Goal: Task Accomplishment & Management: Use online tool/utility

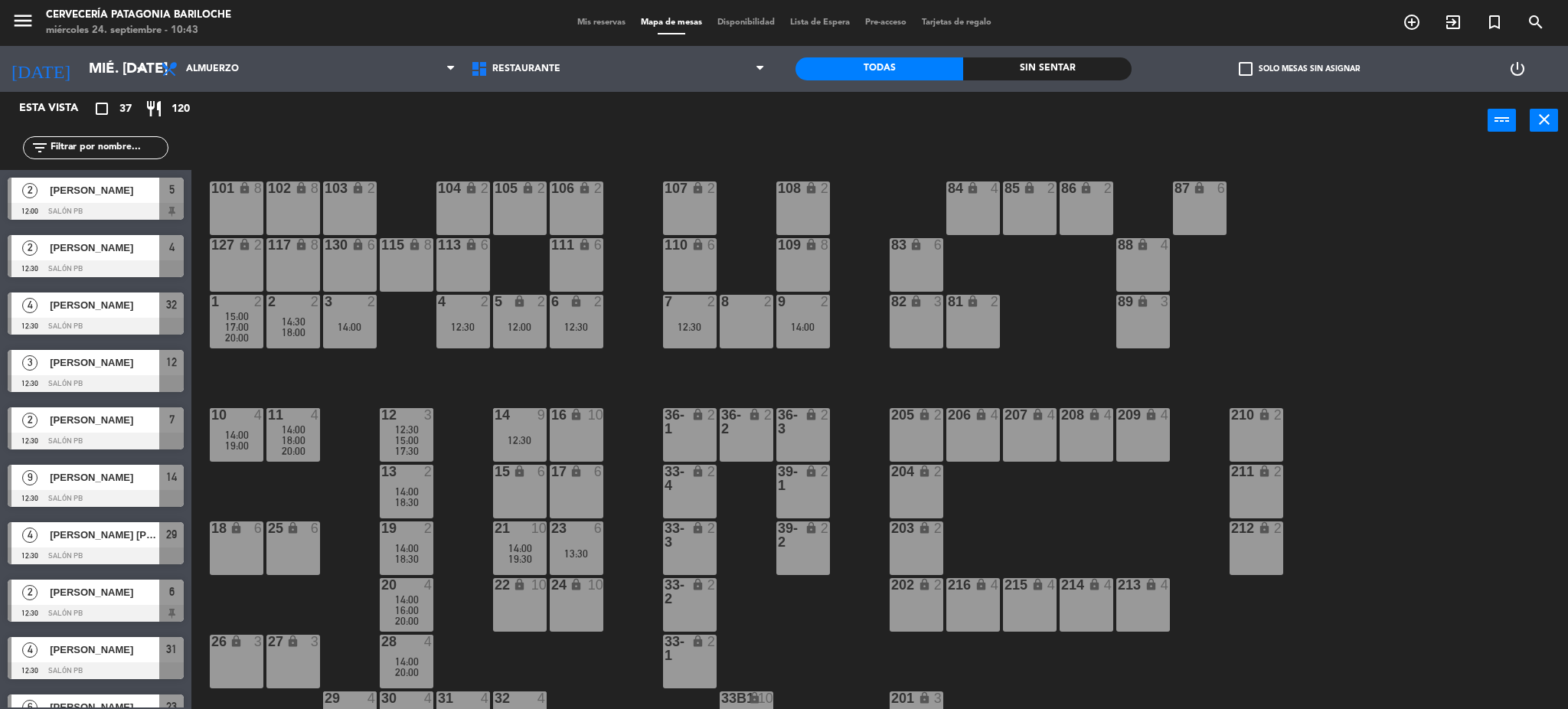
click at [572, 366] on div "101 lock 8 102 lock 8 104 lock 2 105 lock 2 106 lock 2 103 lock 2 107 lock 2 10…" at bounding box center [888, 434] width 1361 height 560
click at [520, 435] on div "12:30" at bounding box center [520, 441] width 54 height 11
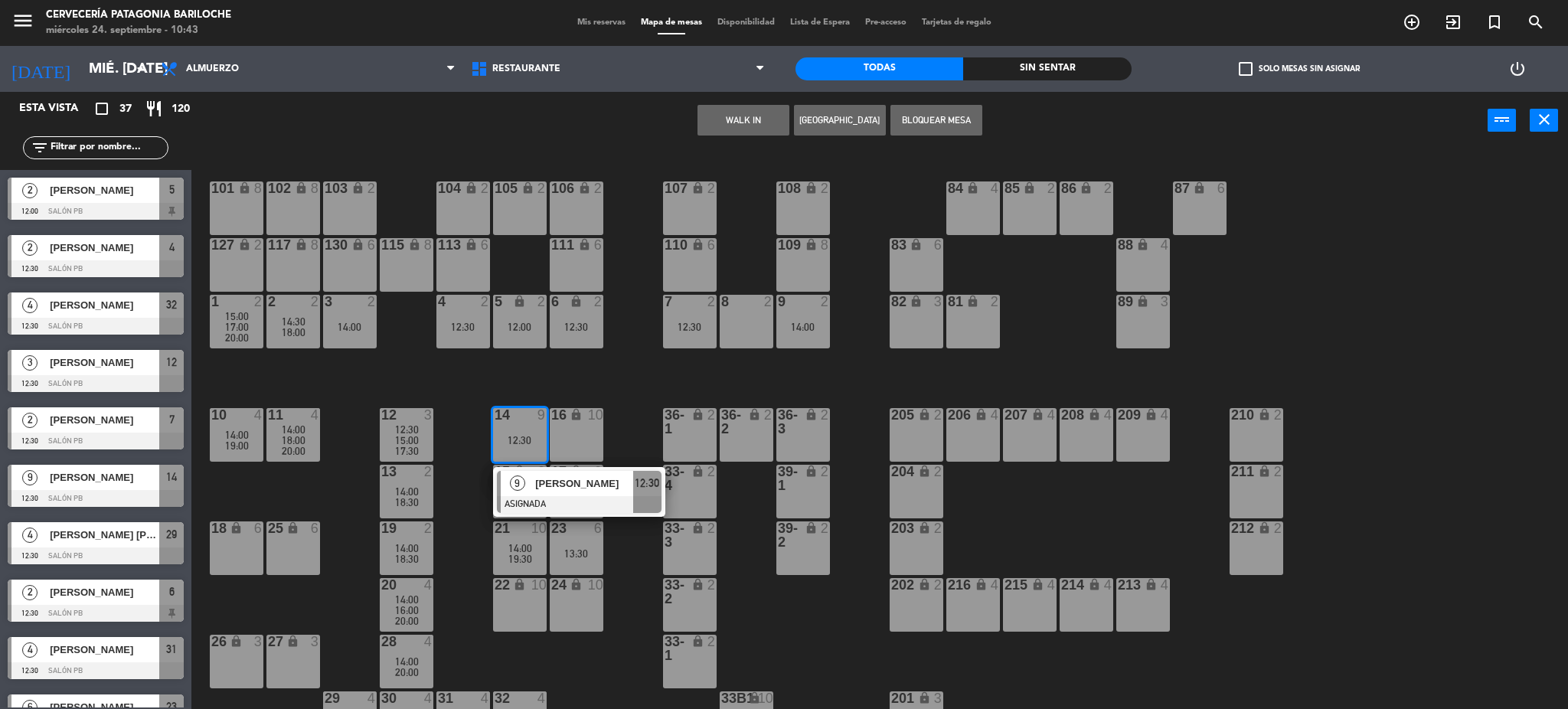
click at [420, 402] on div "101 lock 8 102 lock 8 104 lock 2 105 lock 2 106 lock 2 103 lock 2 107 lock 2 10…" at bounding box center [888, 434] width 1361 height 560
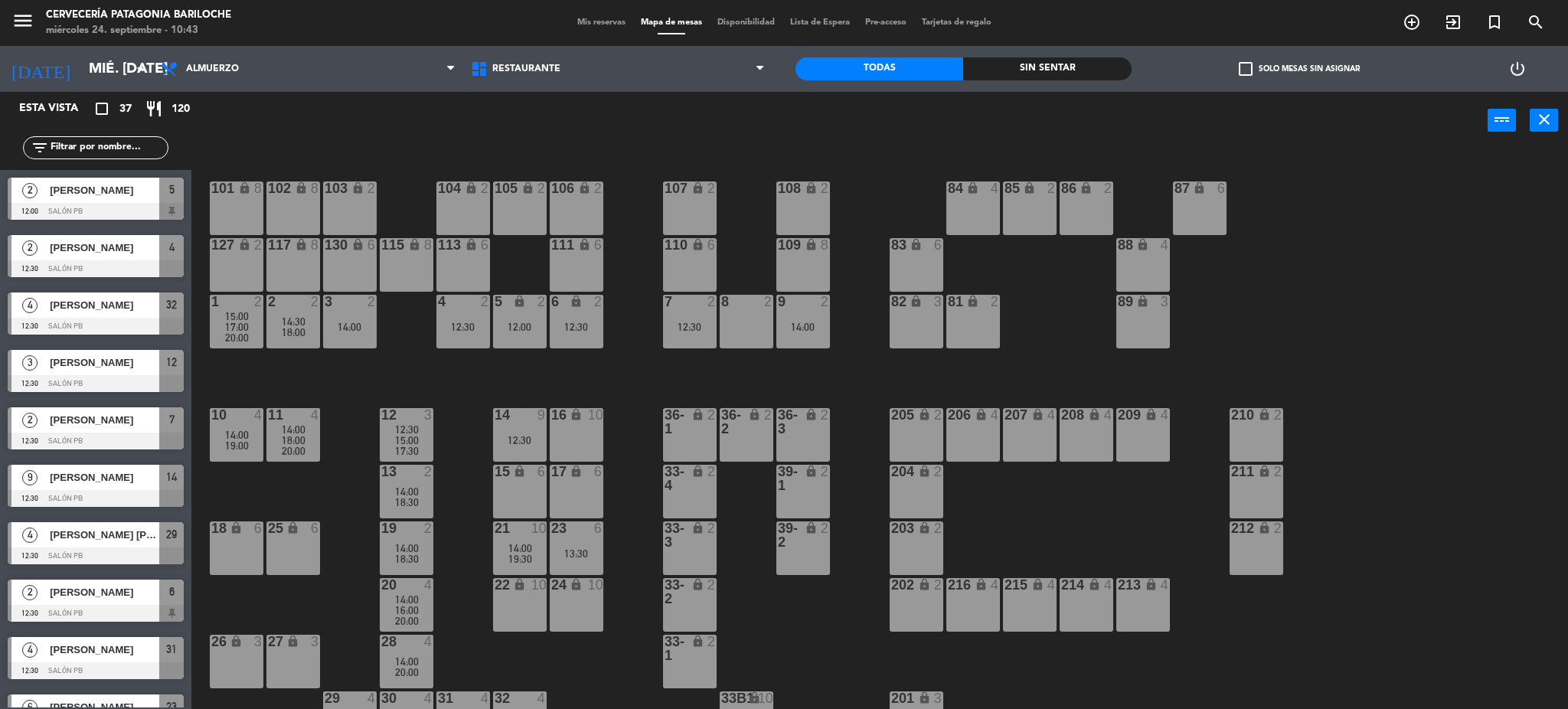
click at [516, 423] on div "14 9" at bounding box center [520, 416] width 54 height 16
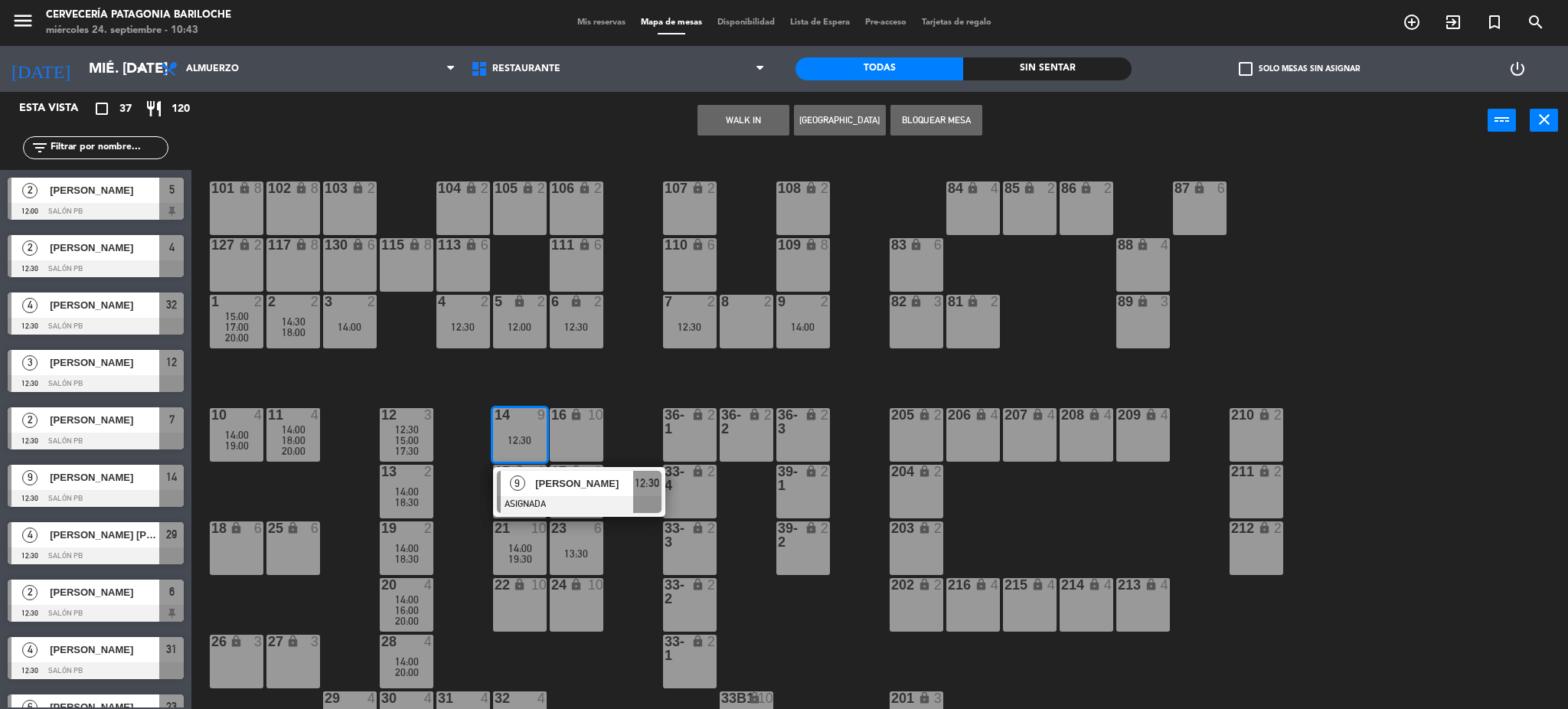
click at [639, 383] on div "101 lock 8 102 lock 8 104 lock 2 105 lock 2 106 lock 2 103 lock 2 107 lock 2 10…" at bounding box center [888, 434] width 1361 height 560
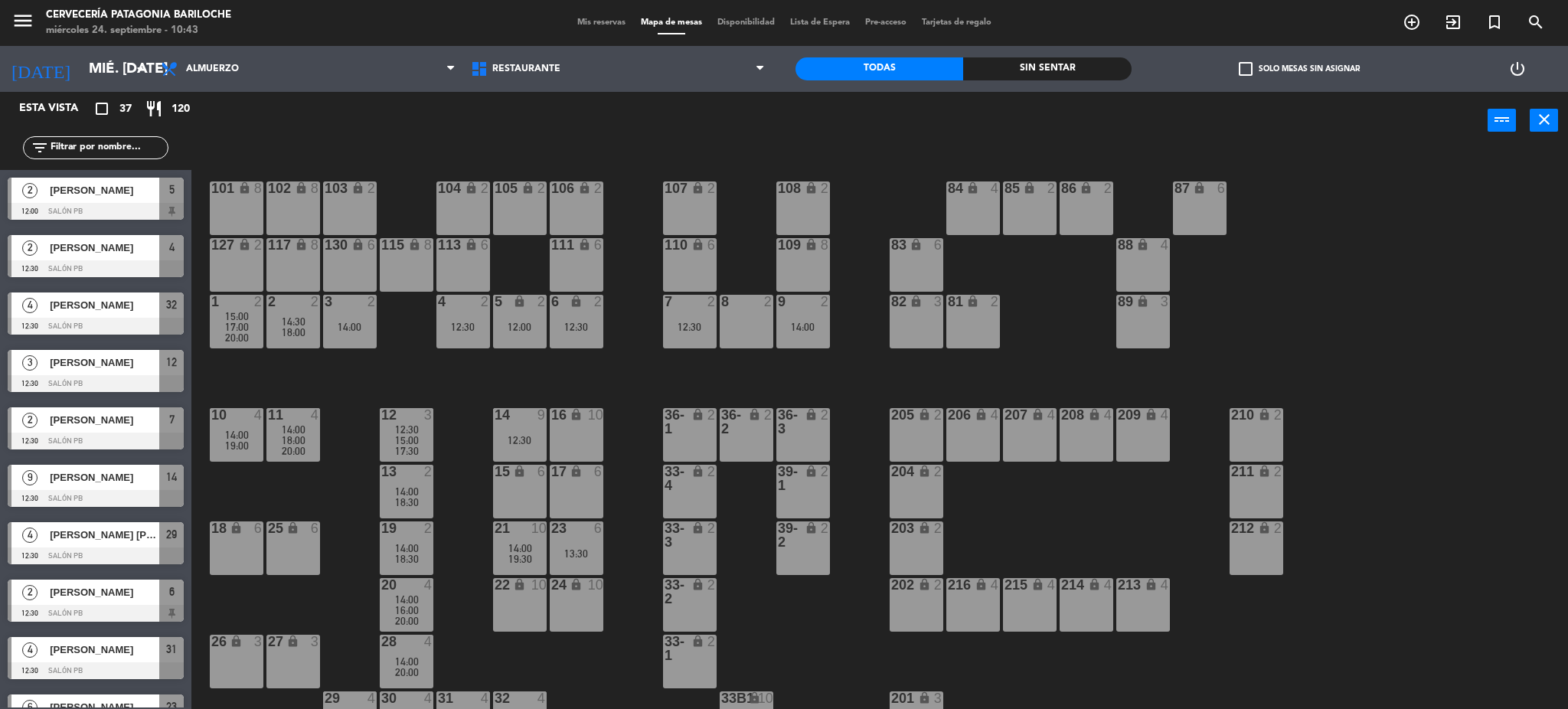
click at [506, 453] on div "14 9 12:30" at bounding box center [520, 435] width 54 height 54
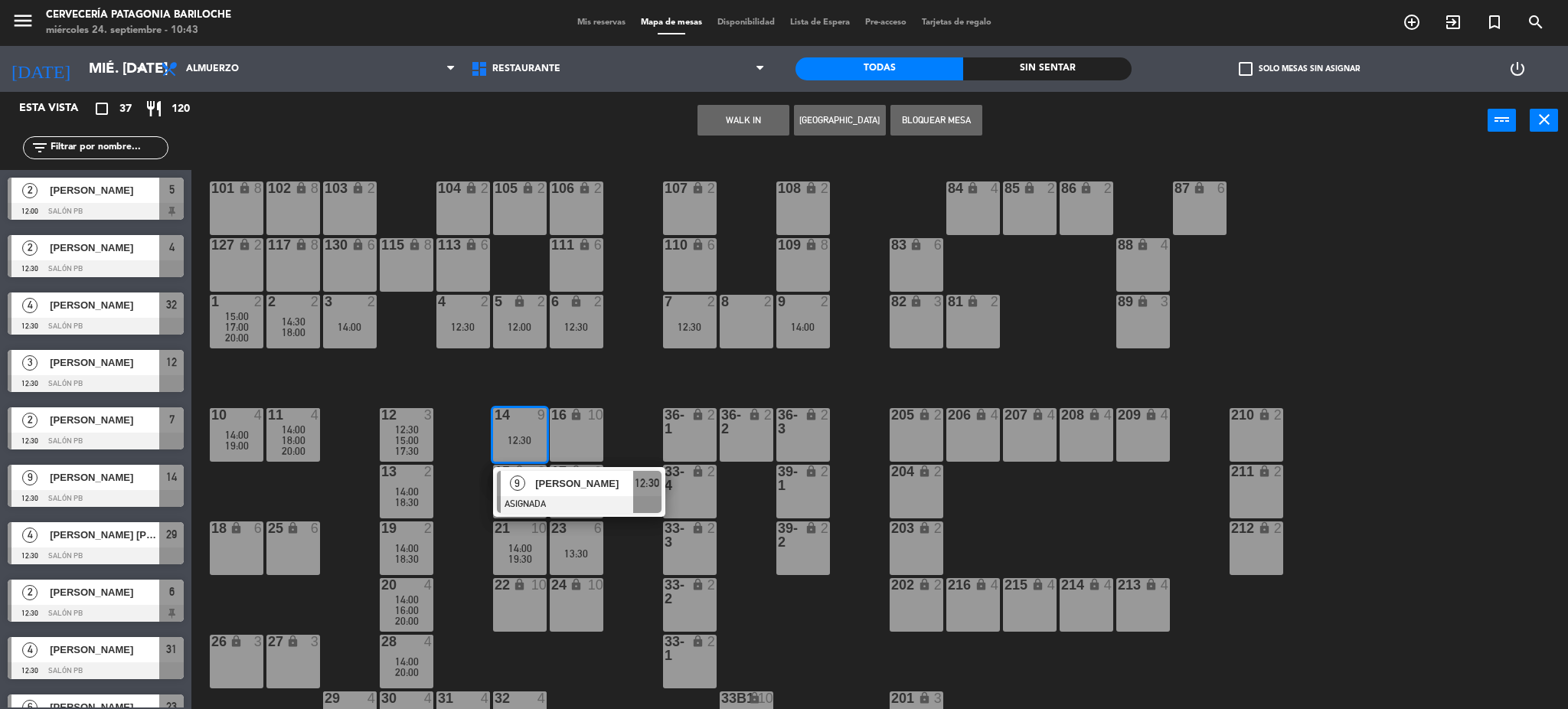
click at [641, 482] on span "12:30" at bounding box center [646, 484] width 24 height 19
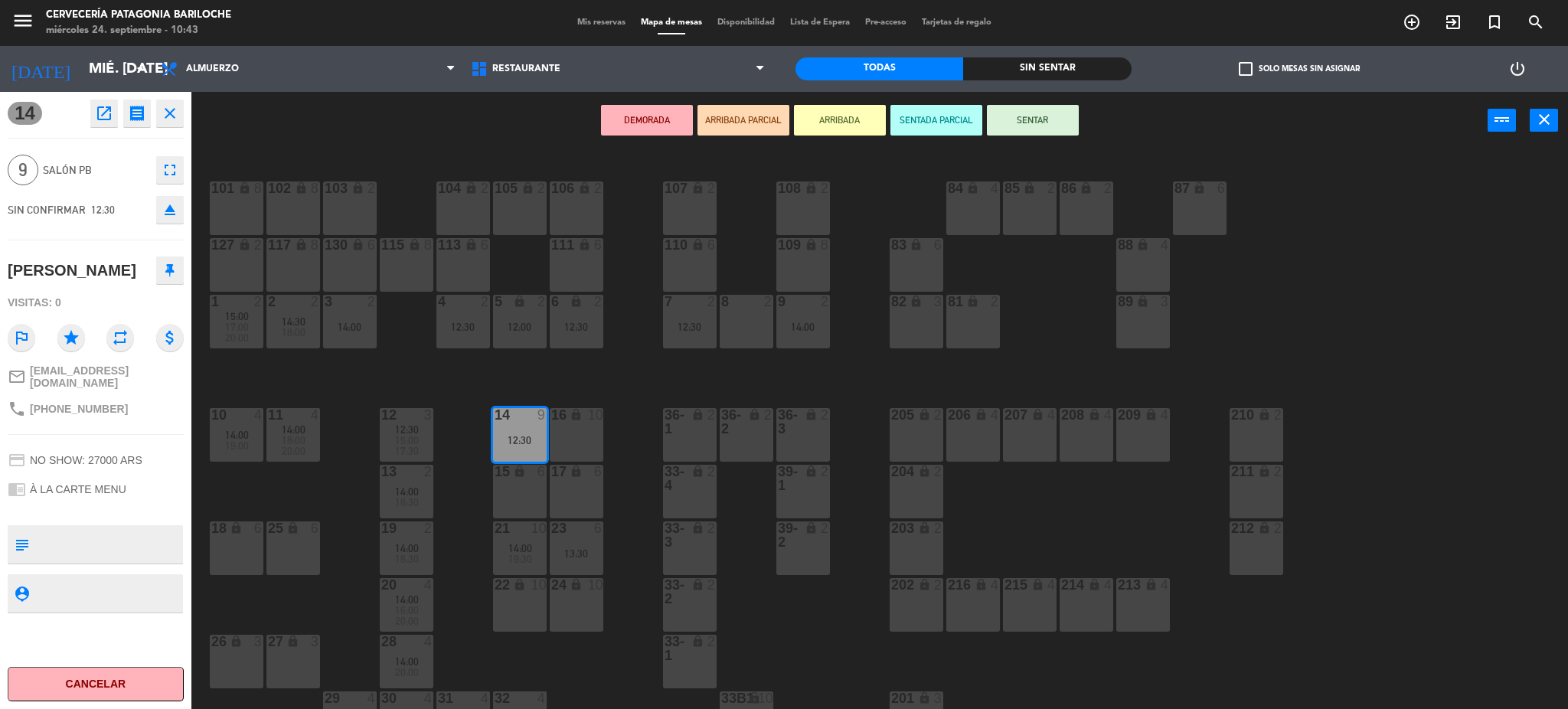
click at [534, 500] on div "15 lock 6" at bounding box center [520, 492] width 54 height 54
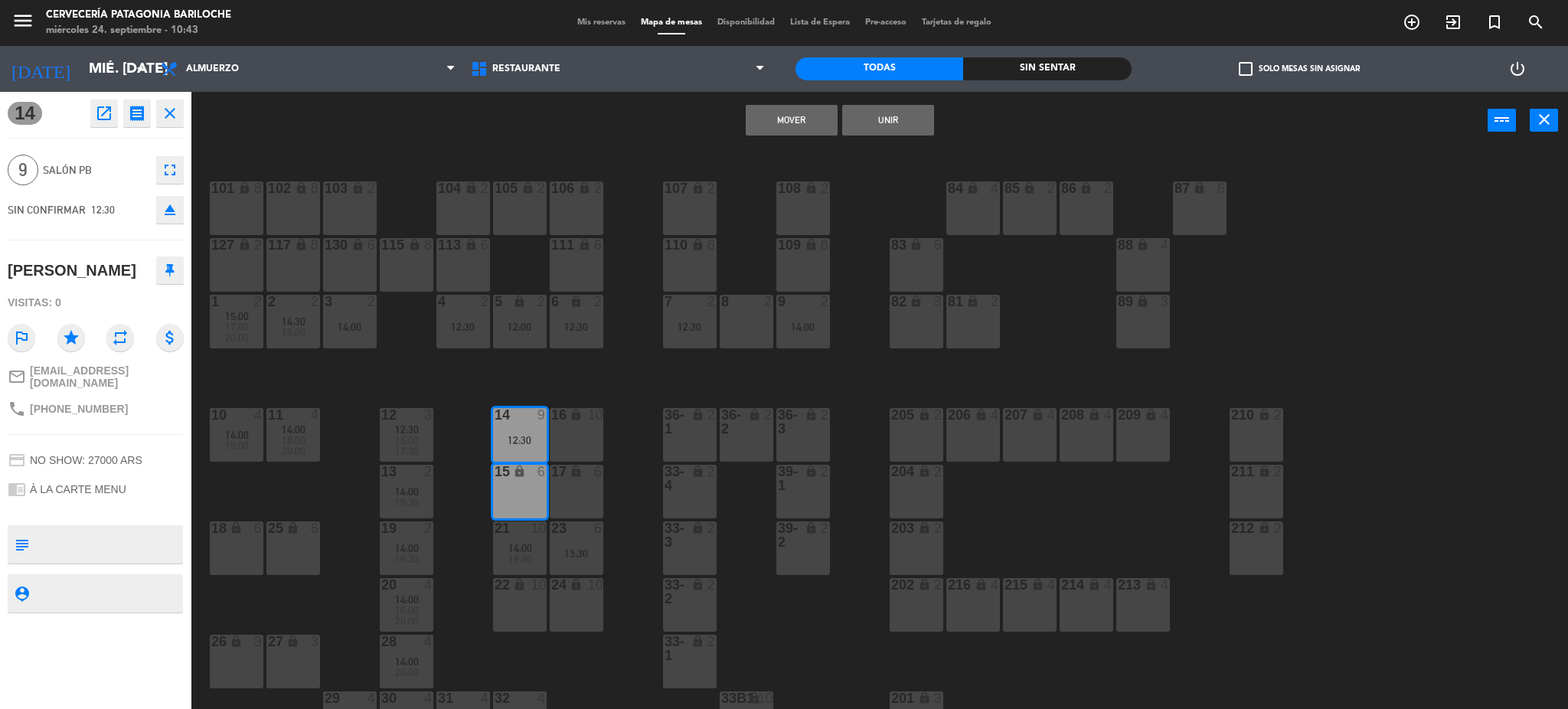
click at [898, 130] on button "Unir" at bounding box center [888, 120] width 92 height 30
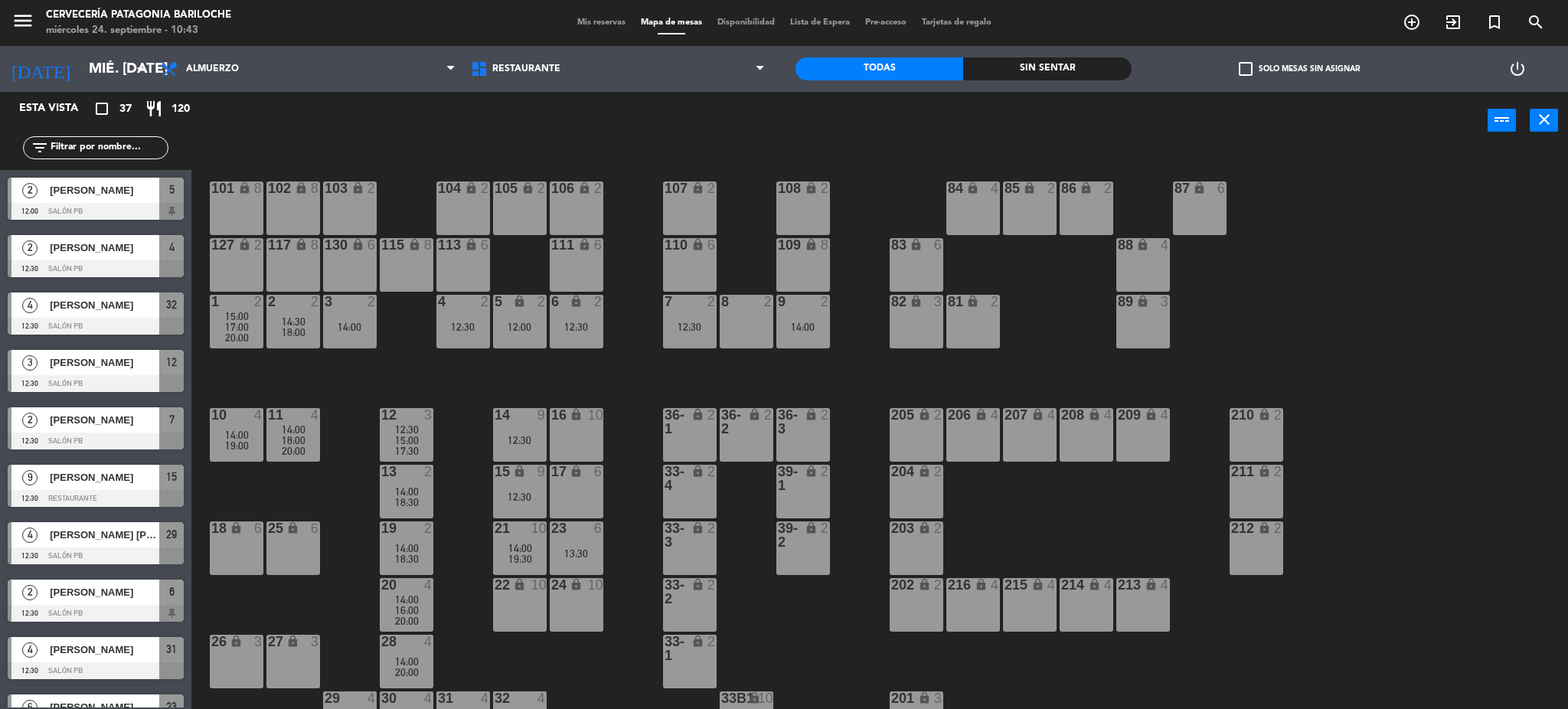
click at [533, 547] on div "14:00" at bounding box center [520, 549] width 54 height 11
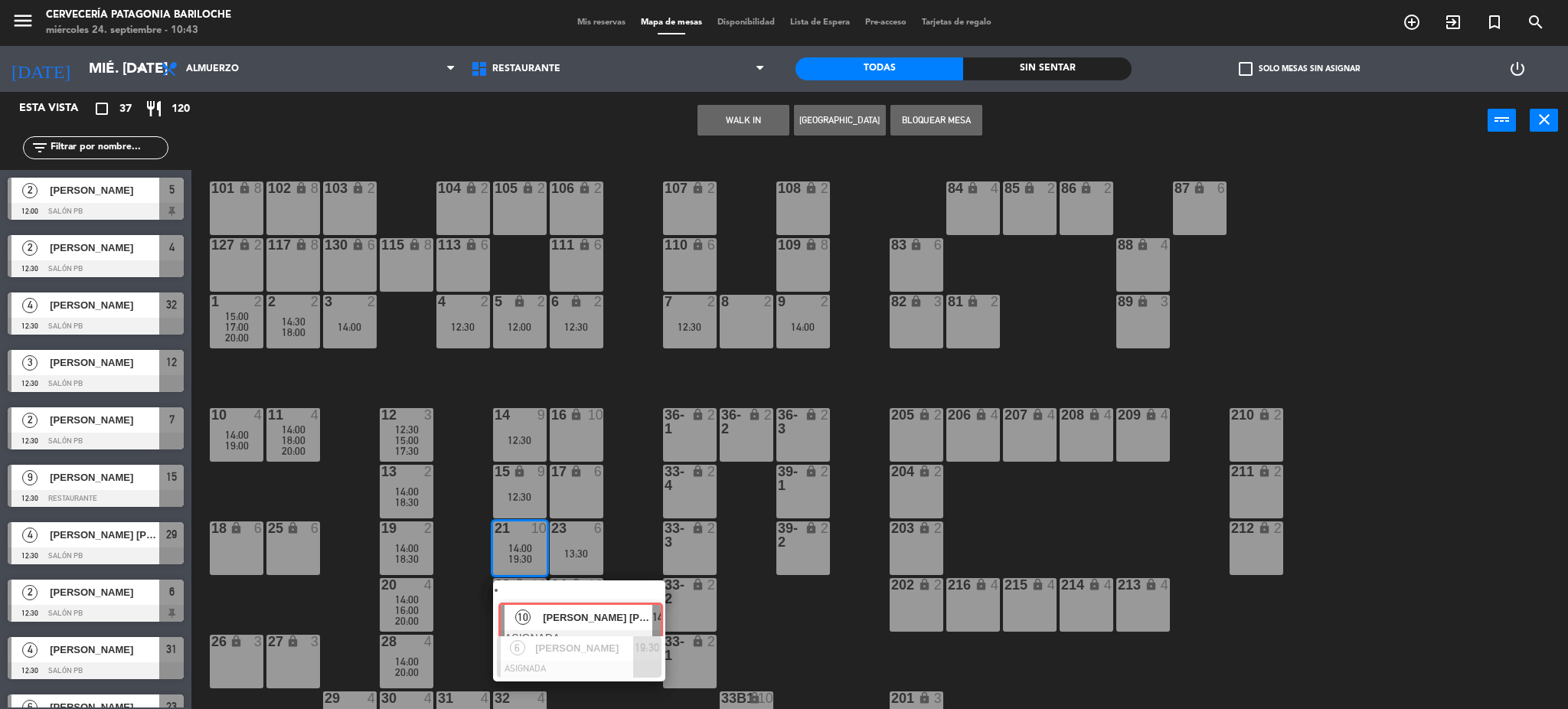
click at [649, 590] on div "10 [PERSON_NAME] [PERSON_NAME] ASIGNADA 14:00" at bounding box center [579, 608] width 195 height 56
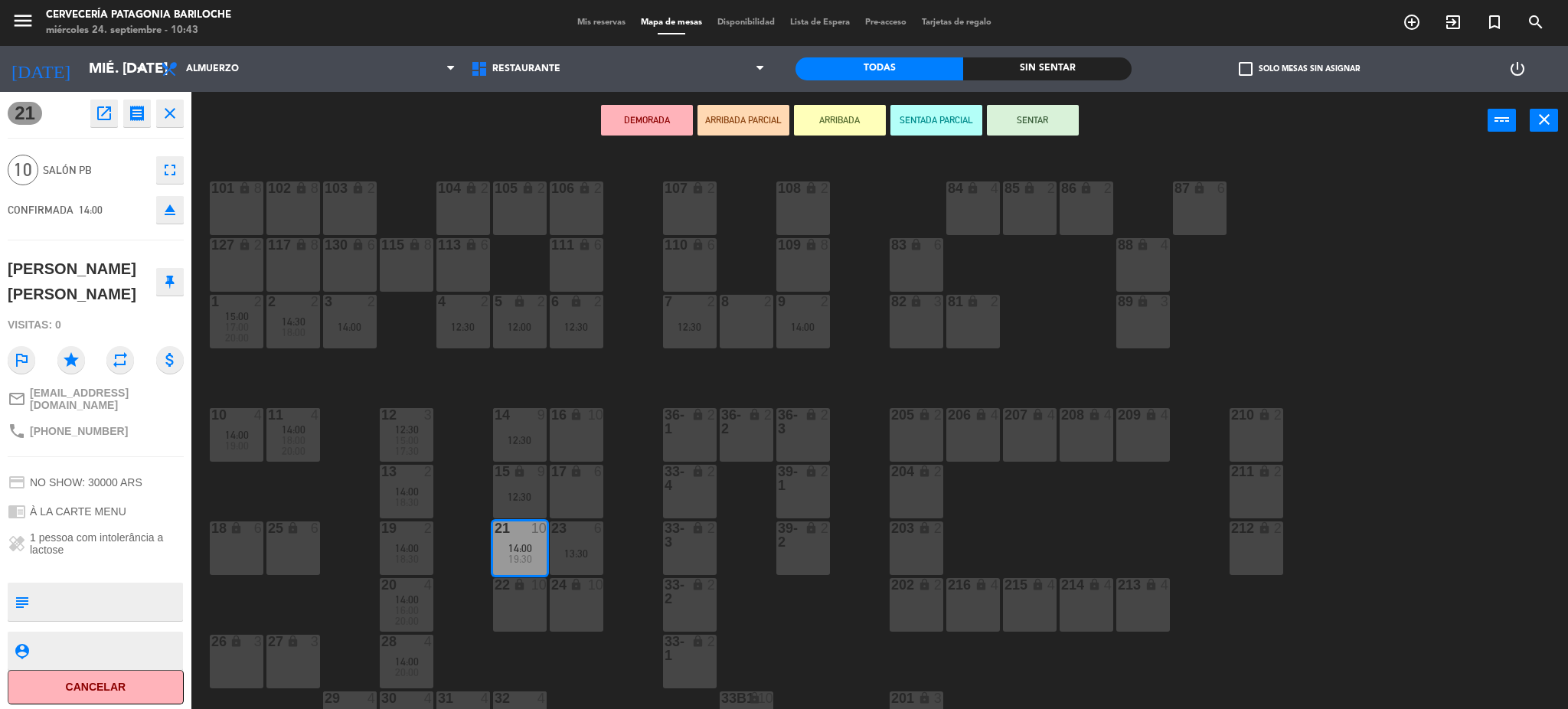
click at [471, 561] on div "101 lock 8 102 lock 8 104 lock 2 105 lock 2 106 lock 2 103 lock 2 107 lock 2 10…" at bounding box center [888, 434] width 1361 height 560
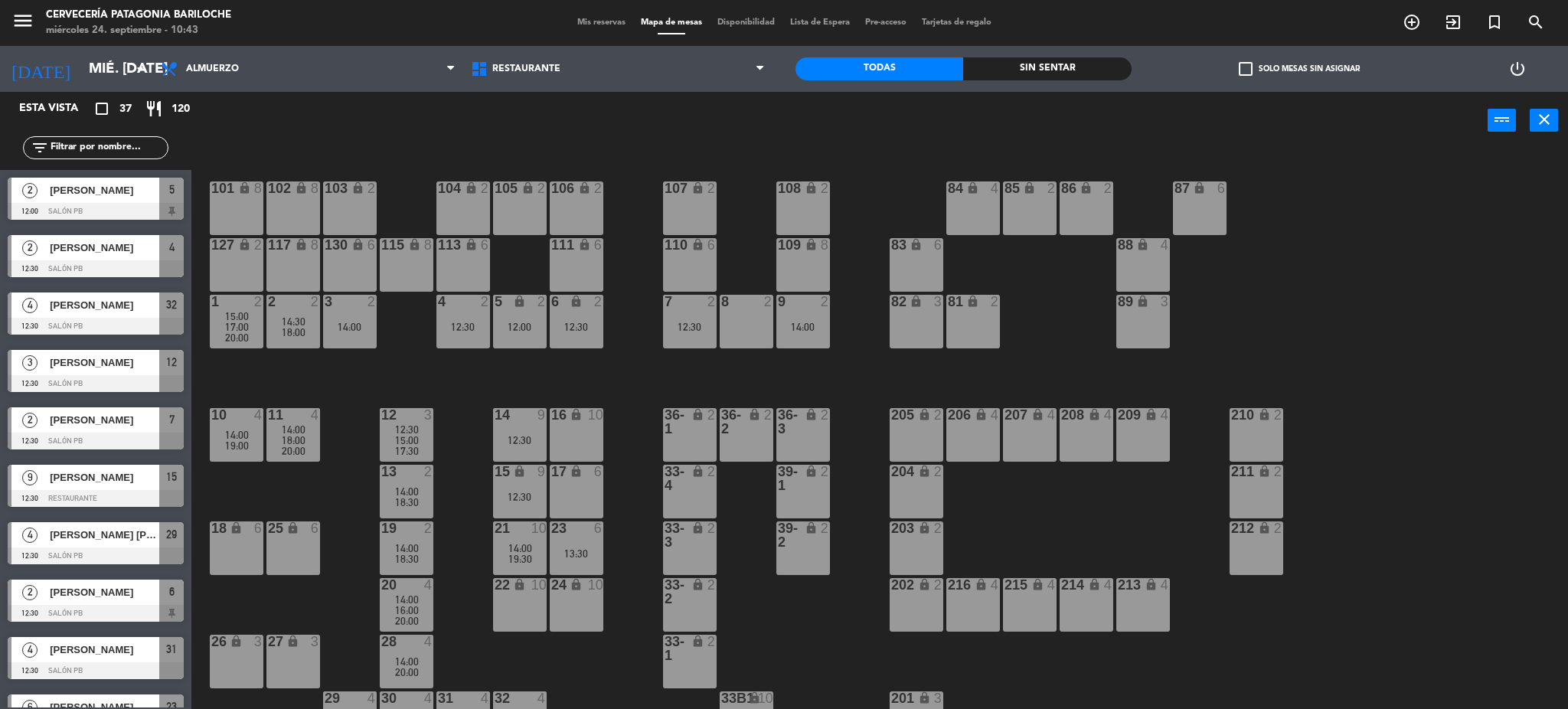
scroll to position [4, 0]
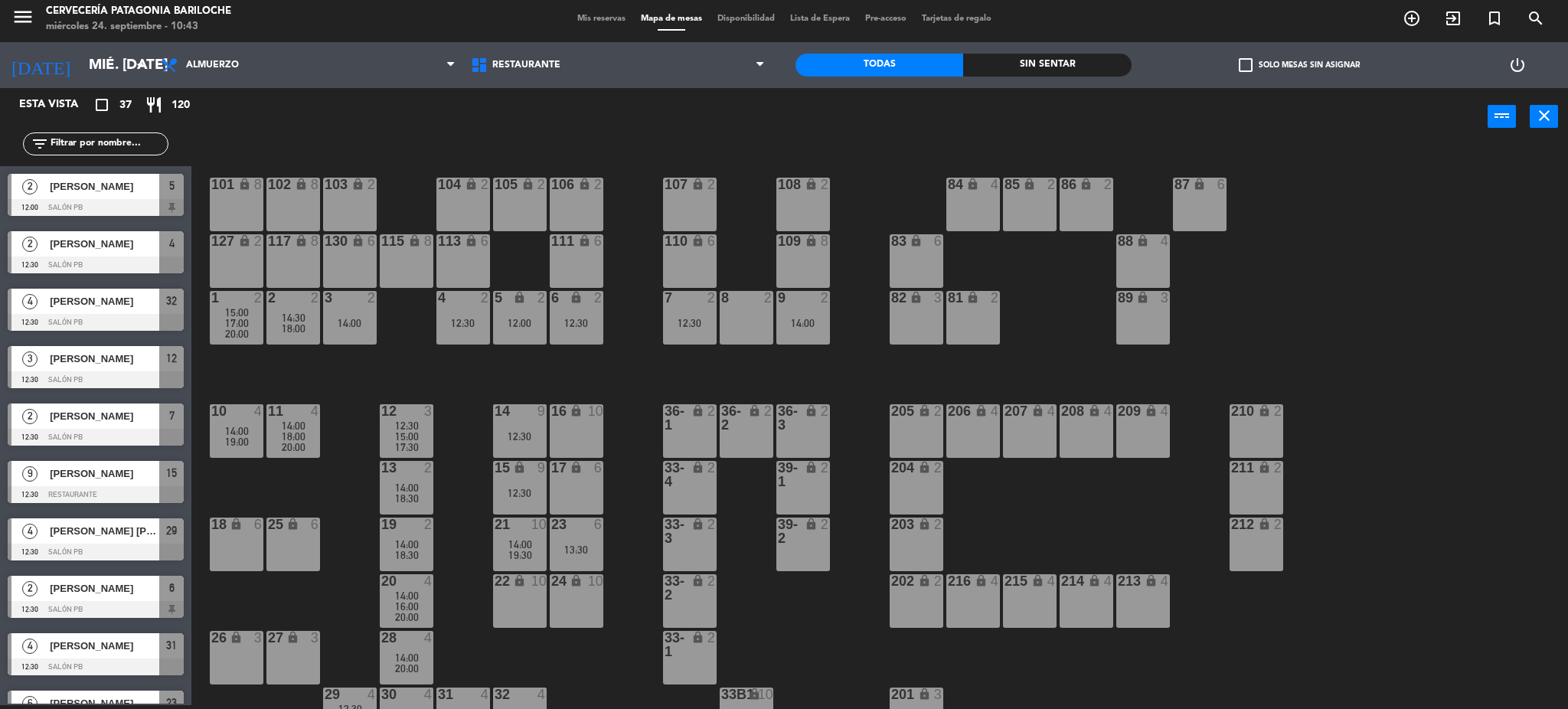
click at [570, 535] on div "23 6 13:30" at bounding box center [577, 544] width 54 height 54
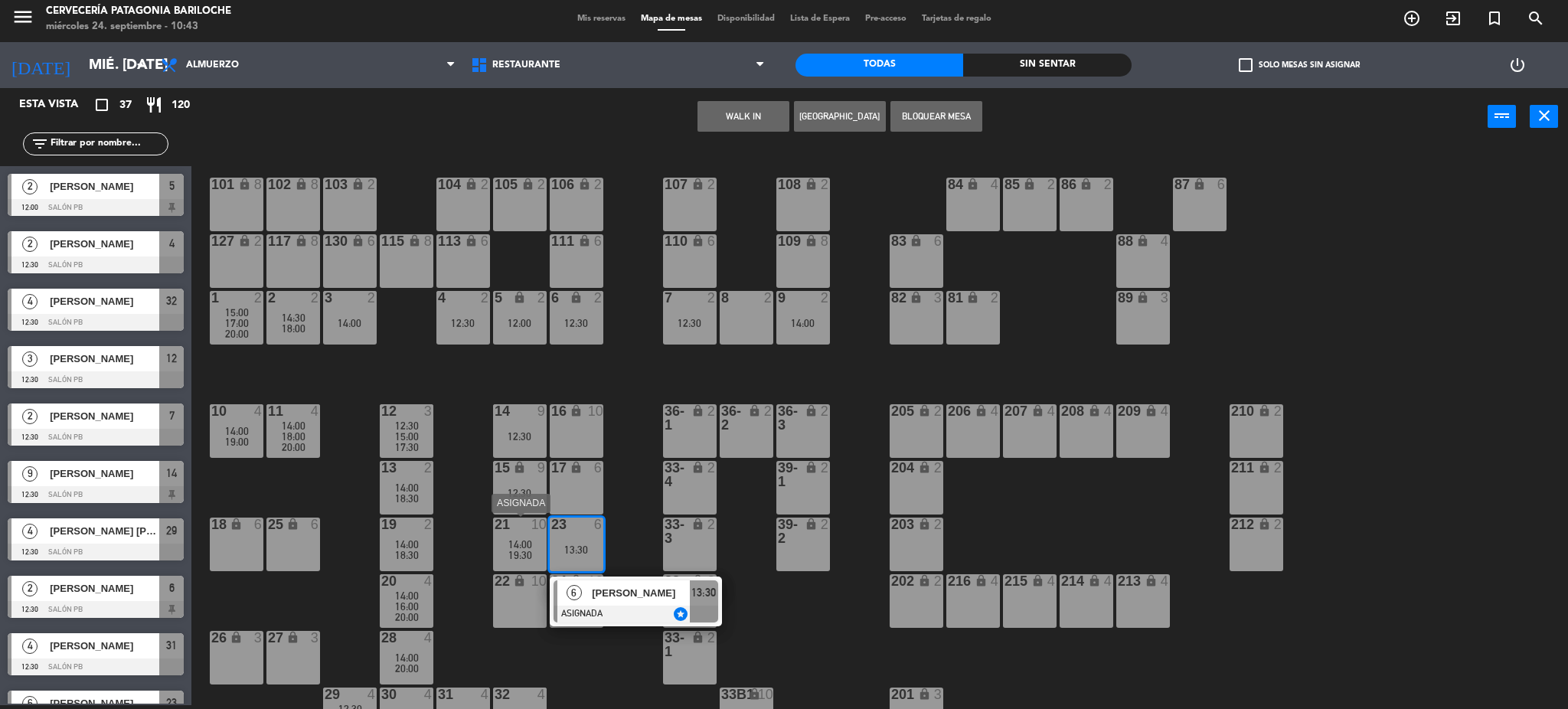
click at [539, 547] on div "14:00" at bounding box center [520, 545] width 54 height 11
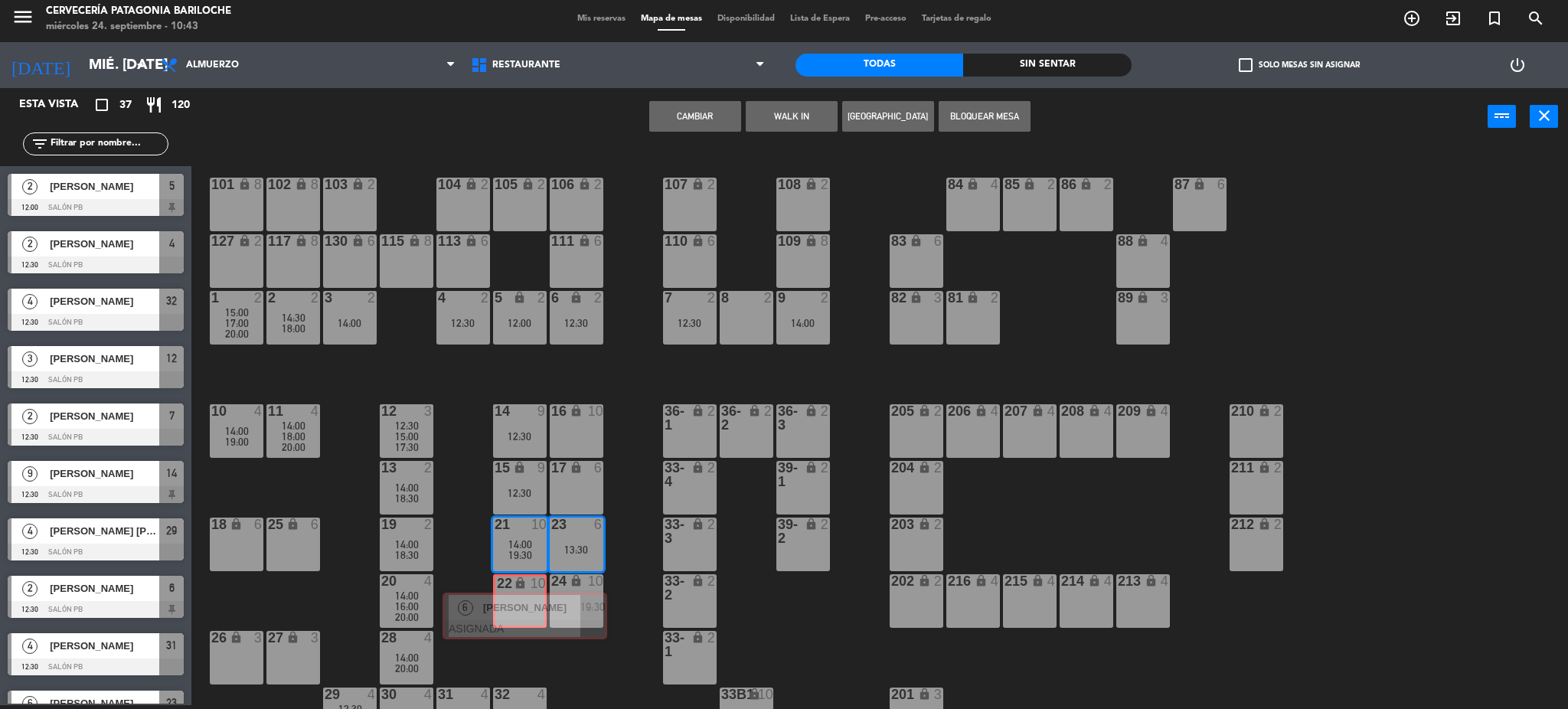
drag, startPoint x: 588, startPoint y: 643, endPoint x: 534, endPoint y: 609, distance: 63.8
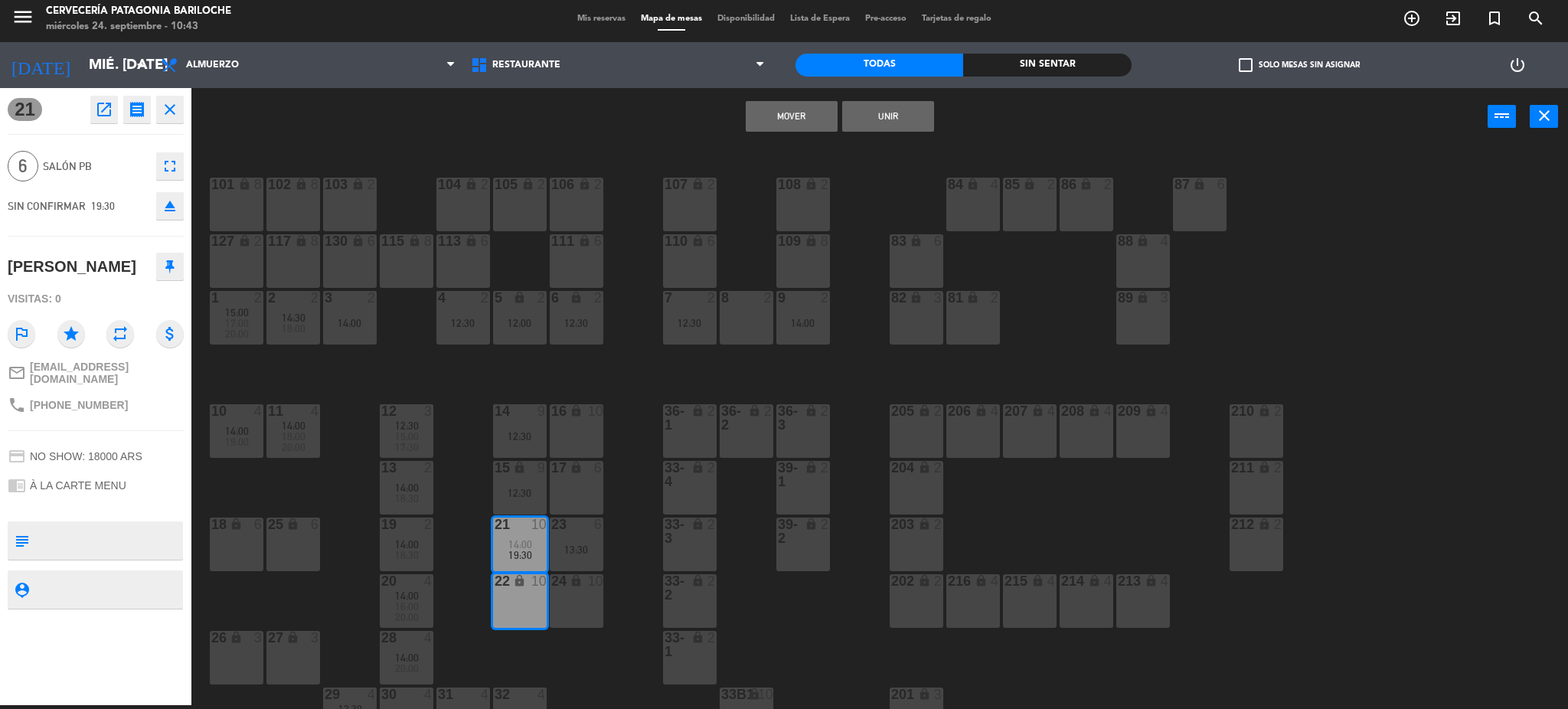
click at [568, 639] on div "101 lock 8 102 lock 8 104 lock 2 105 lock 2 106 lock 2 103 lock 2 107 lock 2 10…" at bounding box center [888, 430] width 1361 height 560
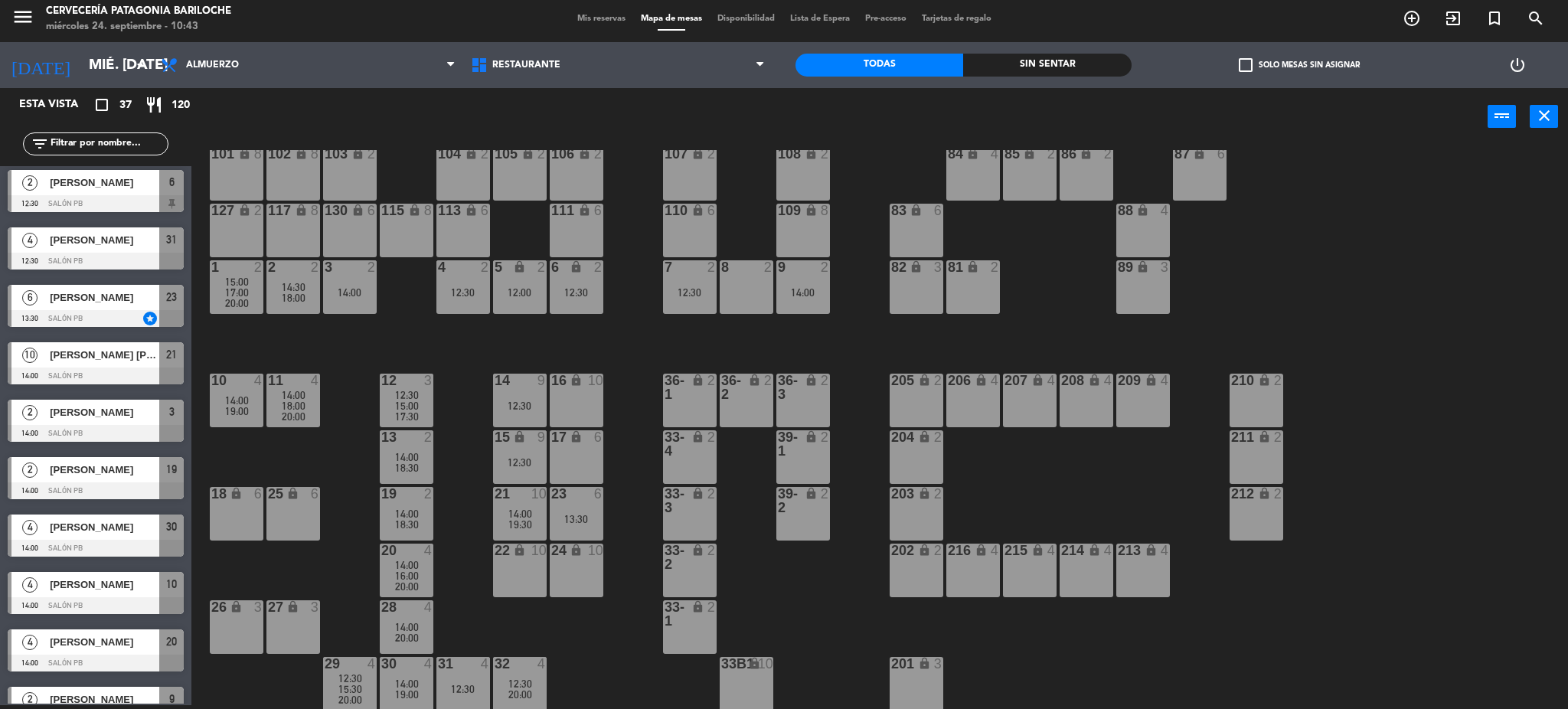
scroll to position [30, 0]
click at [498, 402] on div "12:30" at bounding box center [520, 406] width 54 height 11
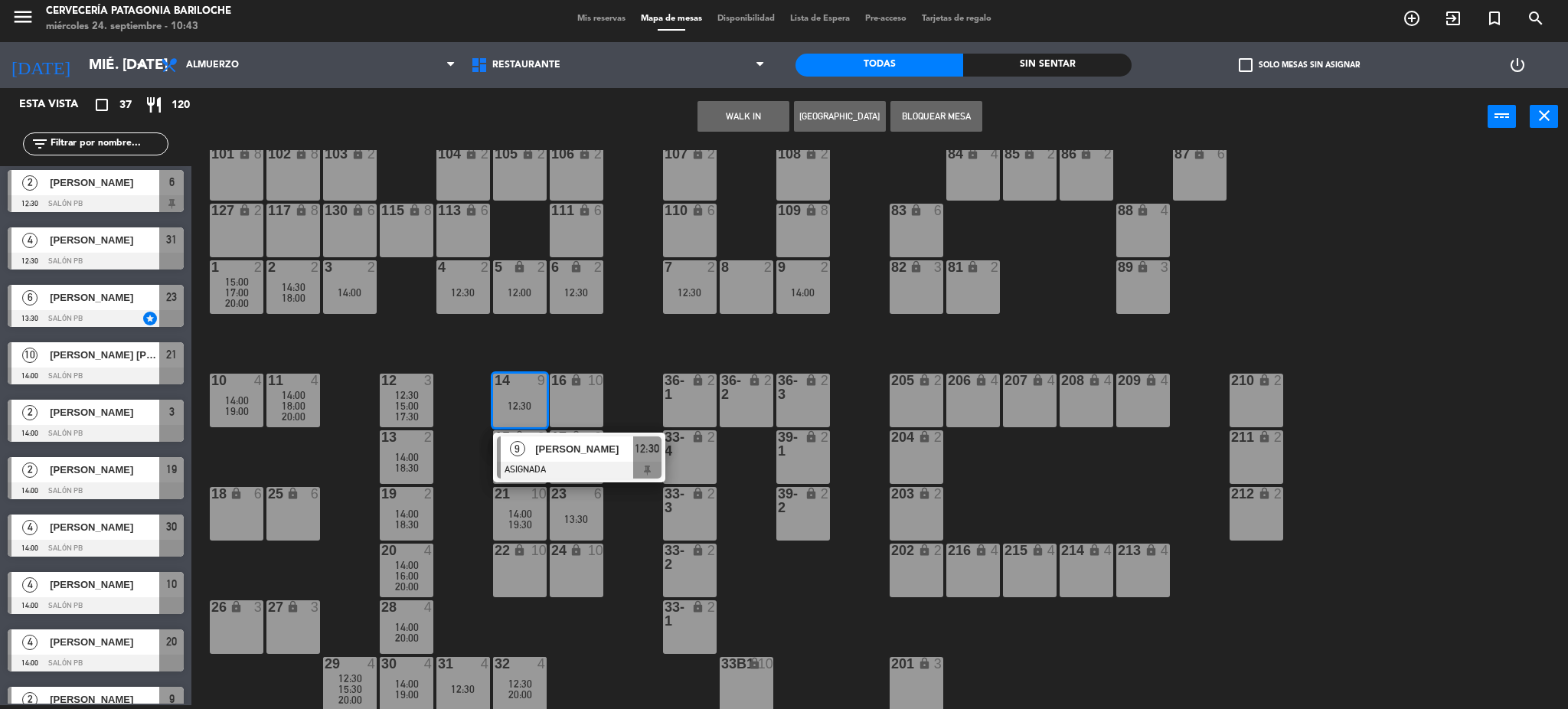
click at [491, 440] on div "9 [PERSON_NAME] ASIGNADA 12:30" at bounding box center [579, 458] width 195 height 50
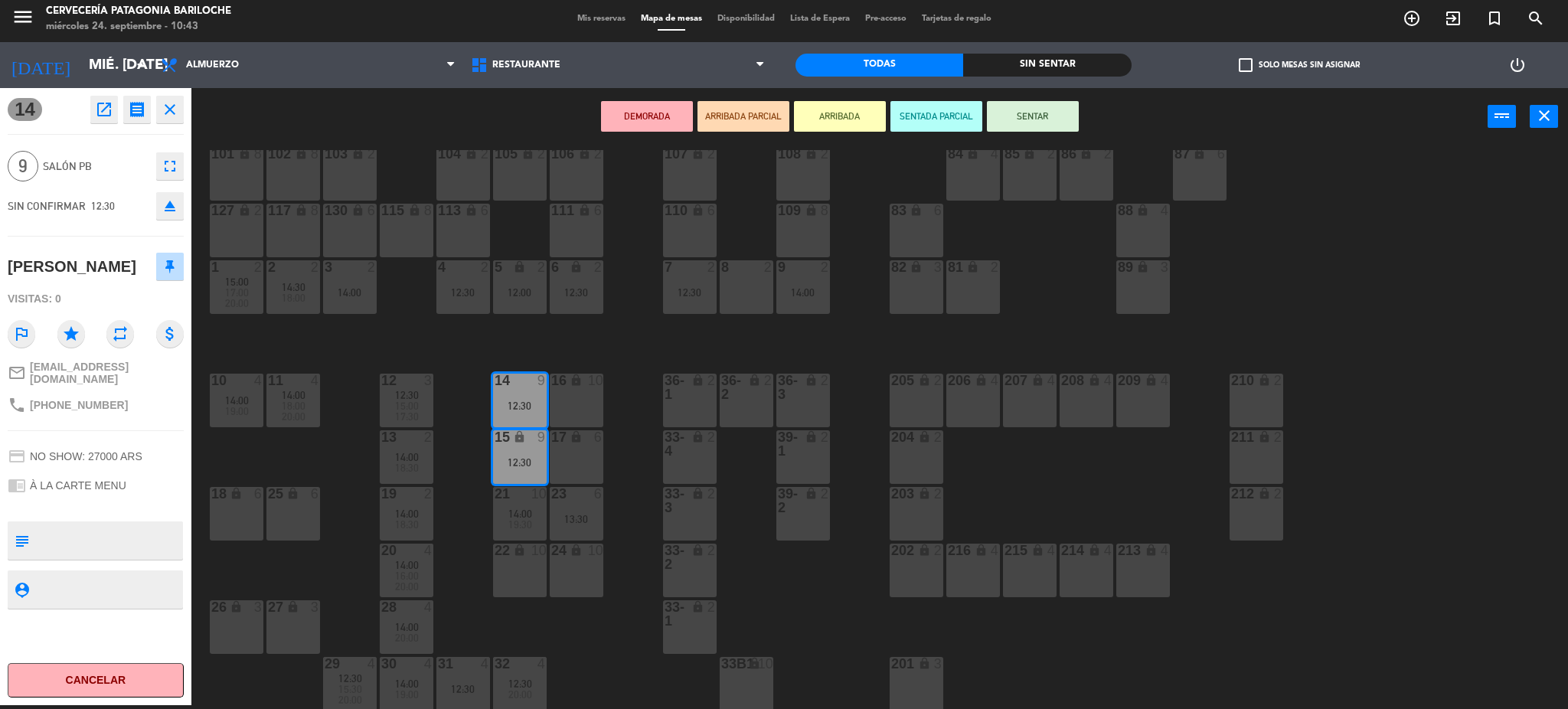
click at [477, 429] on div "101 lock 8 102 lock 8 104 lock 2 105 lock 2 106 lock 2 103 lock 2 107 lock 2 10…" at bounding box center [888, 430] width 1361 height 560
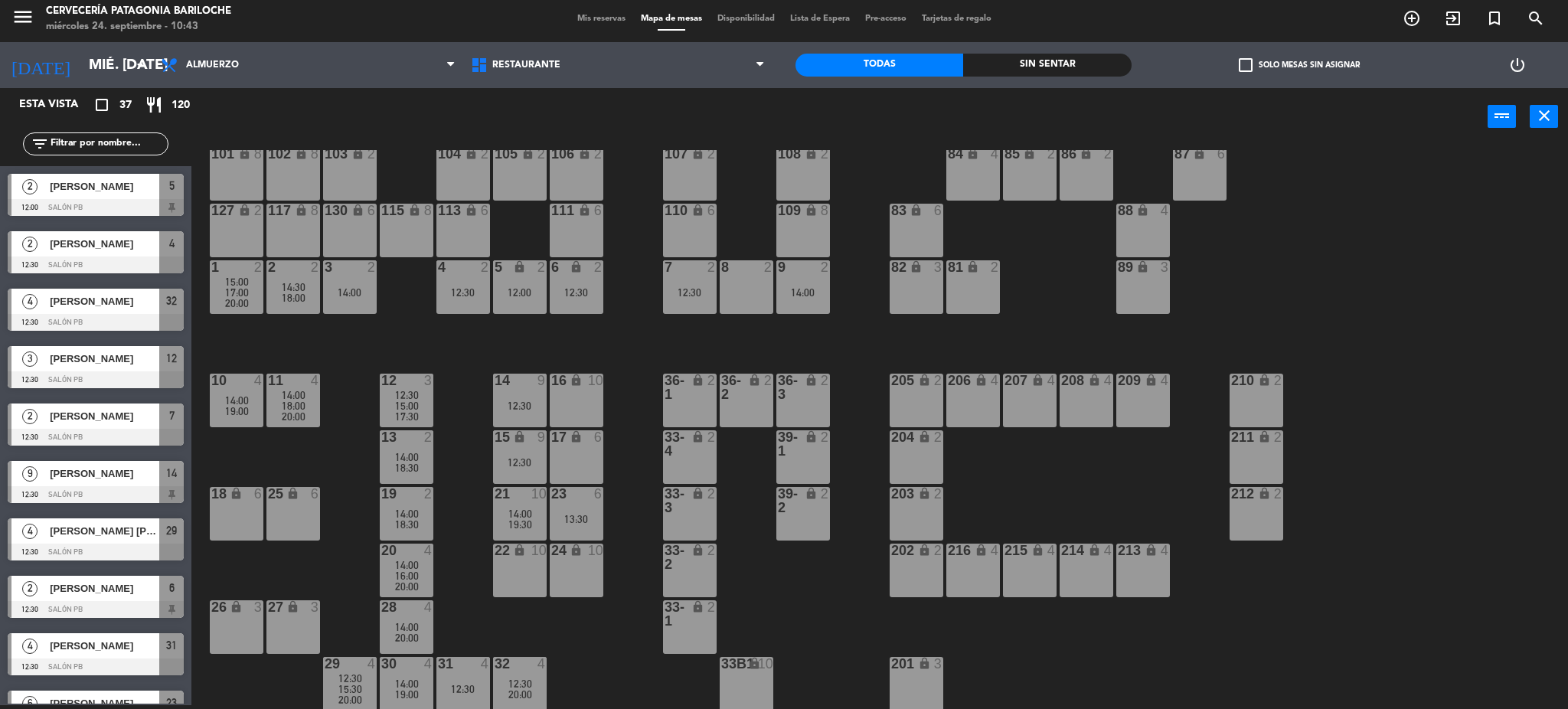
click at [363, 673] on div "12:30" at bounding box center [350, 679] width 54 height 11
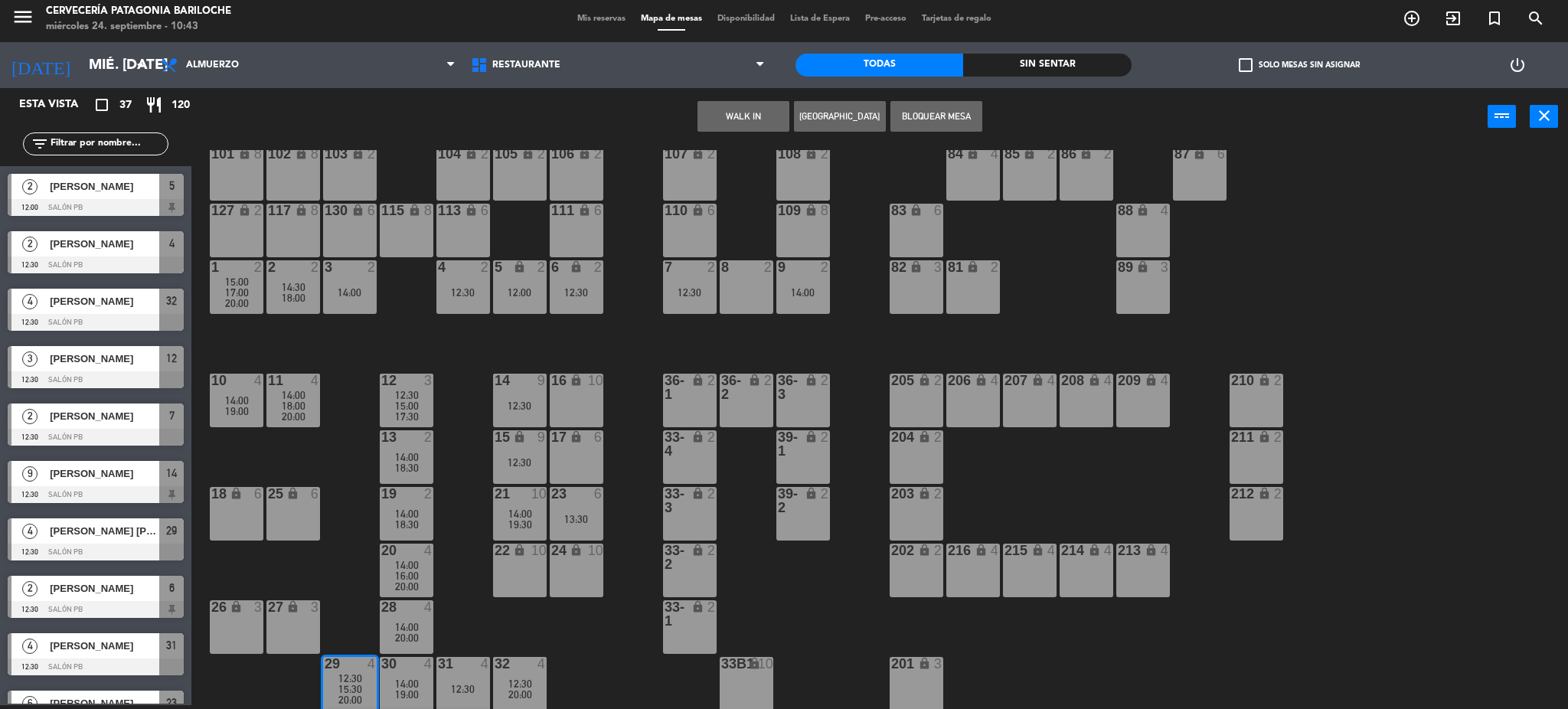
scroll to position [177, 0]
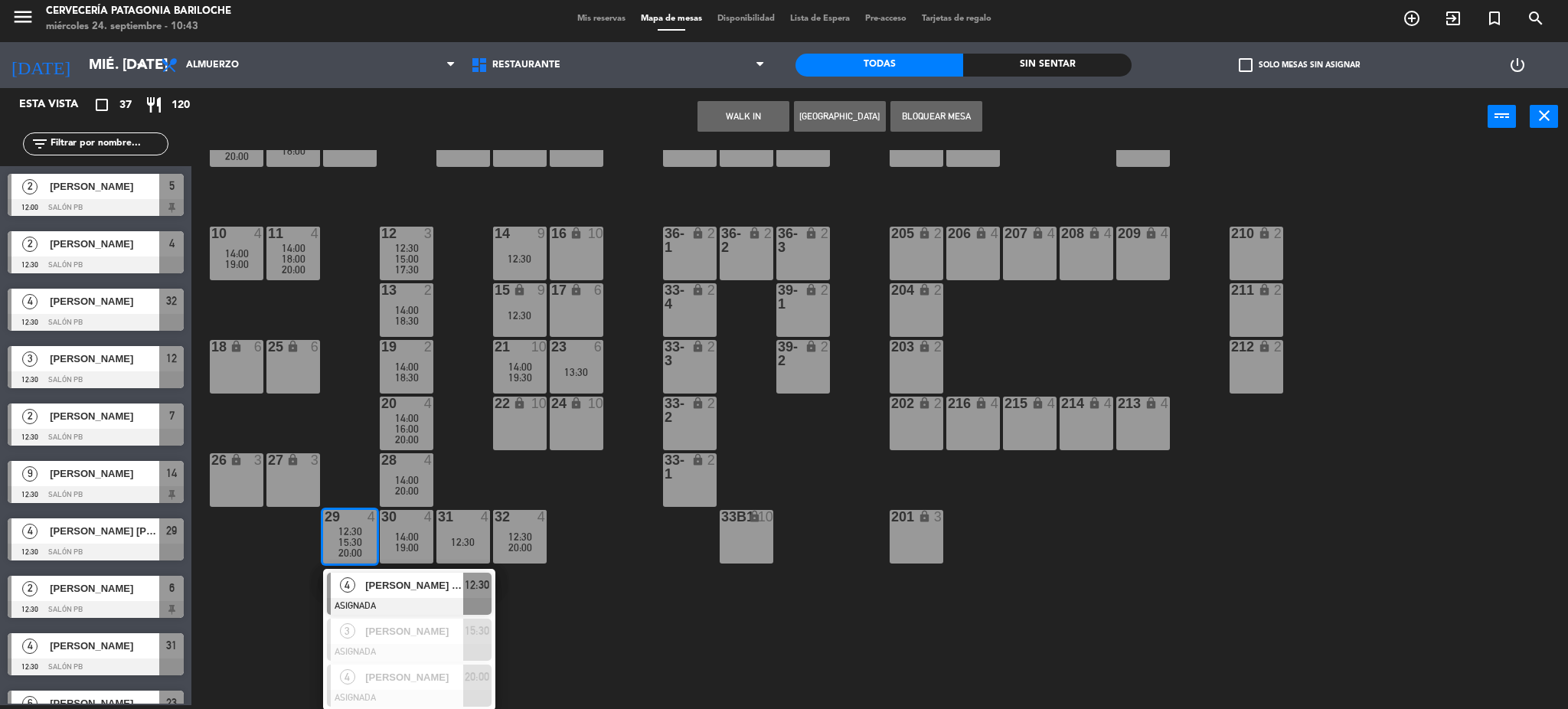
click at [527, 532] on span "12:30" at bounding box center [520, 537] width 23 height 13
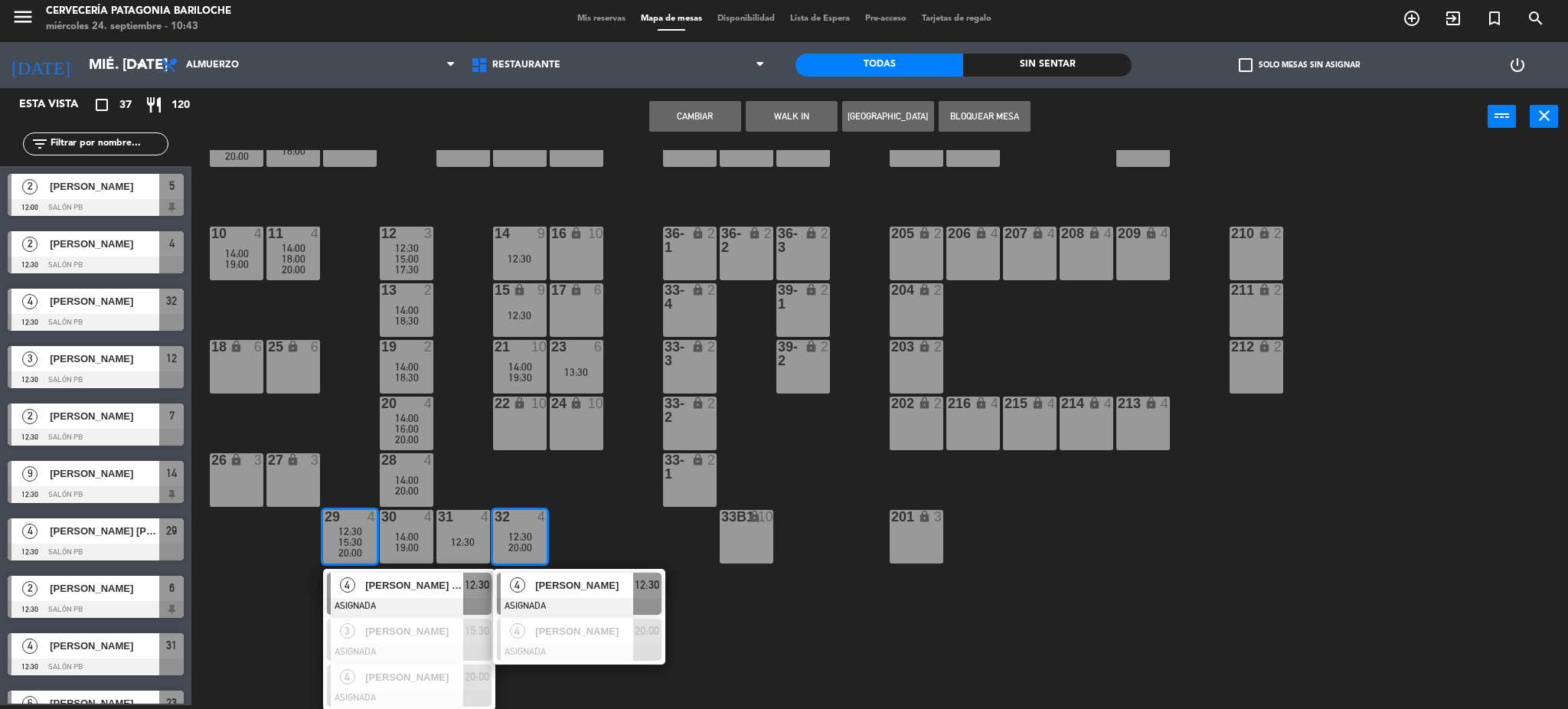
click at [629, 533] on div "101 lock 8 102 lock 8 104 lock 2 105 lock 2 106 lock 2 103 lock 2 107 lock 2 10…" at bounding box center [888, 430] width 1361 height 560
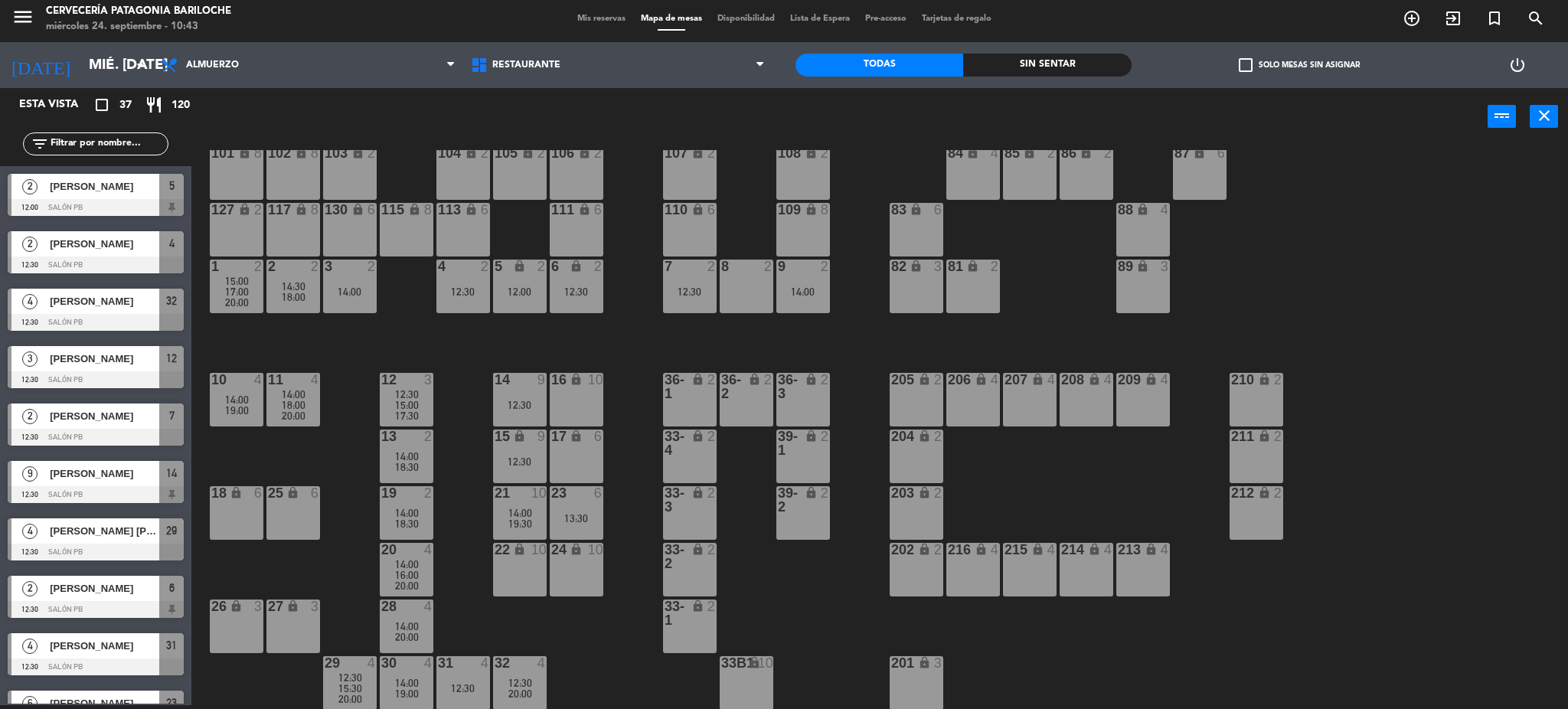
scroll to position [30, 0]
click at [252, 287] on div "17:00" at bounding box center [237, 292] width 54 height 11
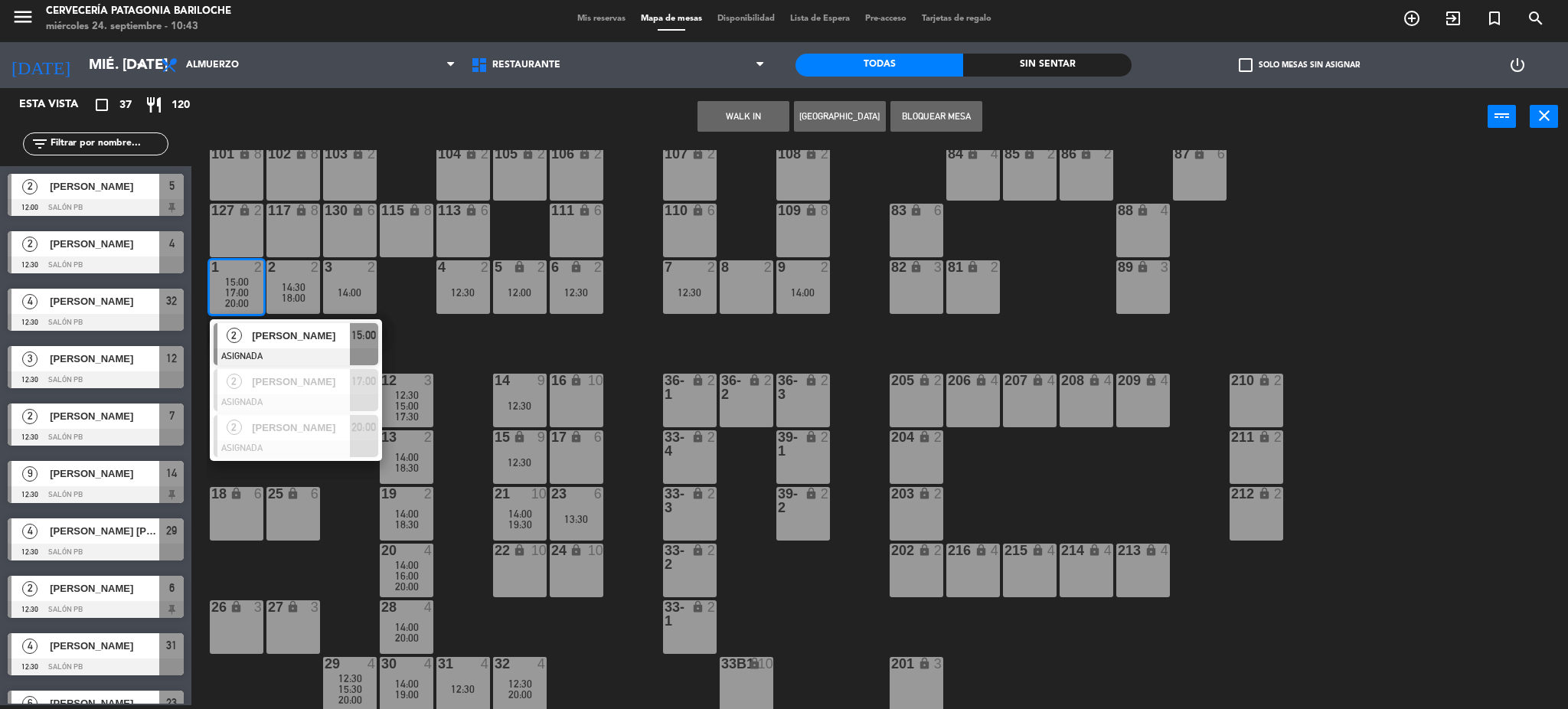
click at [288, 288] on span "14:30" at bounding box center [294, 288] width 23 height 13
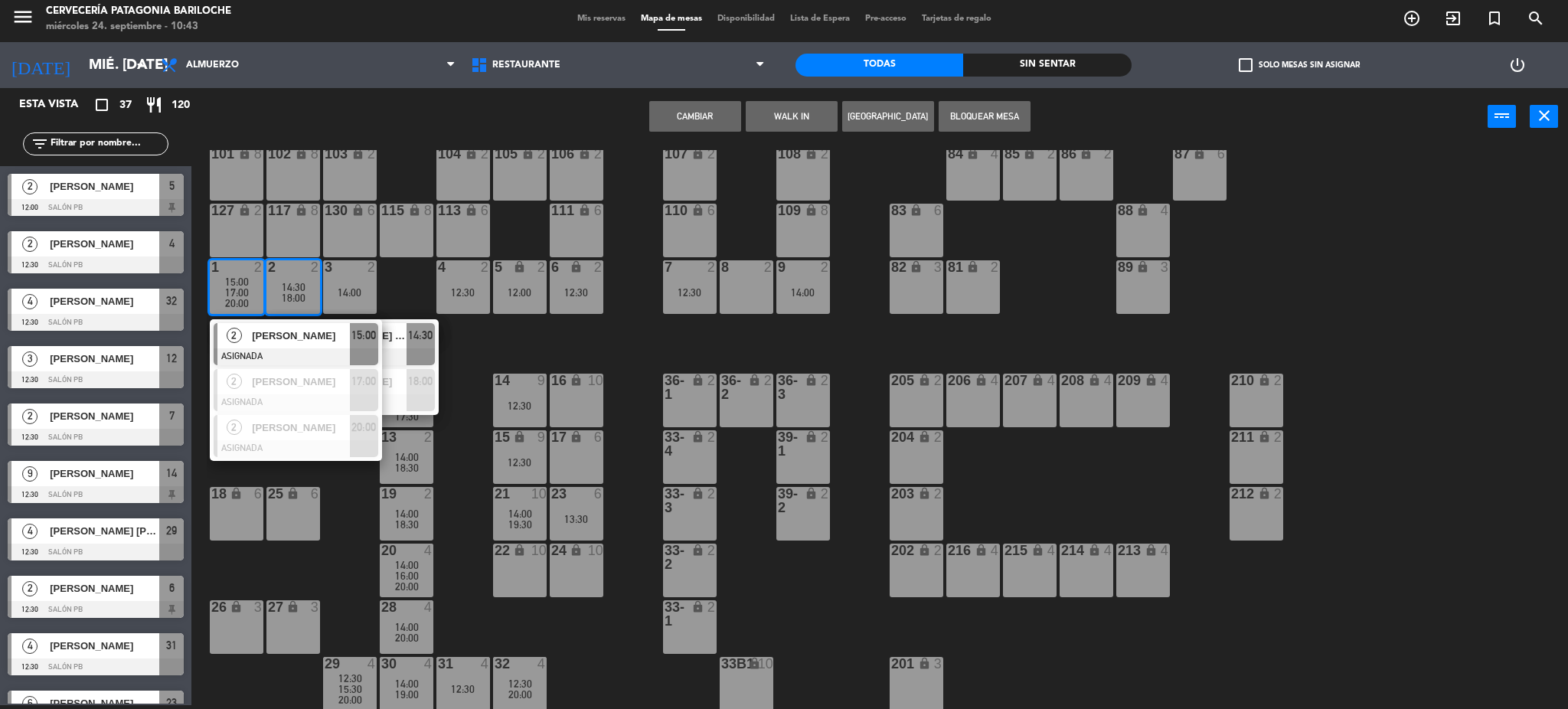
click at [477, 348] on div "101 lock 8 102 lock 8 104 lock 2 105 lock 2 106 lock 2 103 lock 2 107 lock 2 10…" at bounding box center [888, 430] width 1361 height 560
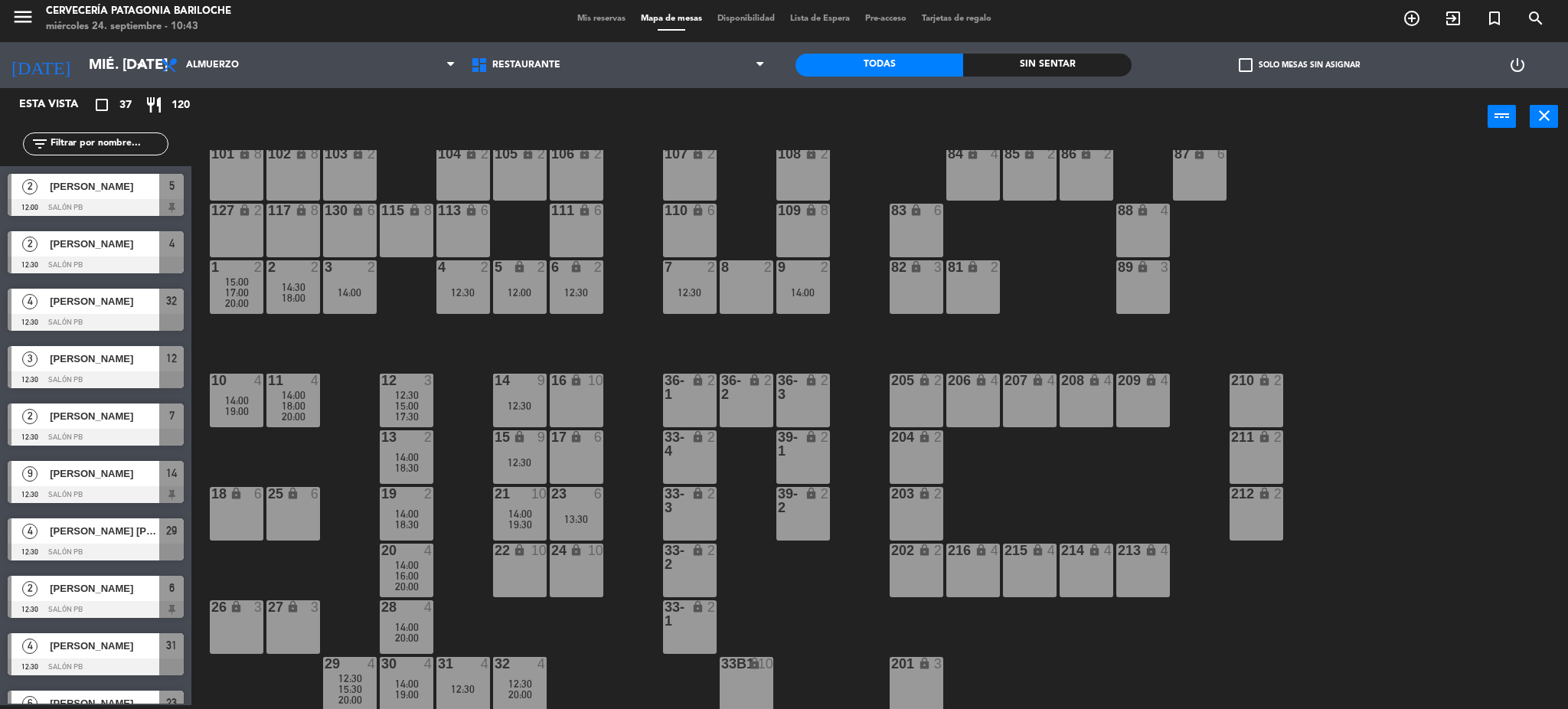
click at [470, 299] on div "4 2 12:30" at bounding box center [463, 287] width 54 height 54
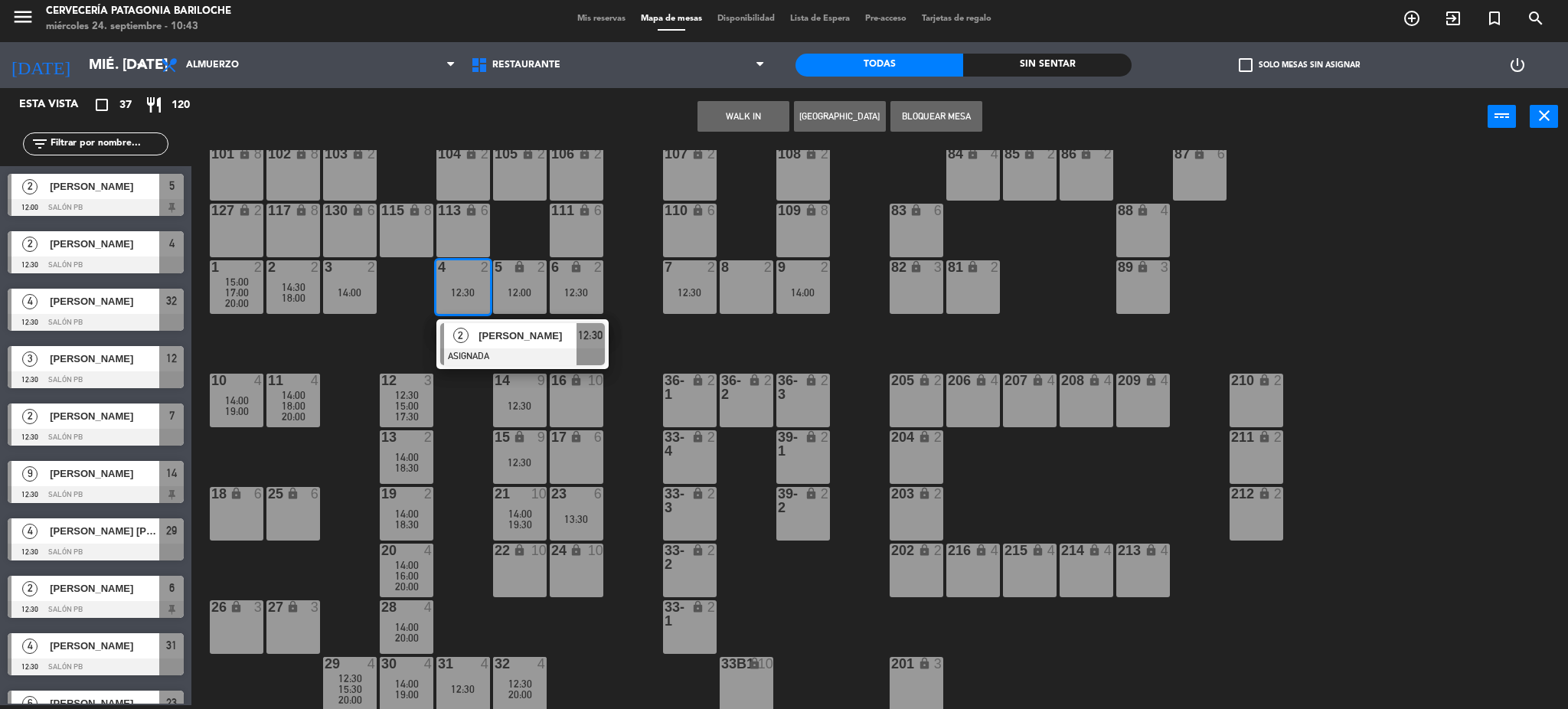
click at [643, 334] on div "101 lock 8 102 lock 8 104 lock 2 105 lock 2 106 lock 2 103 lock 2 107 lock 2 10…" at bounding box center [888, 430] width 1361 height 560
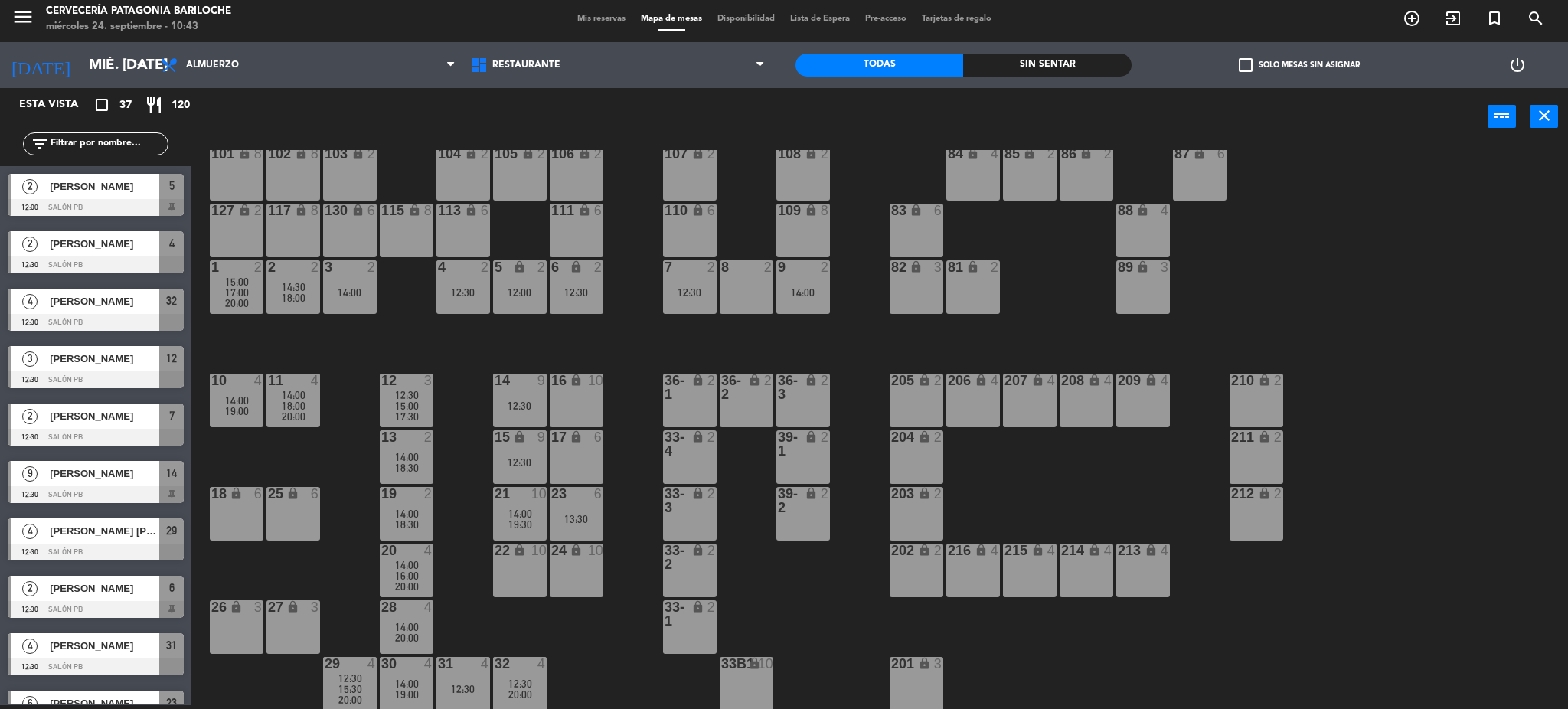
click at [509, 292] on div "12:00" at bounding box center [520, 292] width 54 height 11
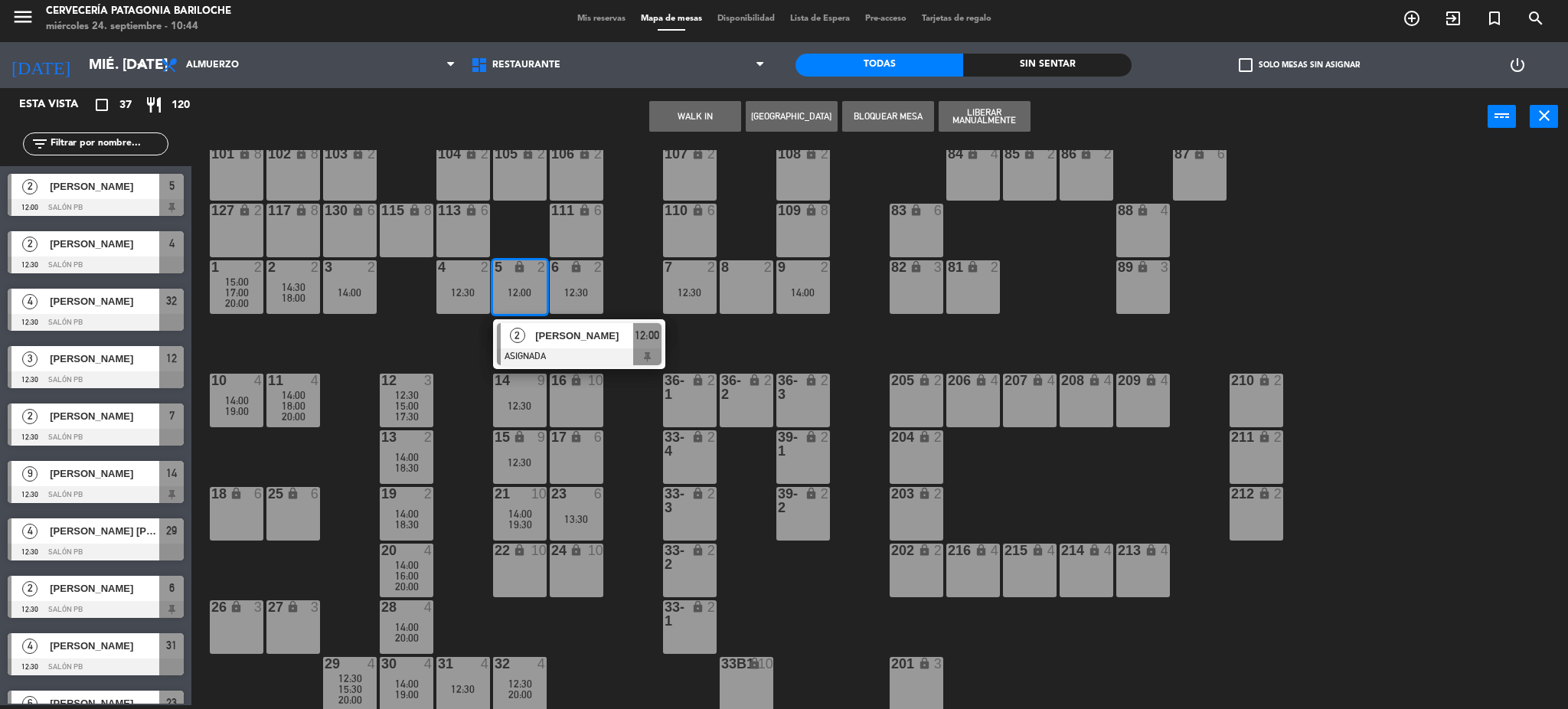
click at [752, 339] on div "101 lock 8 102 lock 8 104 lock 2 105 lock 2 106 lock 2 103 lock 2 107 lock 2 10…" at bounding box center [888, 430] width 1361 height 560
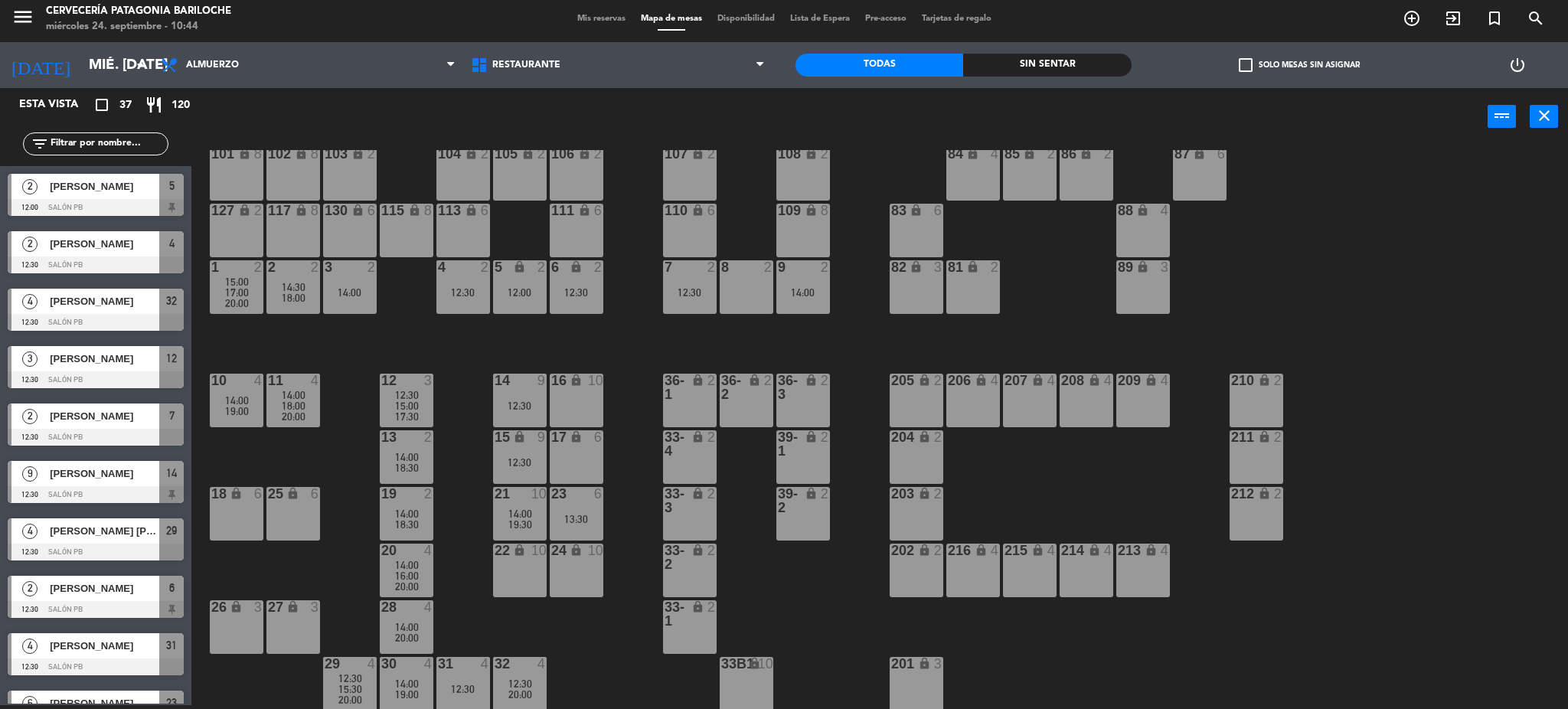
click at [568, 305] on div "6 lock 2 12:30" at bounding box center [577, 287] width 54 height 54
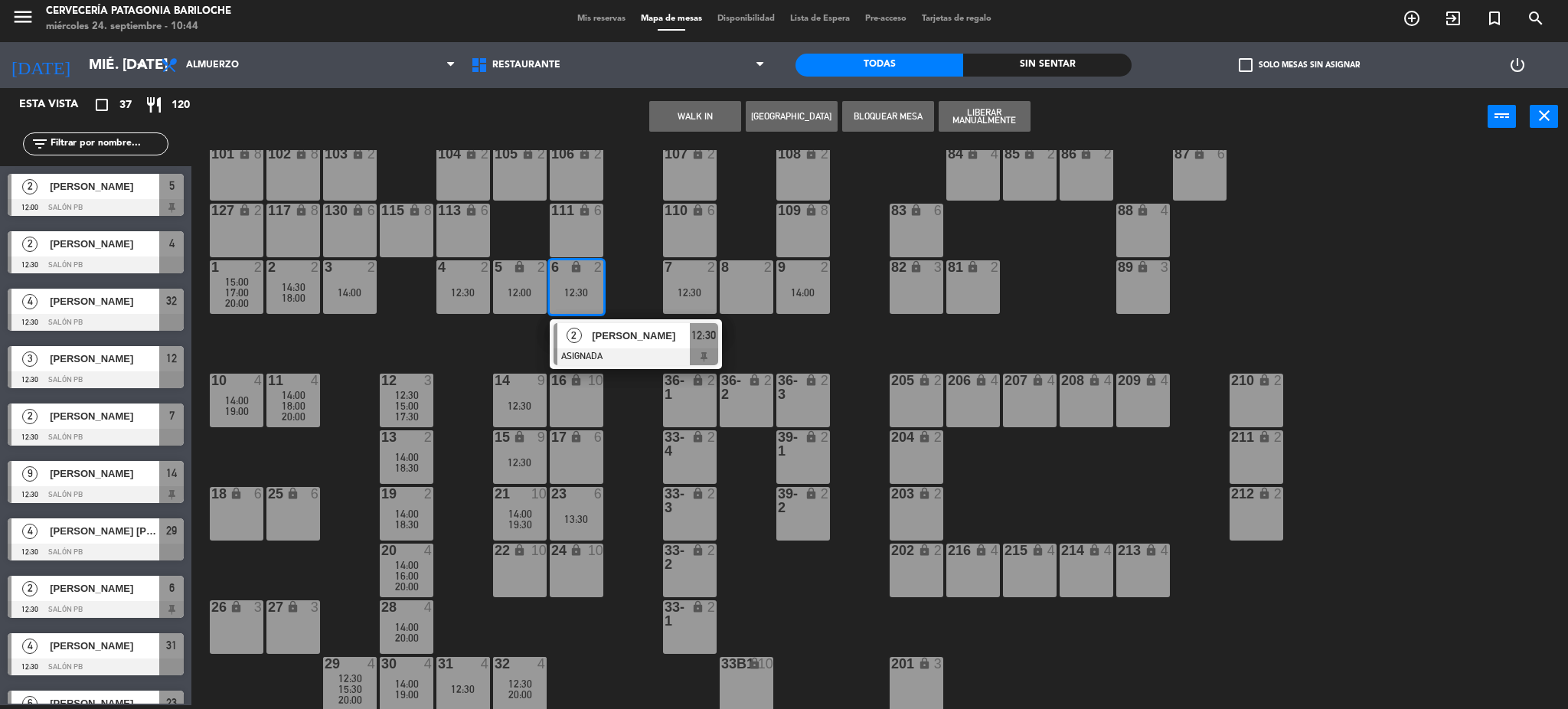
click at [802, 355] on div "101 lock 8 102 lock 8 104 lock 2 105 lock 2 106 lock 2 103 lock 2 107 lock 2 10…" at bounding box center [888, 430] width 1361 height 560
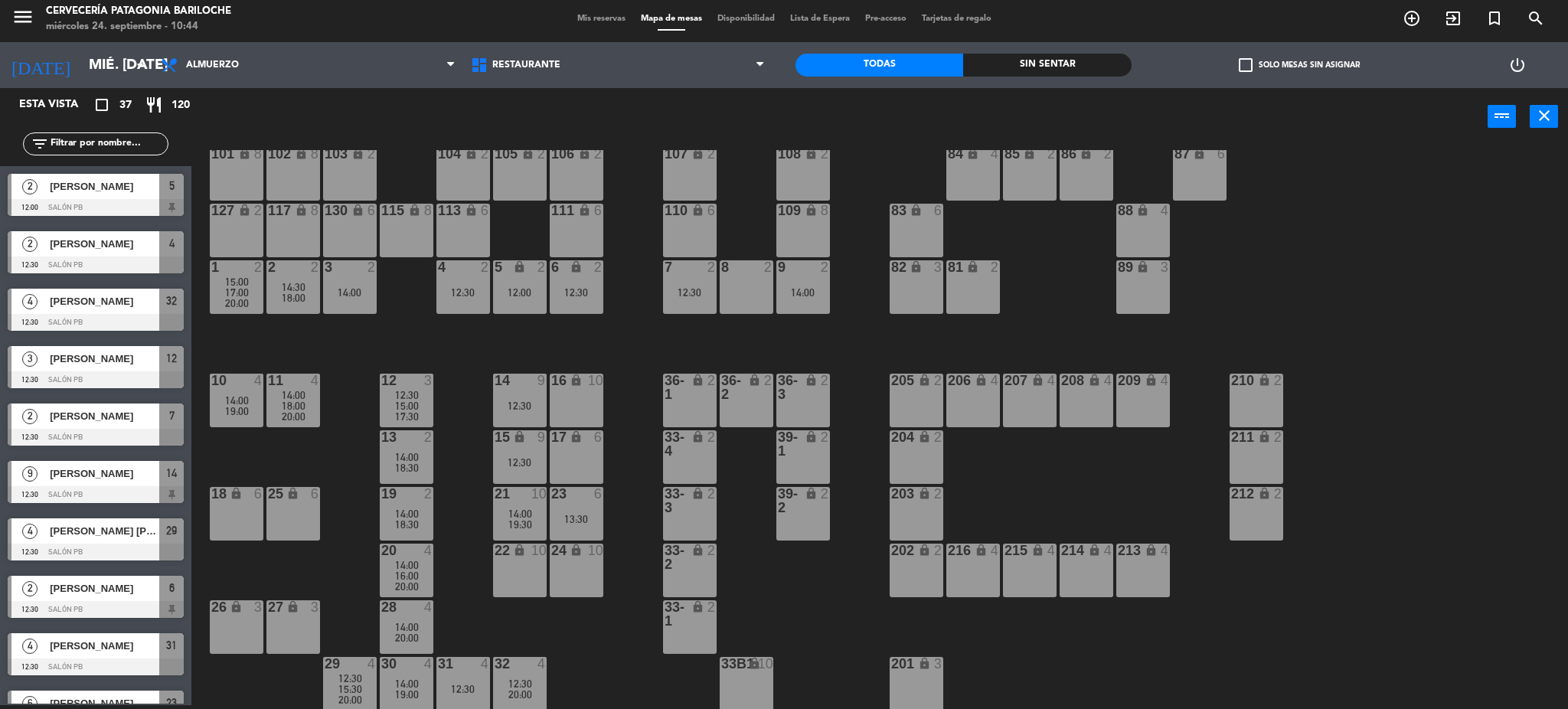
click at [694, 278] on div "7 2 12:30" at bounding box center [690, 287] width 54 height 54
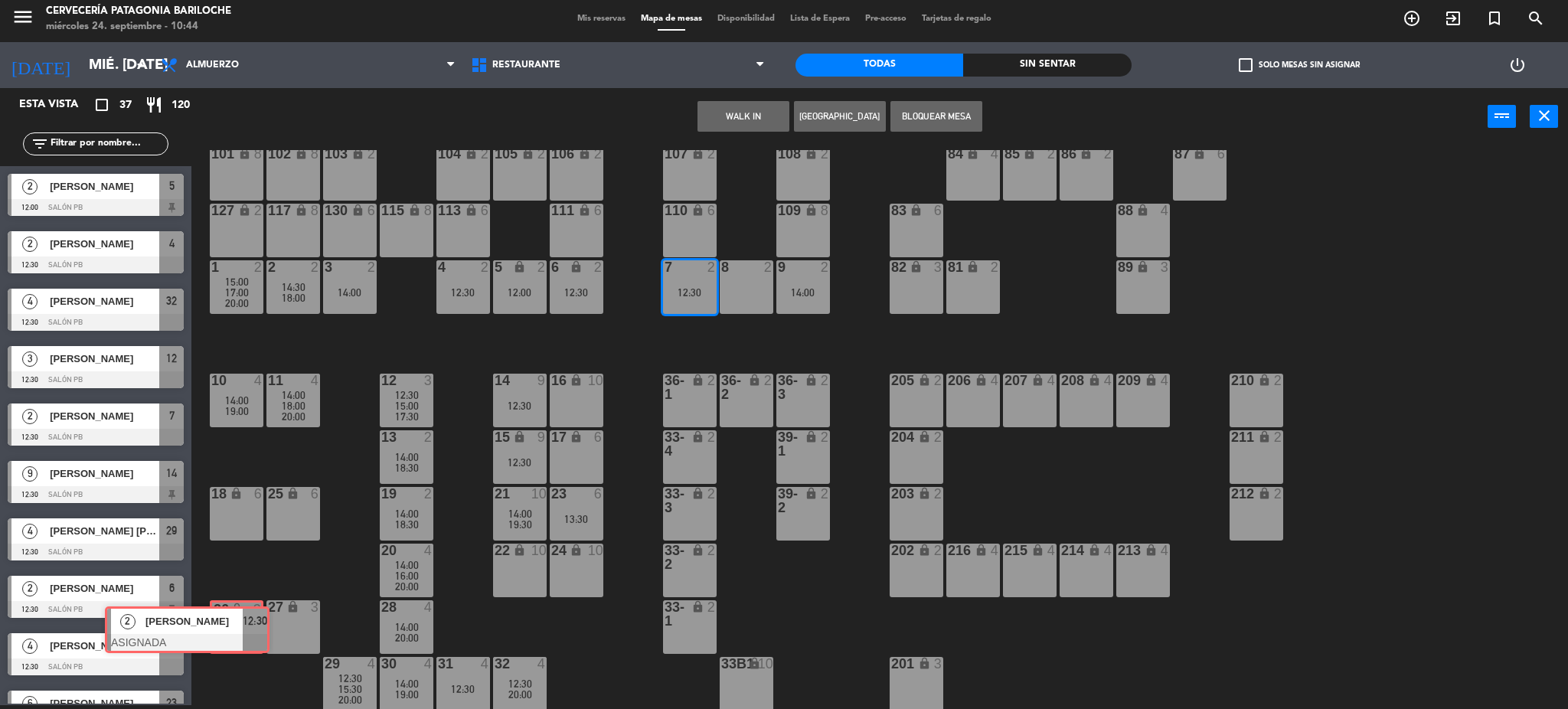
drag, startPoint x: 783, startPoint y: 345, endPoint x: 220, endPoint y: 629, distance: 630.6
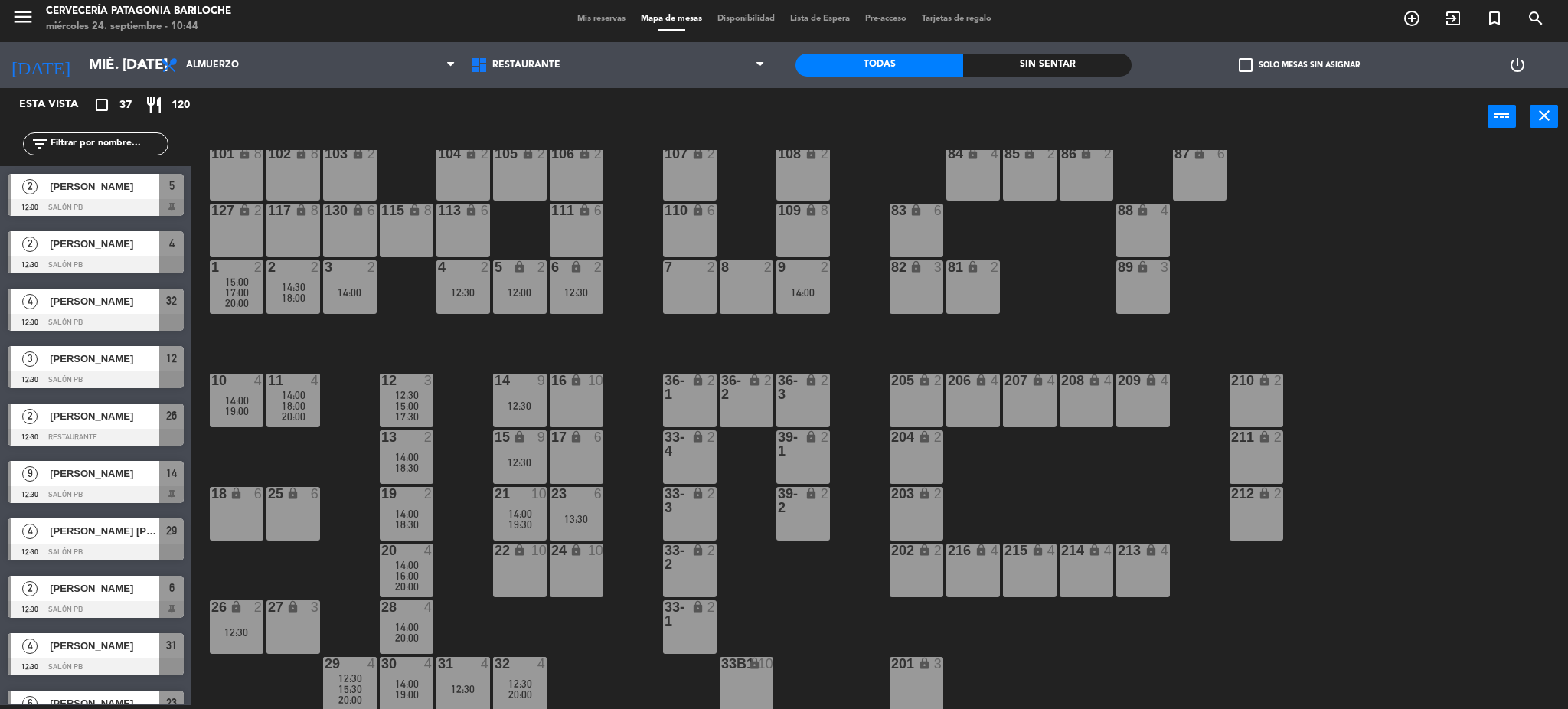
click at [360, 476] on div "101 lock 8 102 lock 8 104 lock 2 105 lock 2 106 lock 2 103 lock 2 107 lock 2 10…" at bounding box center [888, 430] width 1361 height 560
click at [799, 294] on div "14:00" at bounding box center [803, 292] width 54 height 11
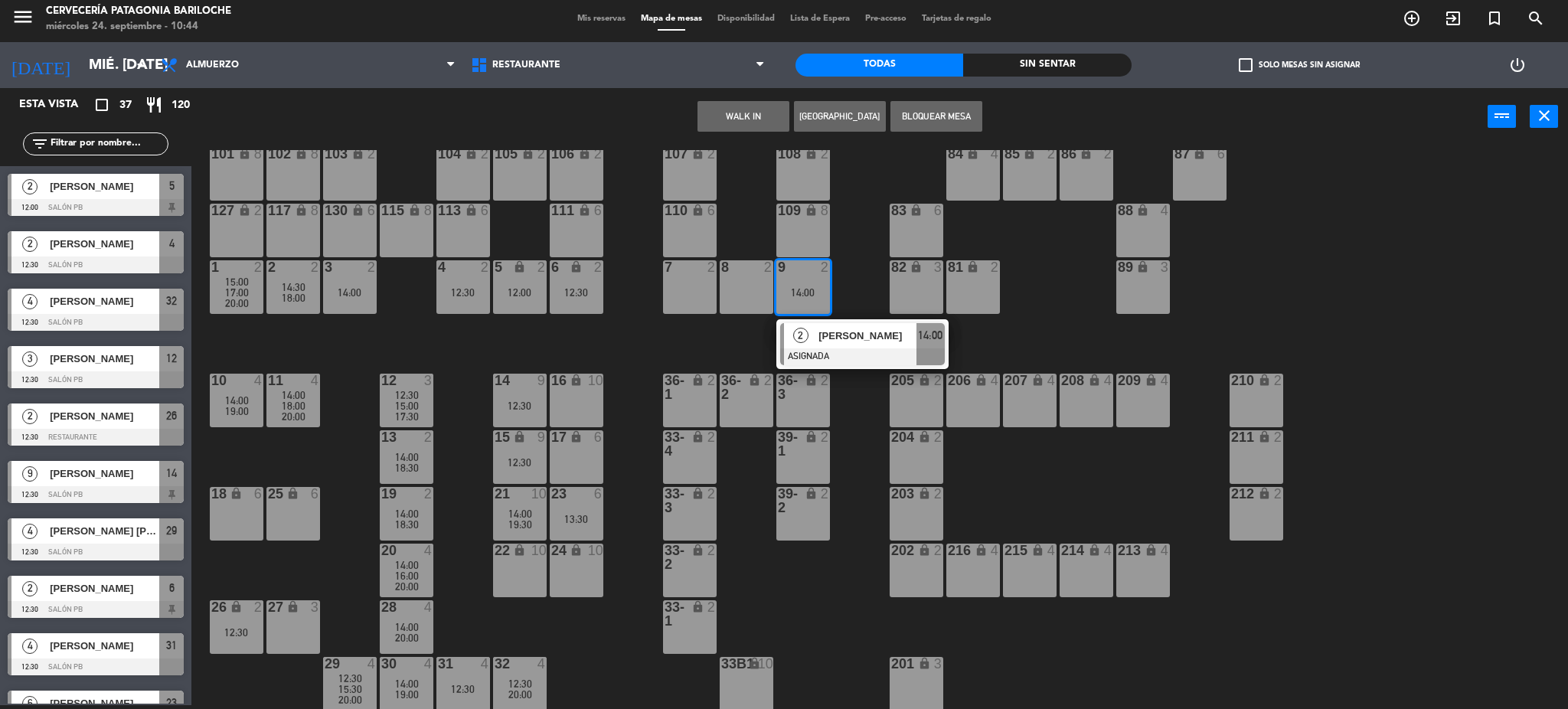
click at [863, 410] on div "101 lock 8 102 lock 8 104 lock 2 105 lock 2 106 lock 2 103 lock 2 107 lock 2 10…" at bounding box center [888, 430] width 1361 height 560
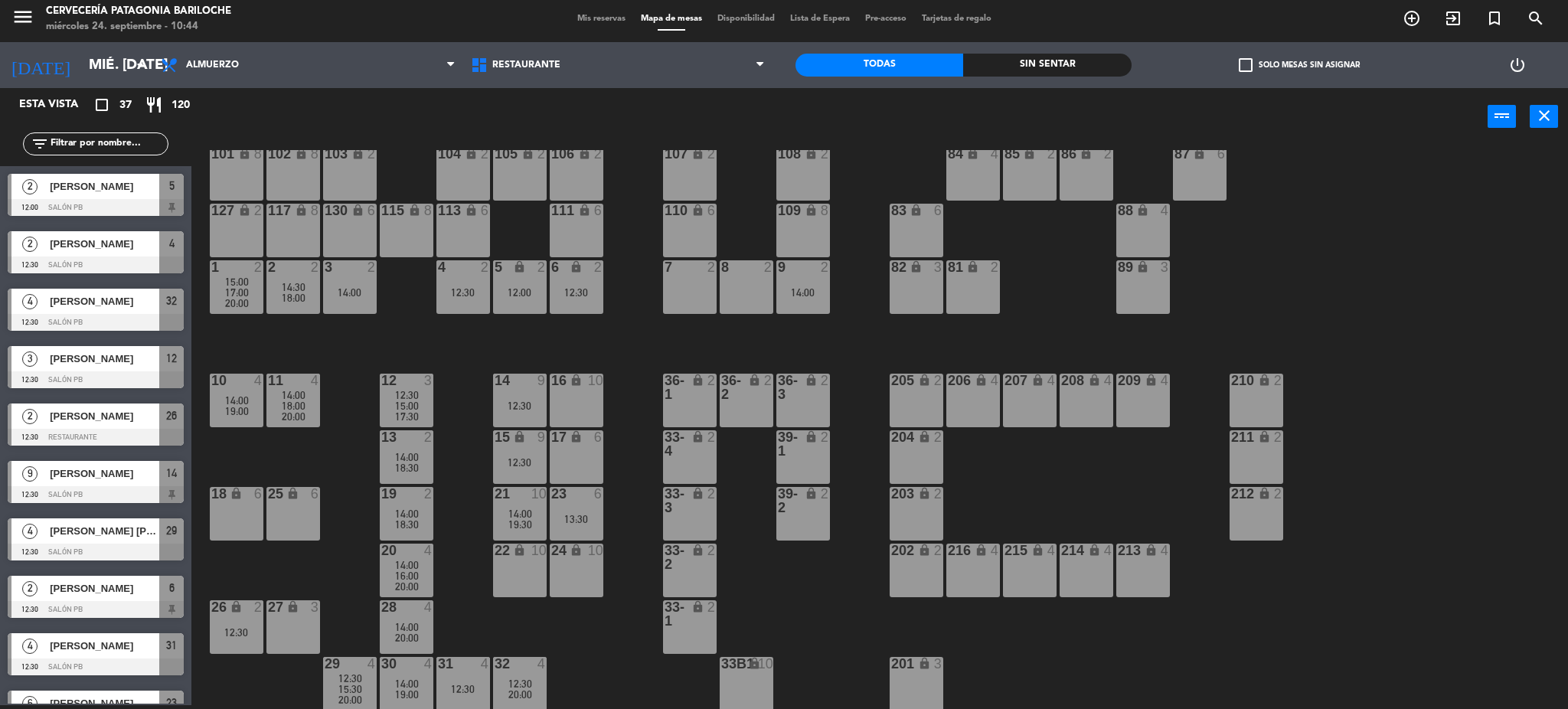
click at [409, 385] on div at bounding box center [406, 381] width 25 height 14
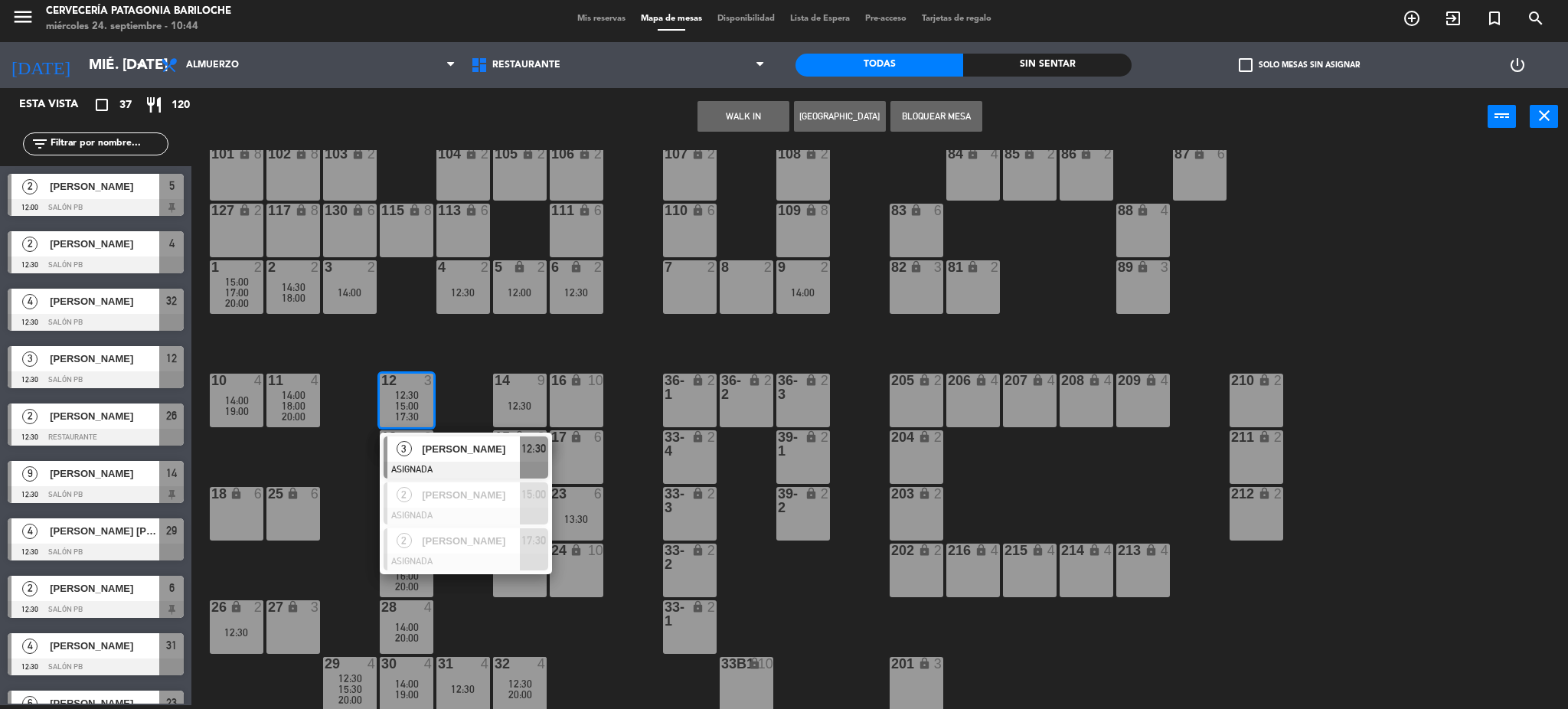
click at [471, 332] on div "101 lock 8 102 lock 8 104 lock 2 105 lock 2 106 lock 2 103 lock 2 107 lock 2 10…" at bounding box center [888, 430] width 1361 height 560
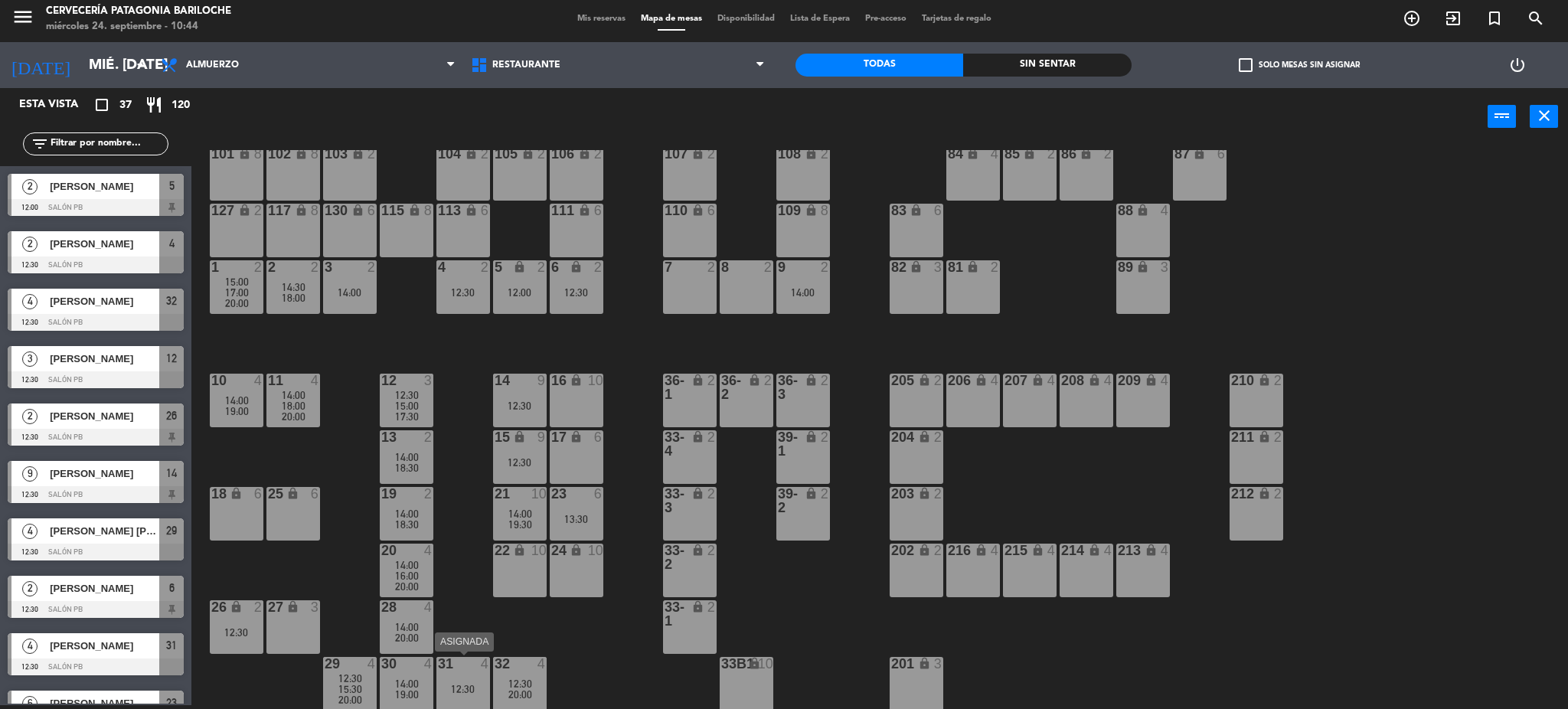
click at [459, 679] on div "31 4 12:30" at bounding box center [463, 684] width 54 height 54
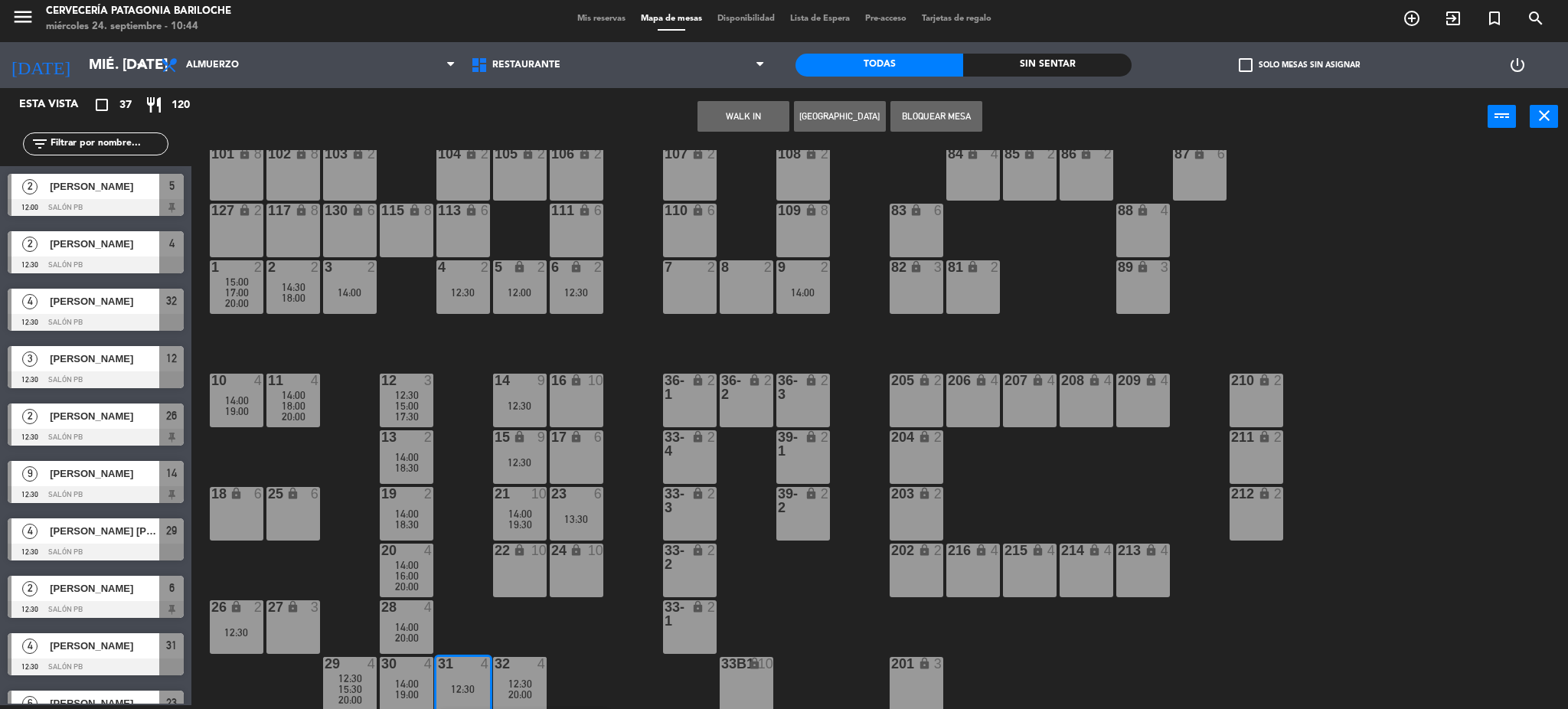
scroll to position [87, 0]
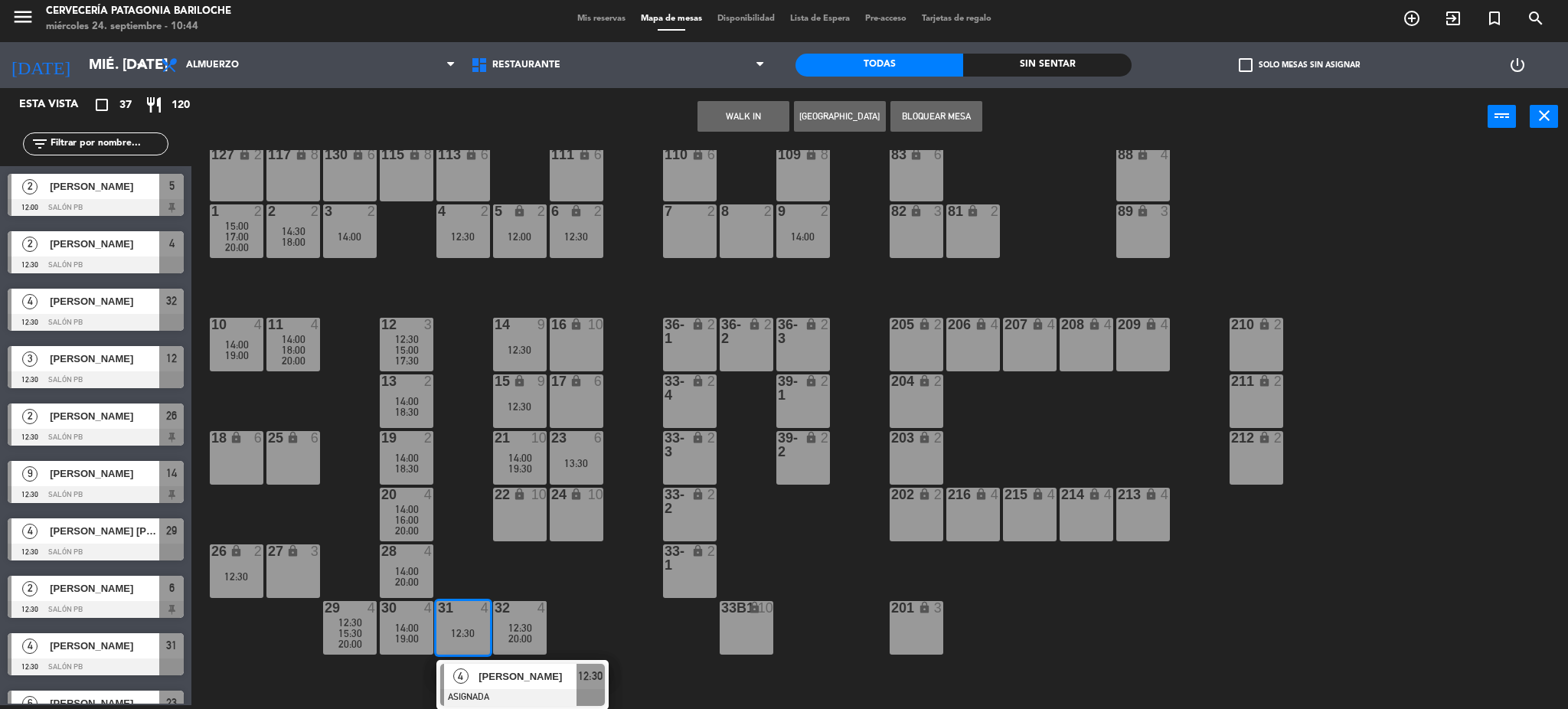
click at [559, 555] on div "101 lock 8 102 lock 8 104 lock 2 105 lock 2 106 lock 2 103 lock 2 107 lock 2 10…" at bounding box center [888, 430] width 1361 height 560
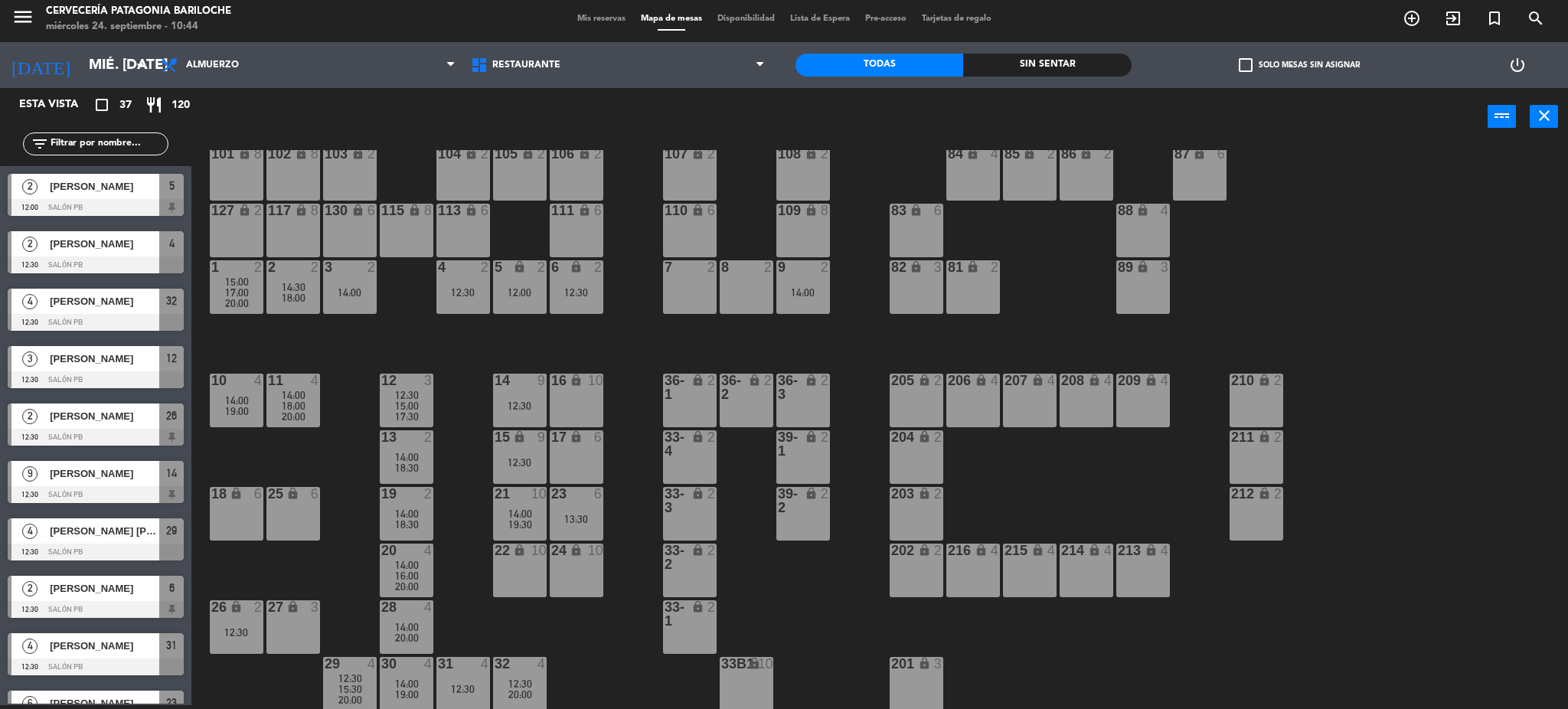
click at [400, 573] on span "16:00" at bounding box center [407, 576] width 23 height 13
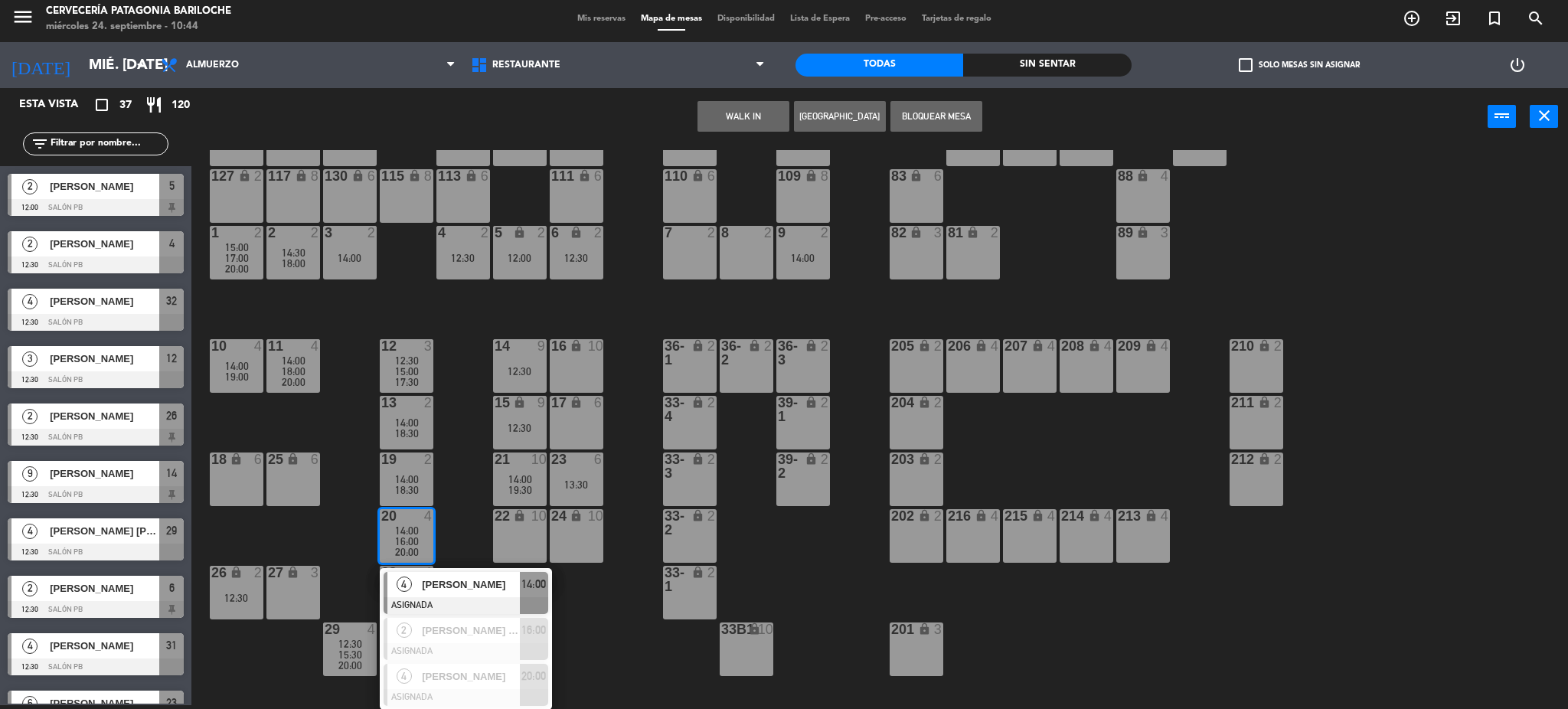
click at [320, 498] on div "25 lock 6" at bounding box center [293, 479] width 54 height 54
click at [344, 518] on div "101 lock 8 102 lock 8 104 lock 2 105 lock 2 106 lock 2 103 lock 2 107 lock 2 10…" at bounding box center [888, 430] width 1361 height 560
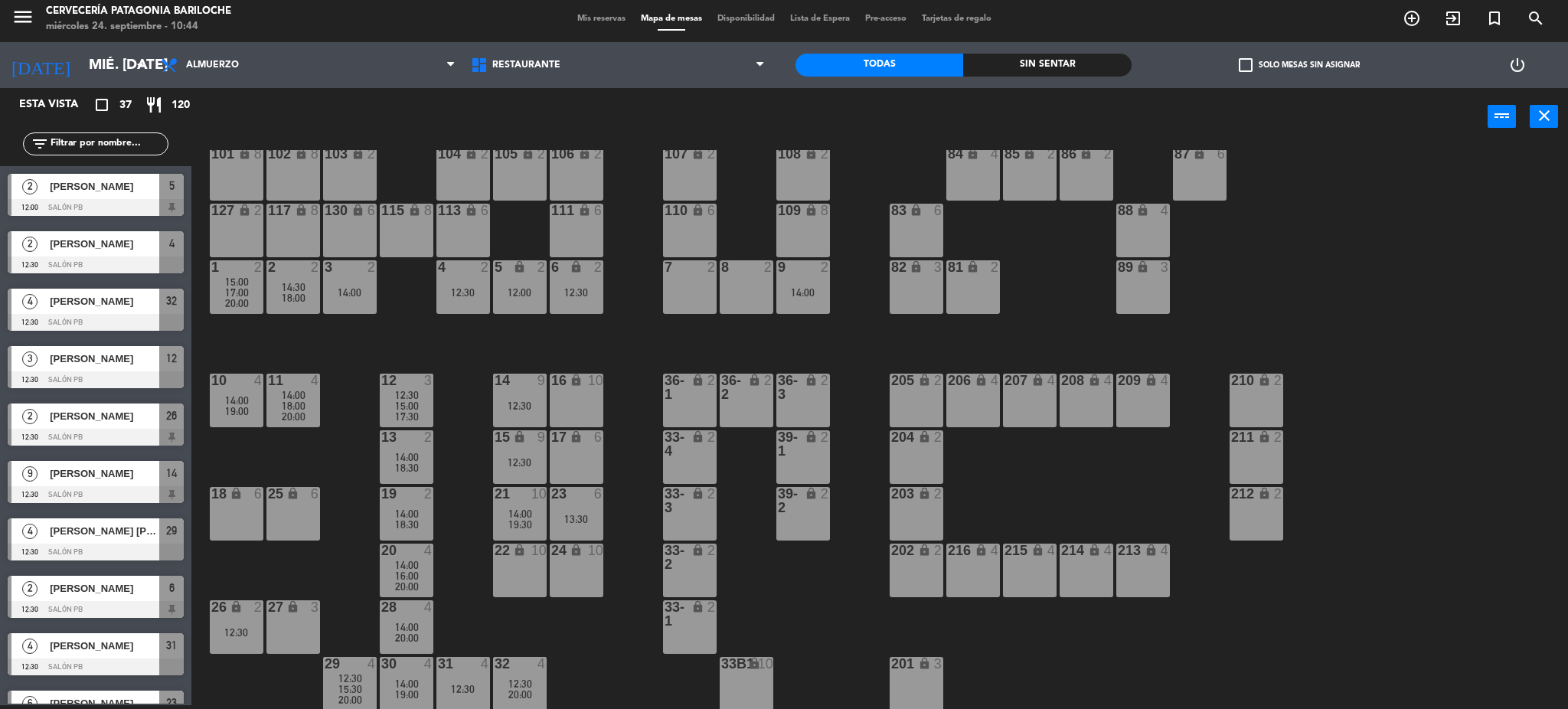
click at [398, 517] on span "14:00" at bounding box center [407, 514] width 23 height 13
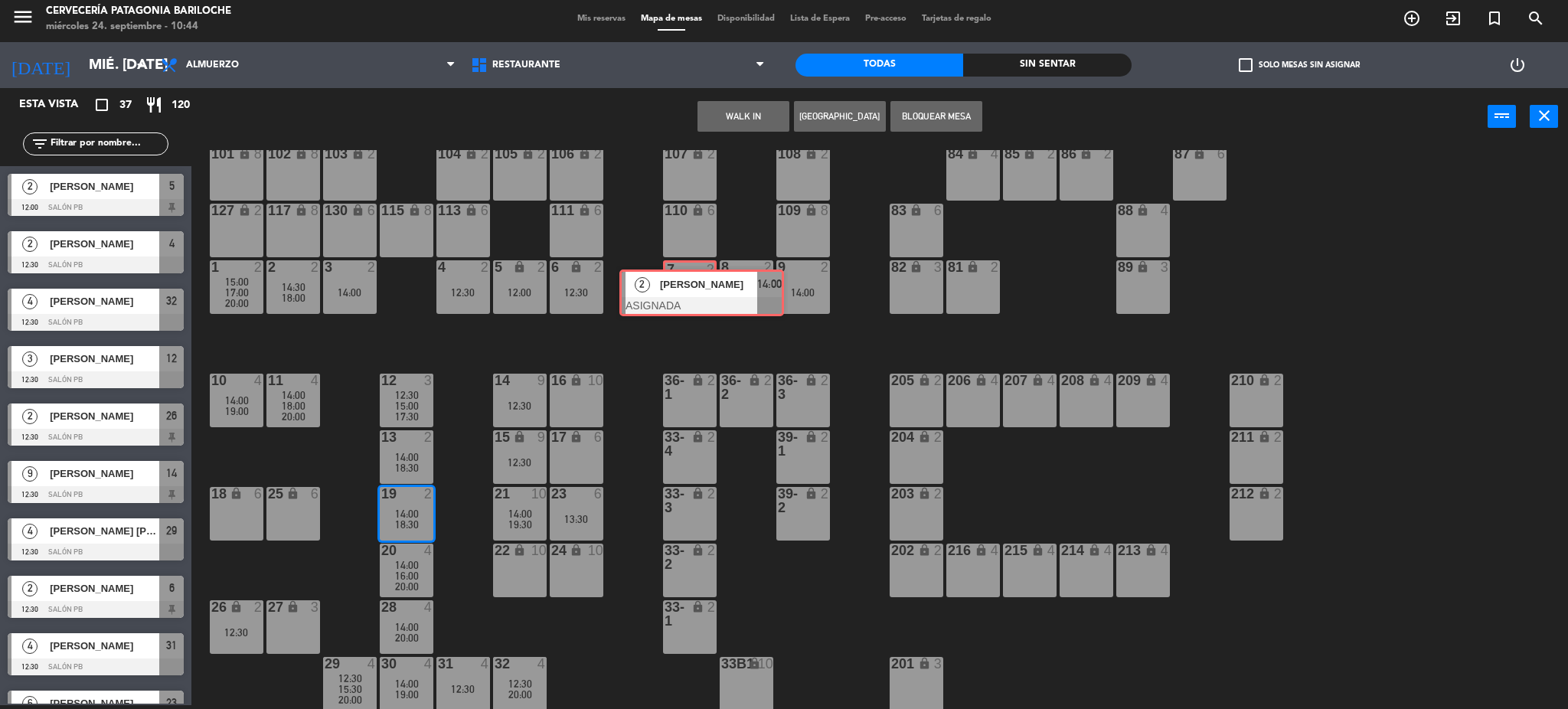
drag, startPoint x: 452, startPoint y: 565, endPoint x: 688, endPoint y: 286, distance: 365.4
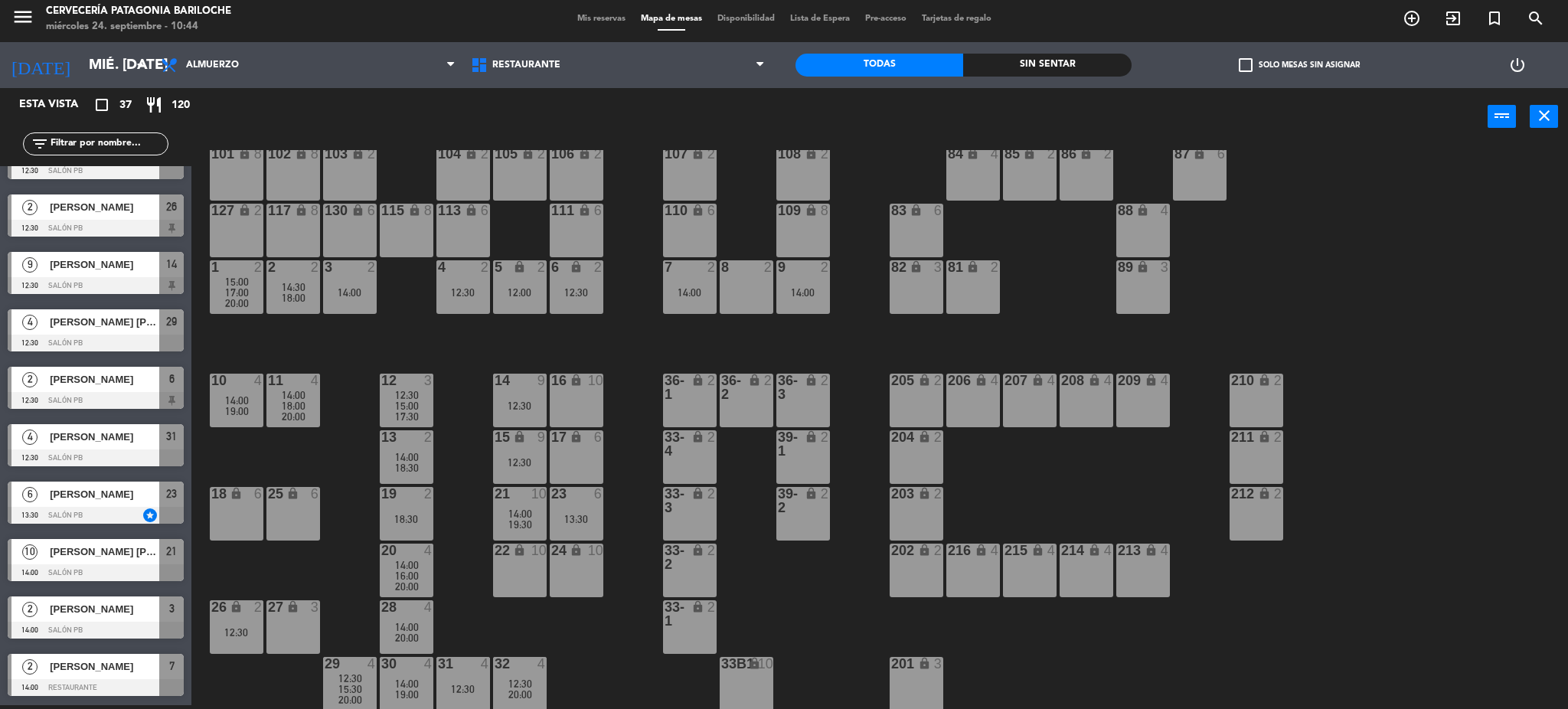
click at [420, 466] on div "18:30" at bounding box center [406, 468] width 54 height 11
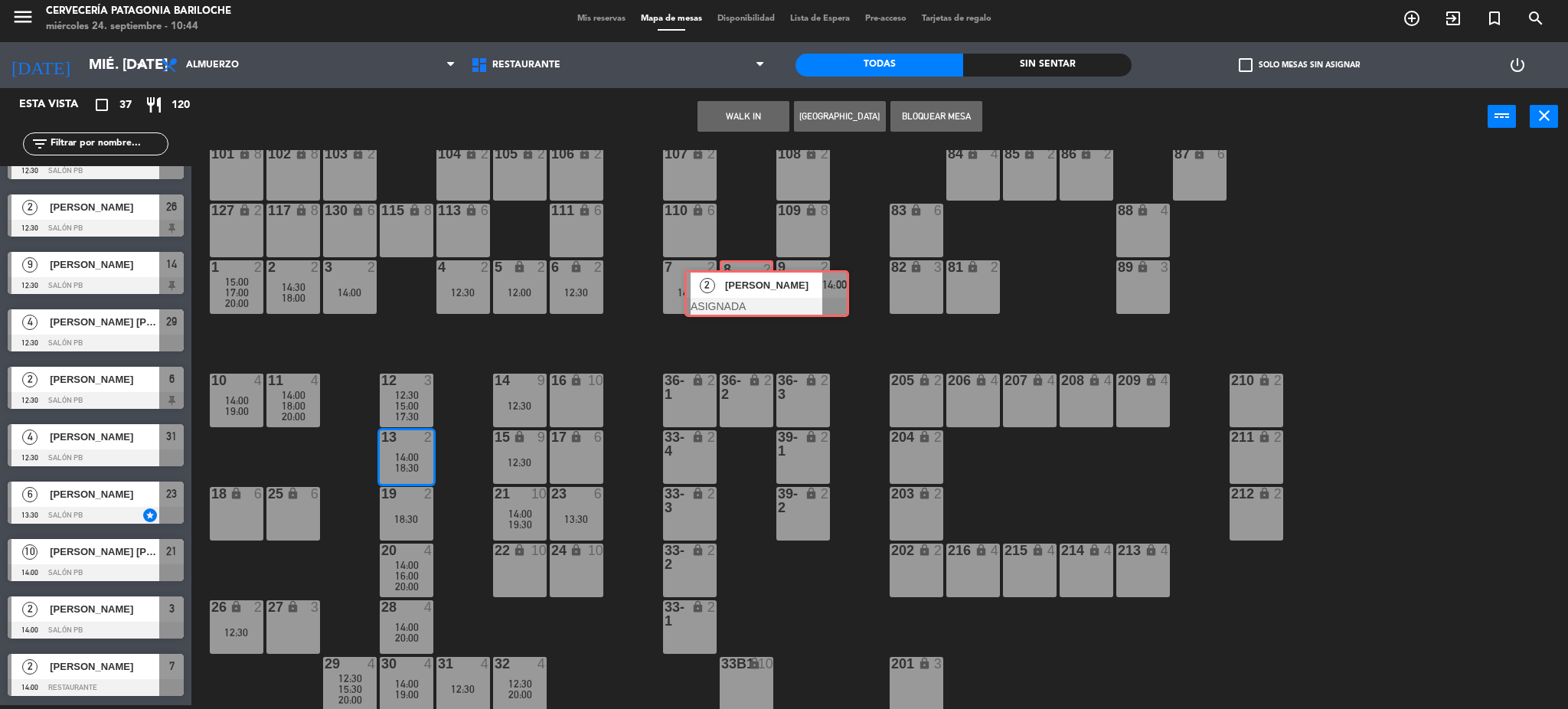
drag, startPoint x: 450, startPoint y: 501, endPoint x: 751, endPoint y: 278, distance: 374.6
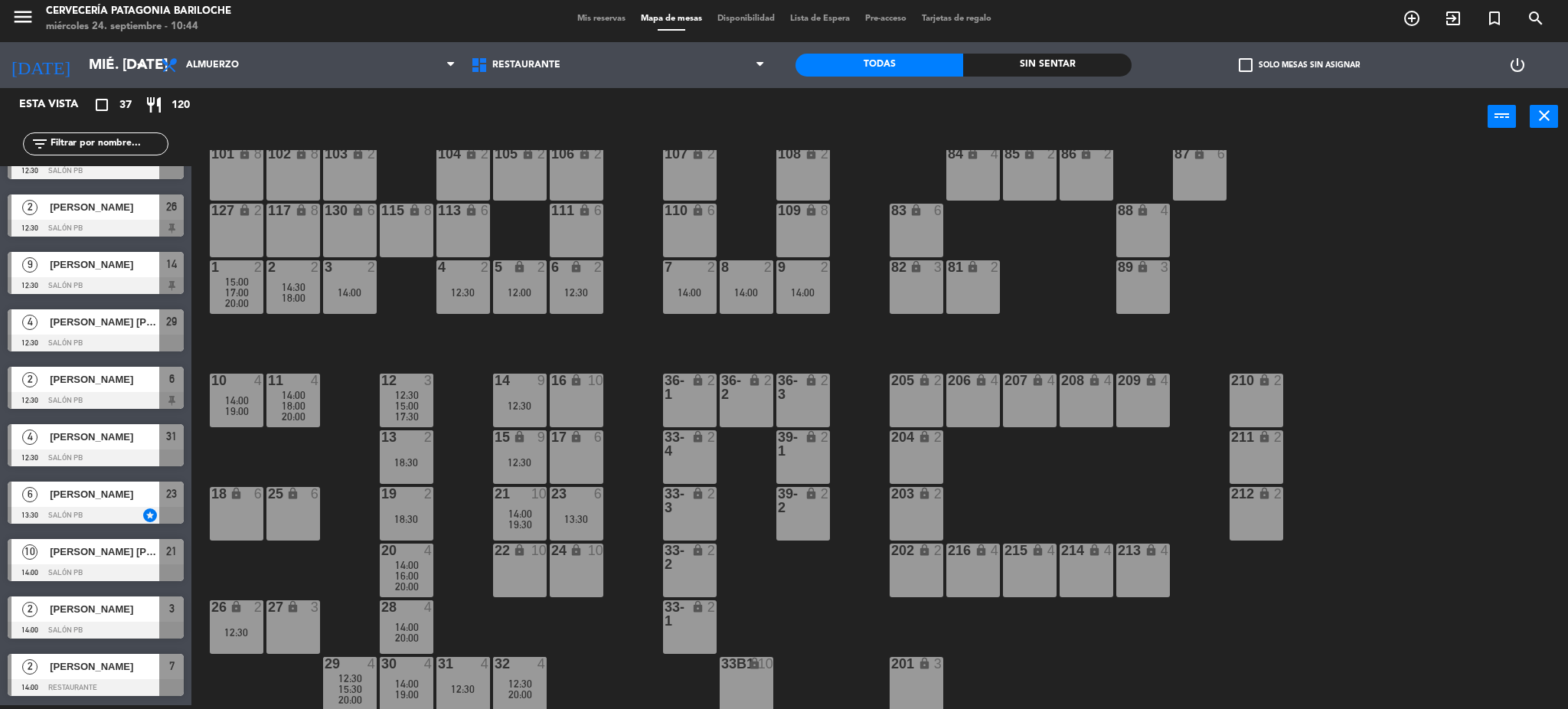
scroll to position [496, 0]
click at [419, 576] on div "16:00" at bounding box center [406, 576] width 54 height 11
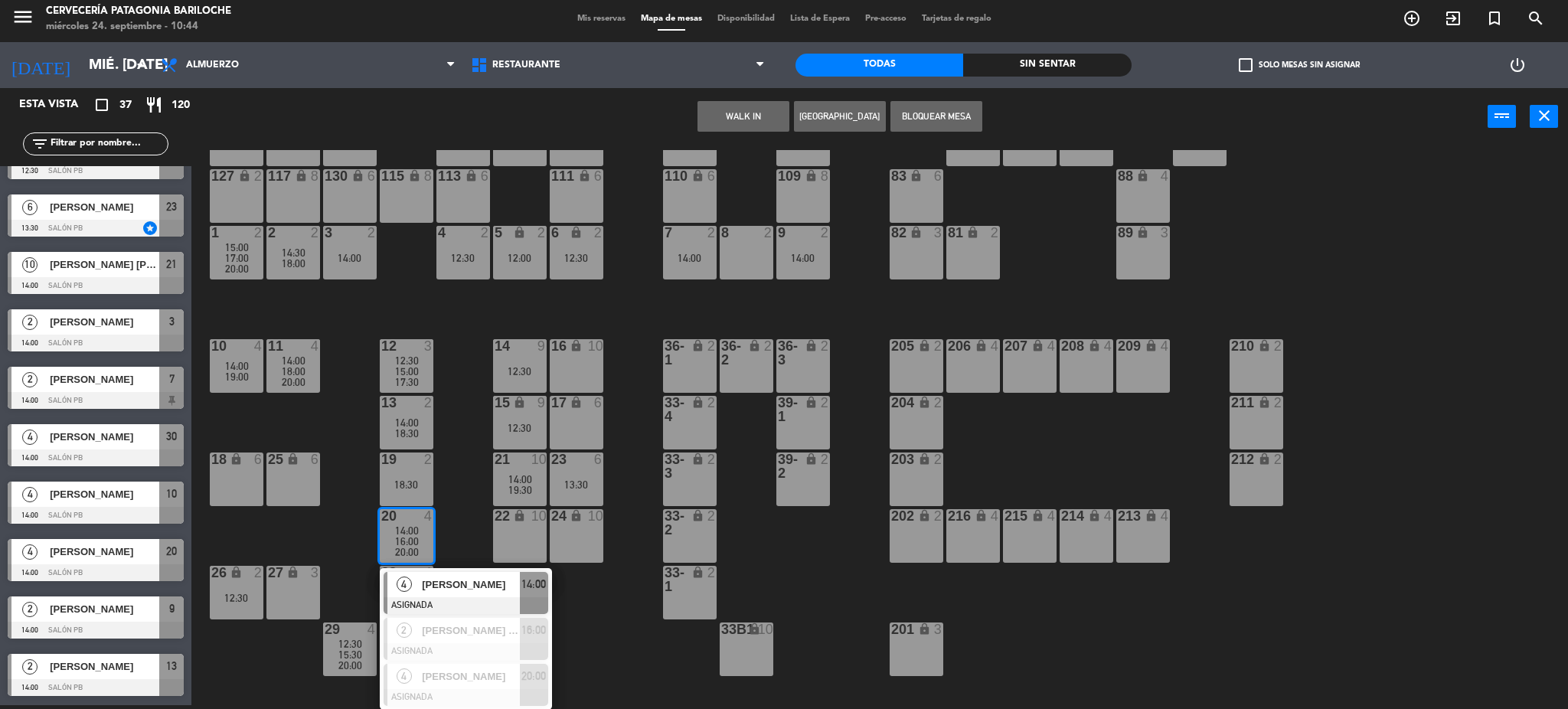
click at [460, 424] on div "101 lock 8 102 lock 8 104 lock 2 105 lock 2 106 lock 2 103 lock 2 107 lock 2 10…" at bounding box center [888, 430] width 1361 height 560
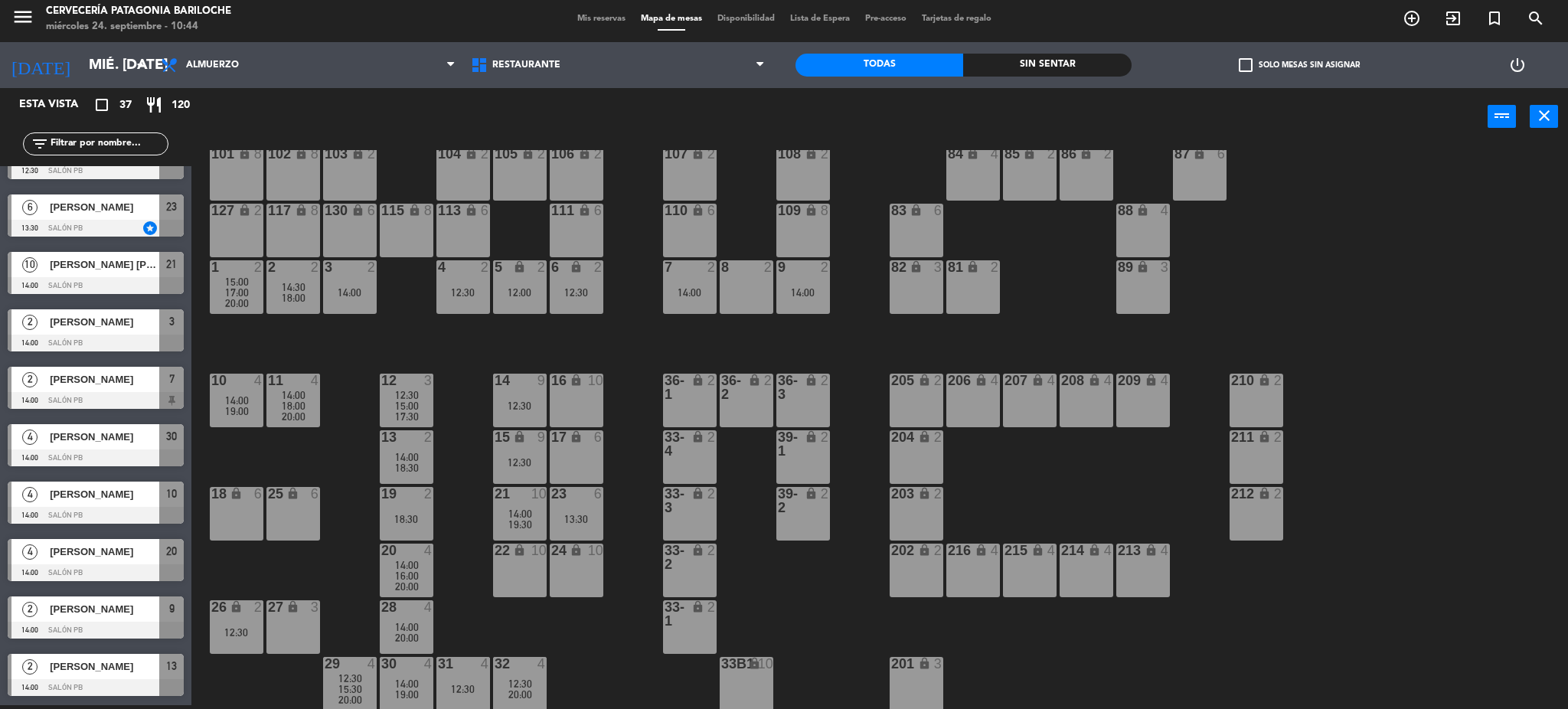
click at [410, 578] on span "16:00" at bounding box center [407, 576] width 23 height 13
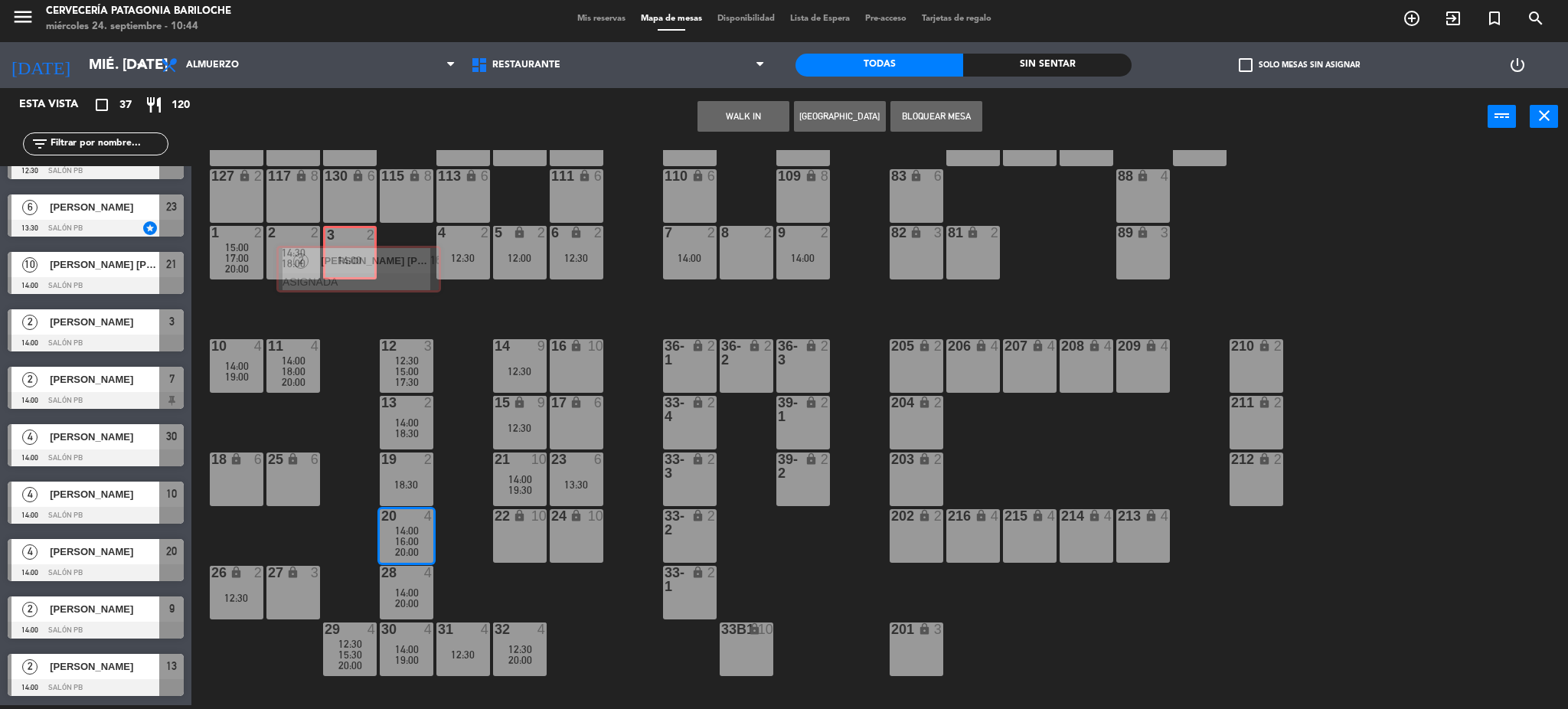
drag, startPoint x: 477, startPoint y: 631, endPoint x: 369, endPoint y: 259, distance: 387.4
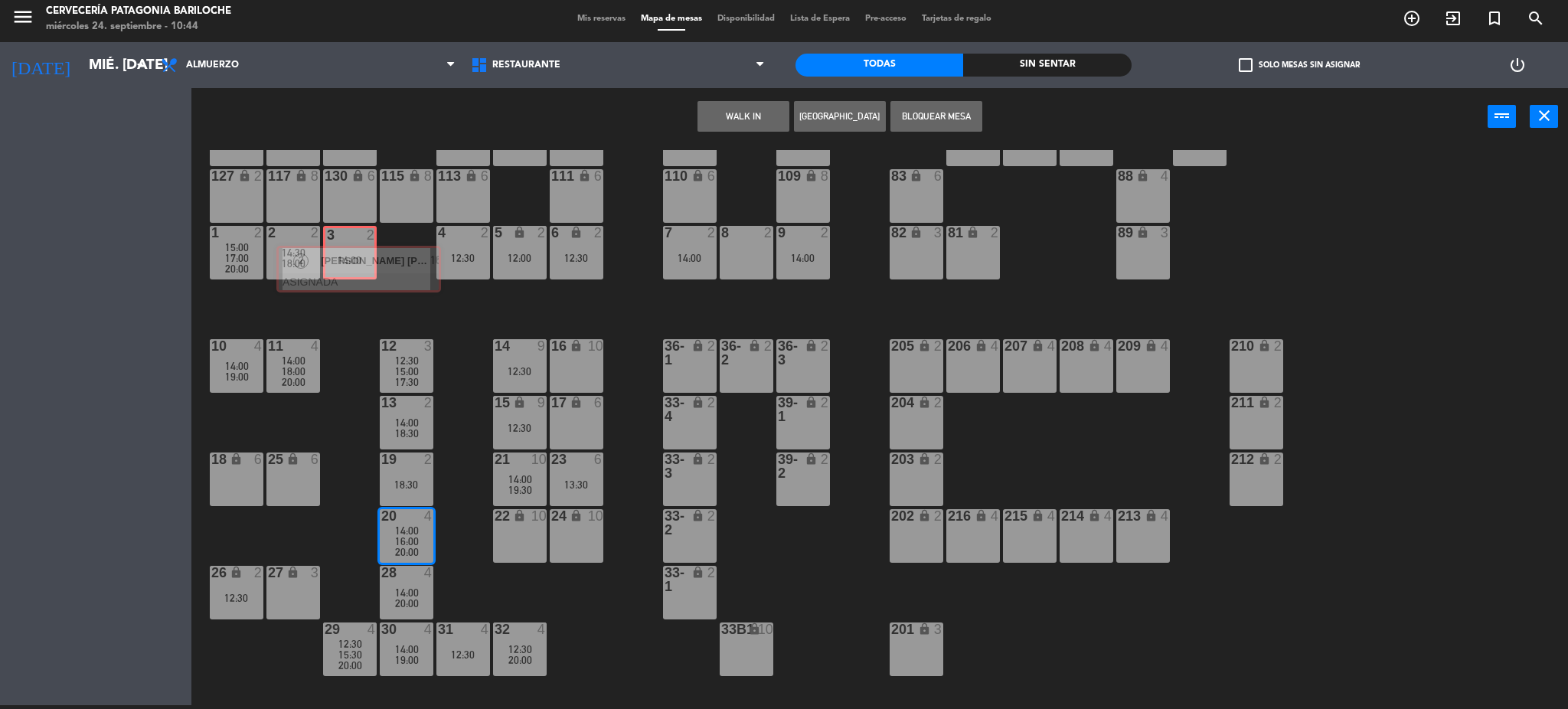
scroll to position [30, 0]
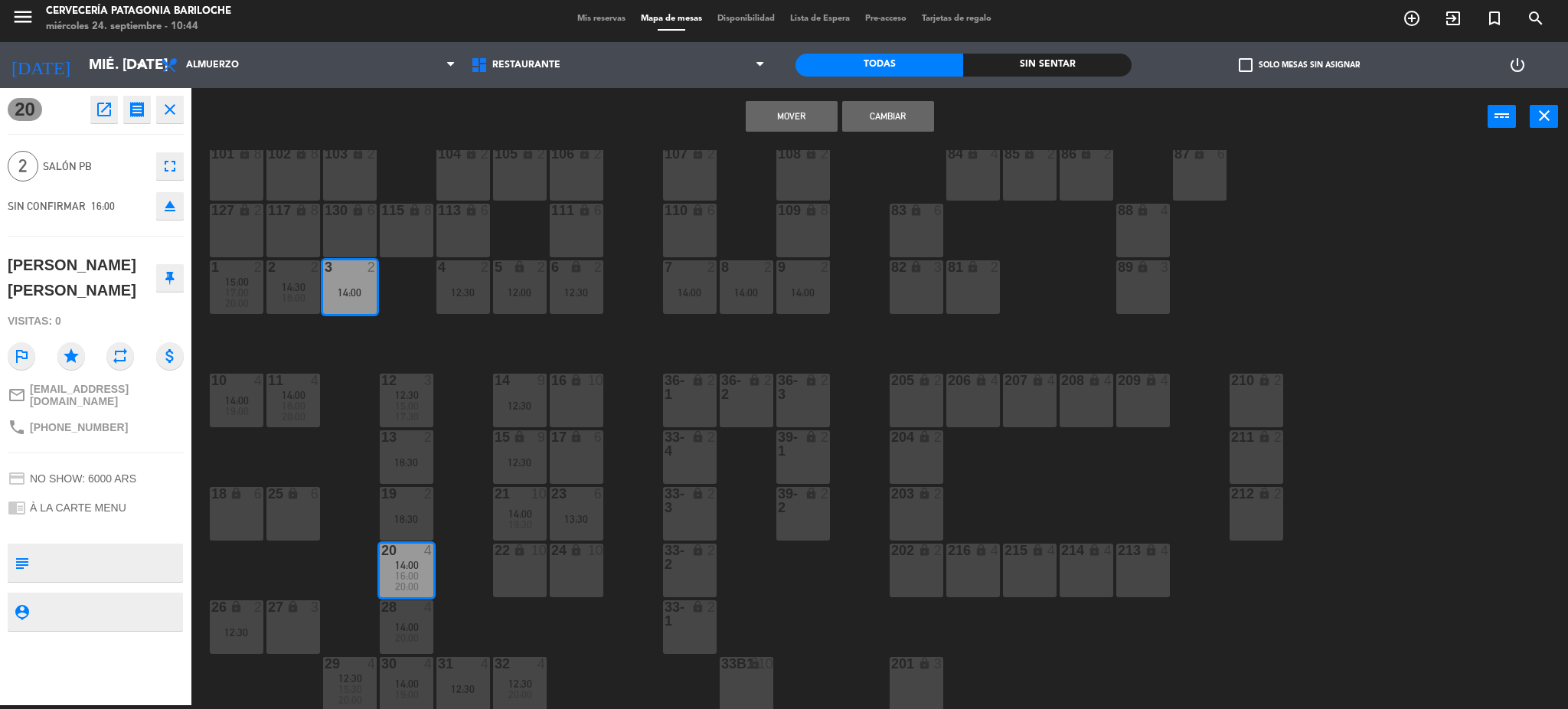
click at [816, 123] on button "Mover" at bounding box center [791, 116] width 92 height 30
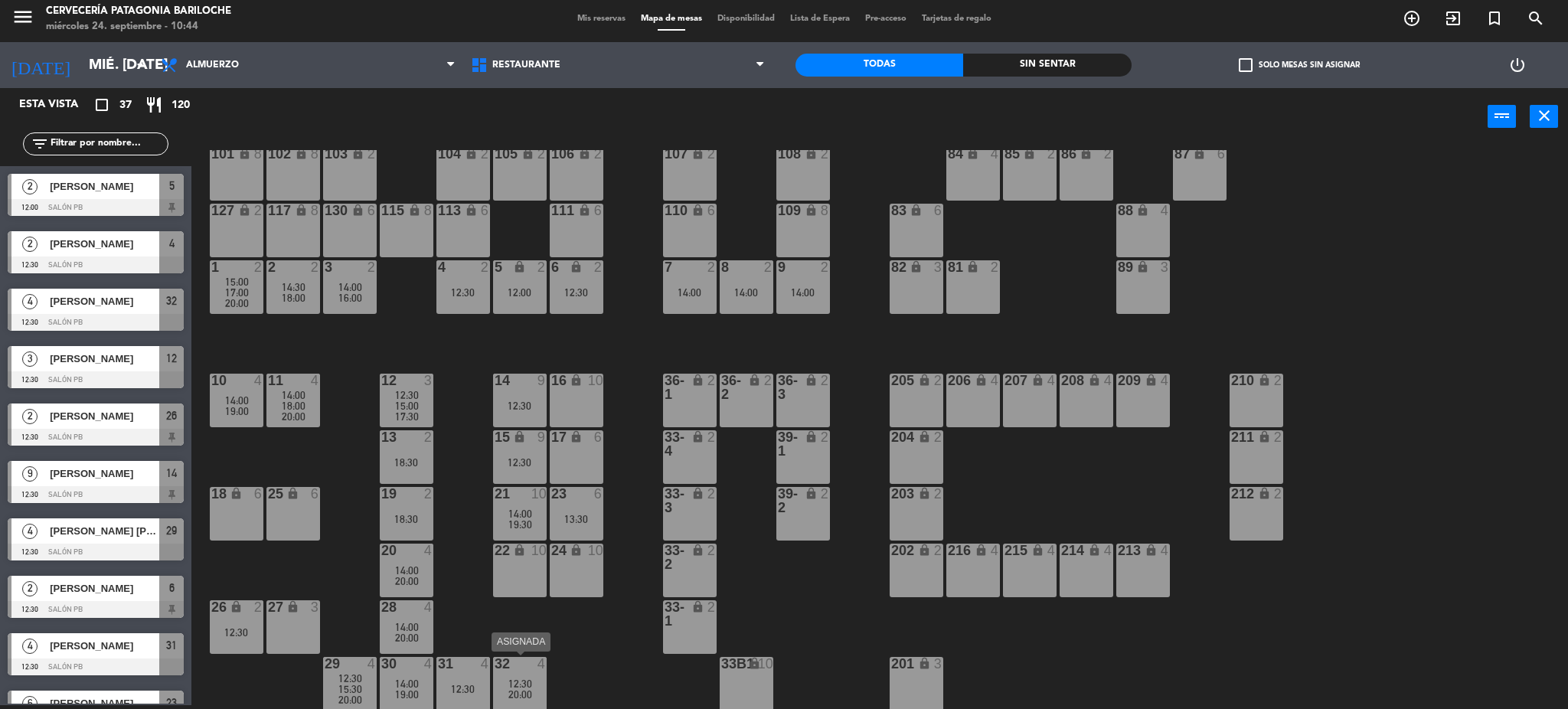
click at [530, 657] on div at bounding box center [520, 664] width 25 height 14
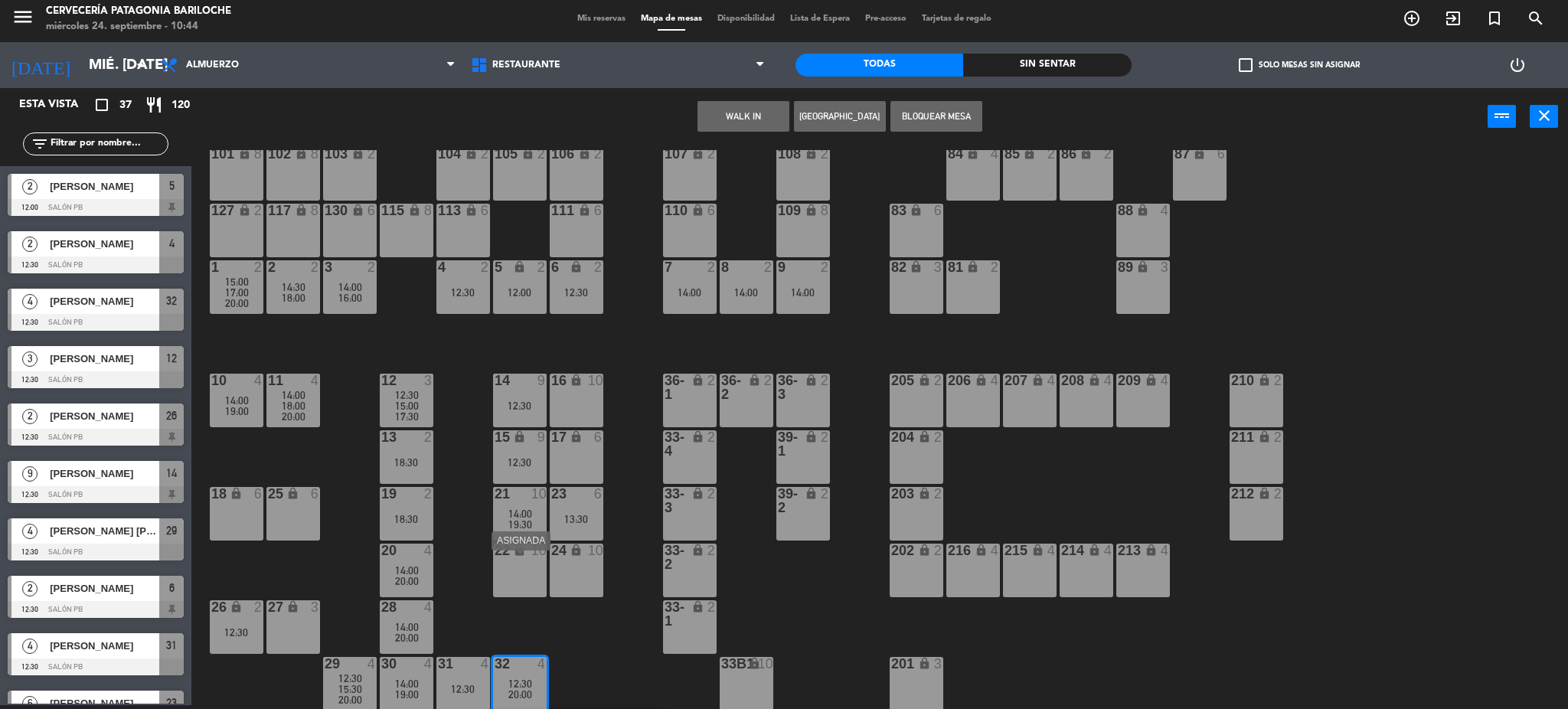
scroll to position [132, 0]
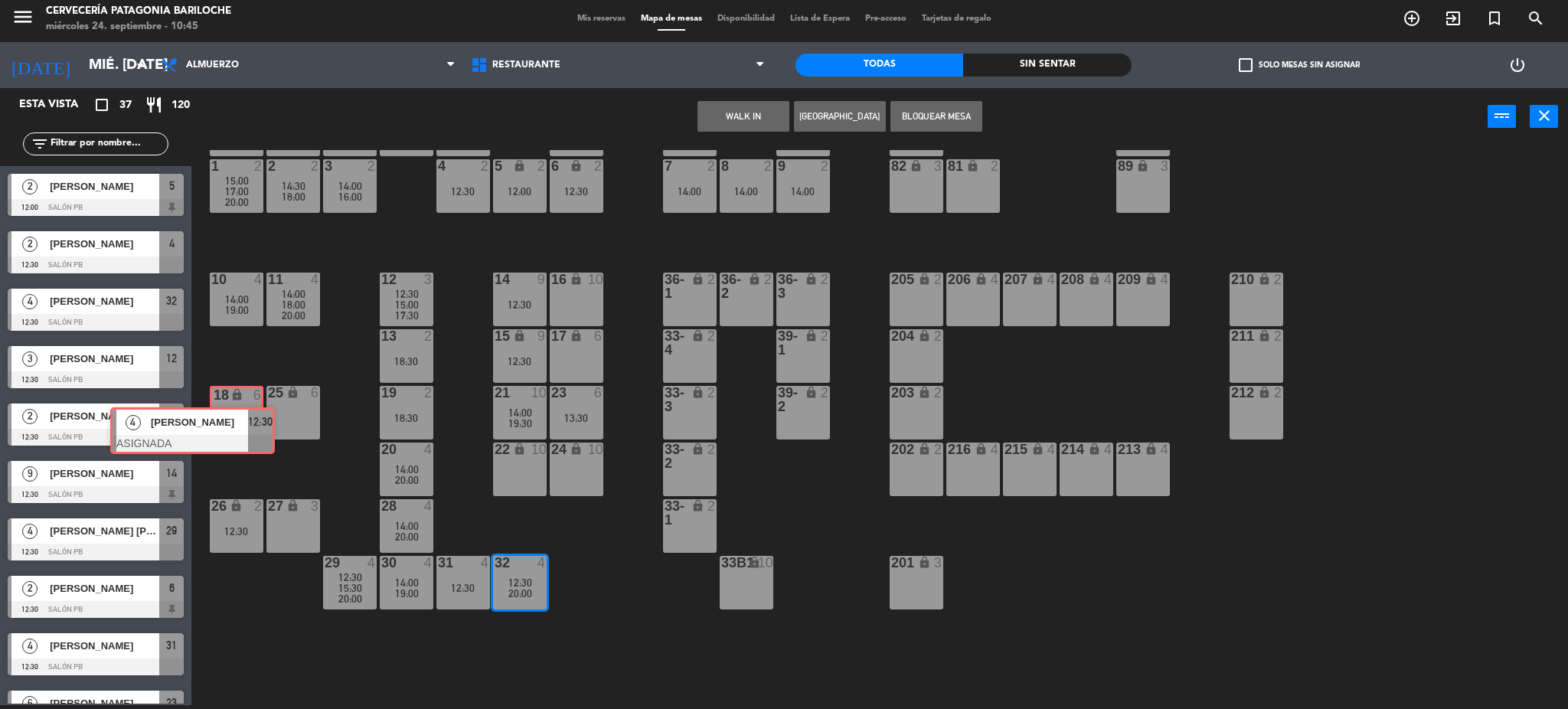
drag, startPoint x: 641, startPoint y: 641, endPoint x: 252, endPoint y: 422, distance: 446.4
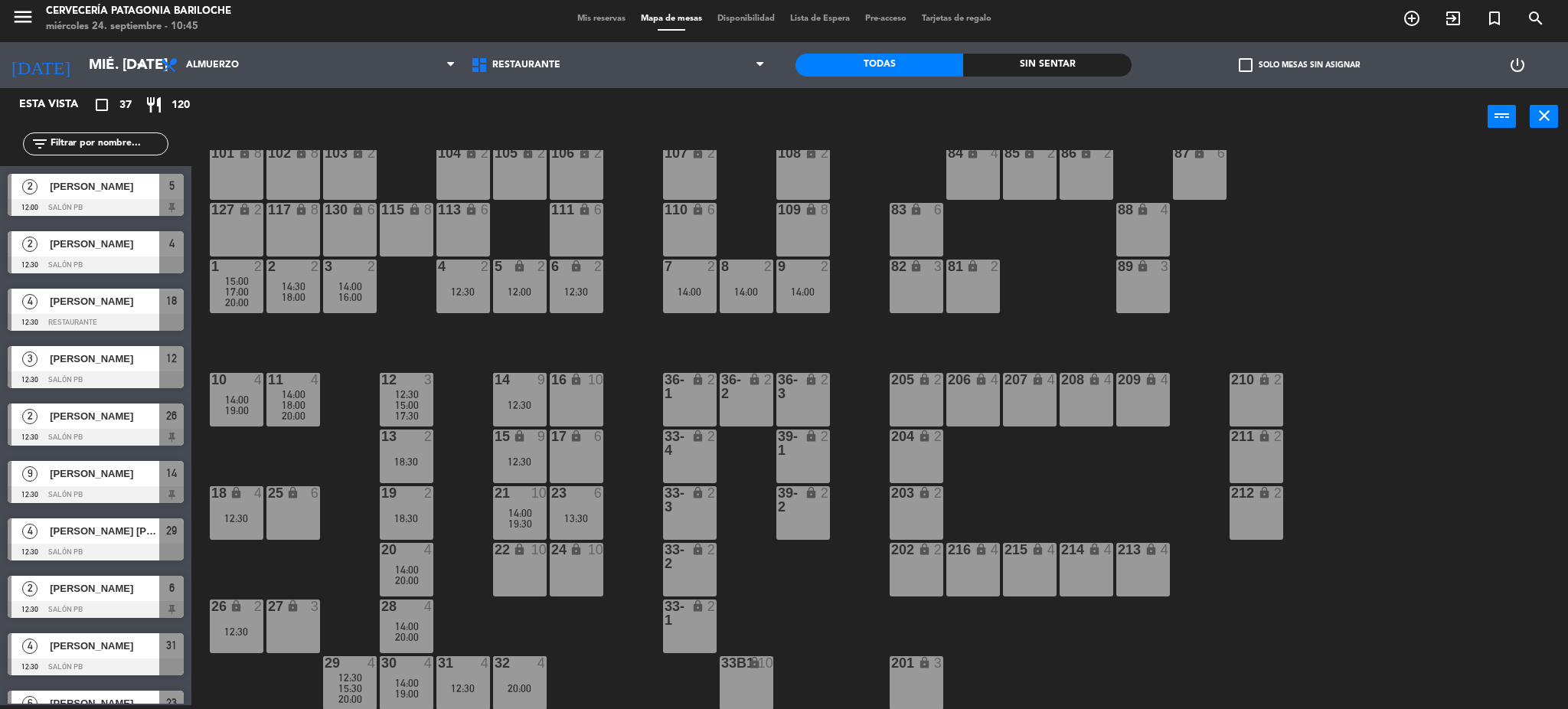
scroll to position [30, 0]
click at [353, 689] on span "15:30" at bounding box center [350, 689] width 23 height 13
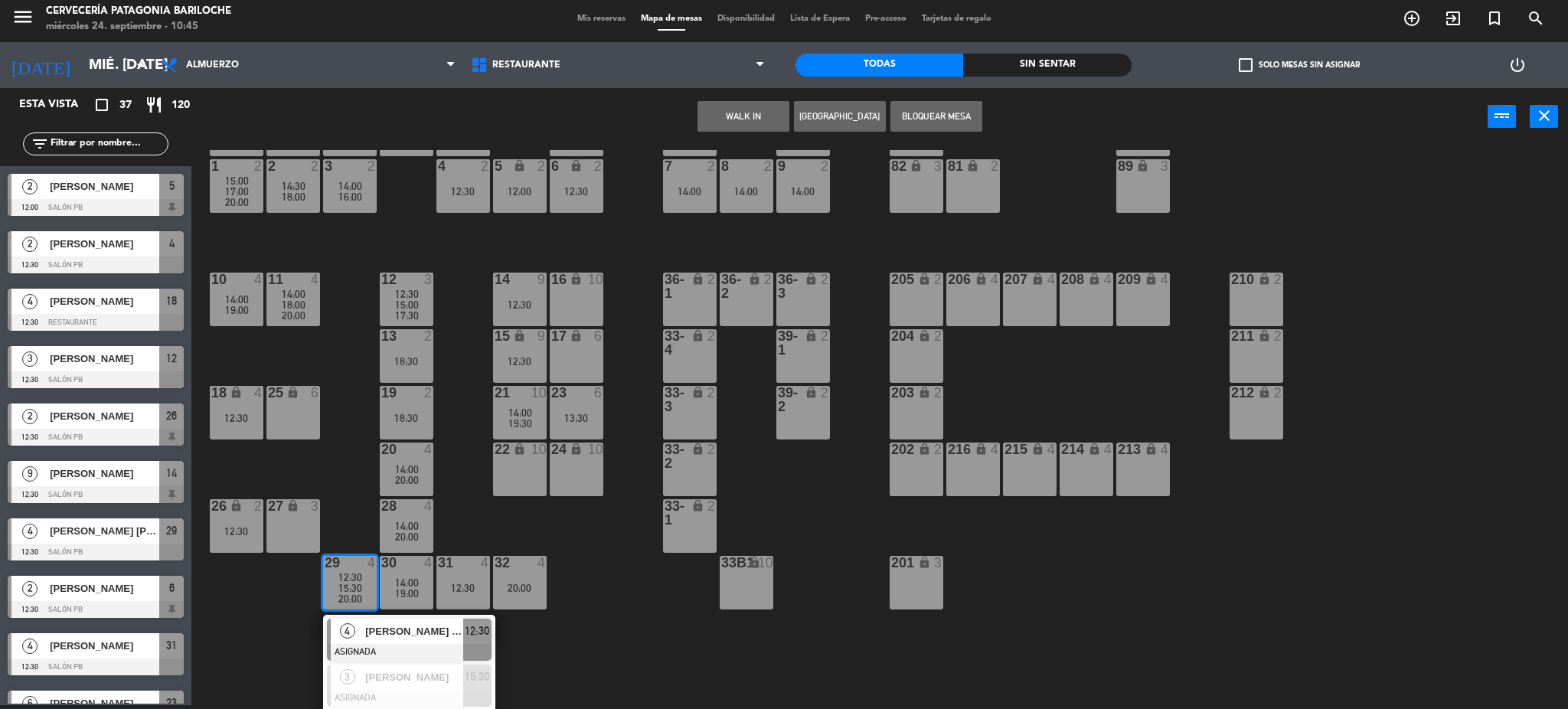
scroll to position [177, 0]
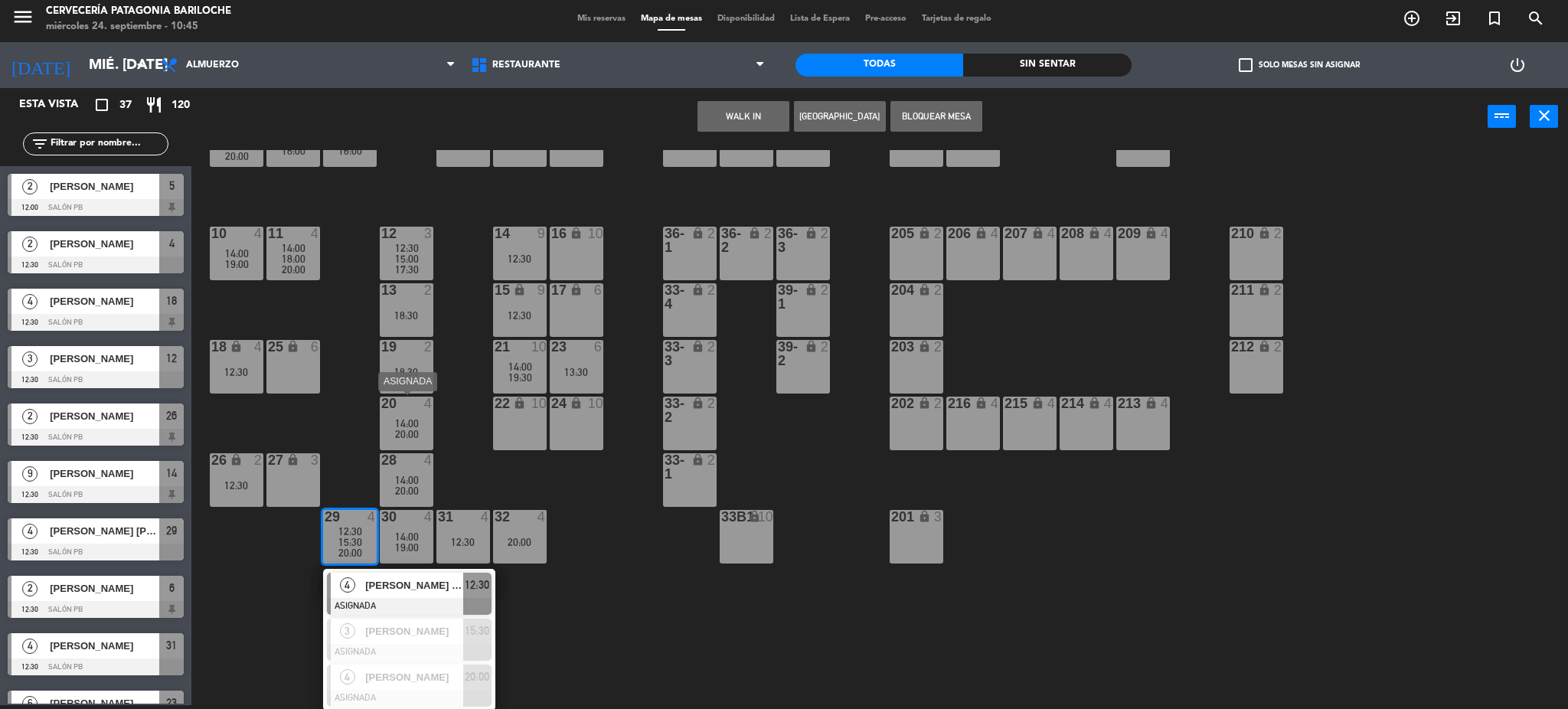
drag, startPoint x: 422, startPoint y: 582, endPoint x: 408, endPoint y: 411, distance: 171.6
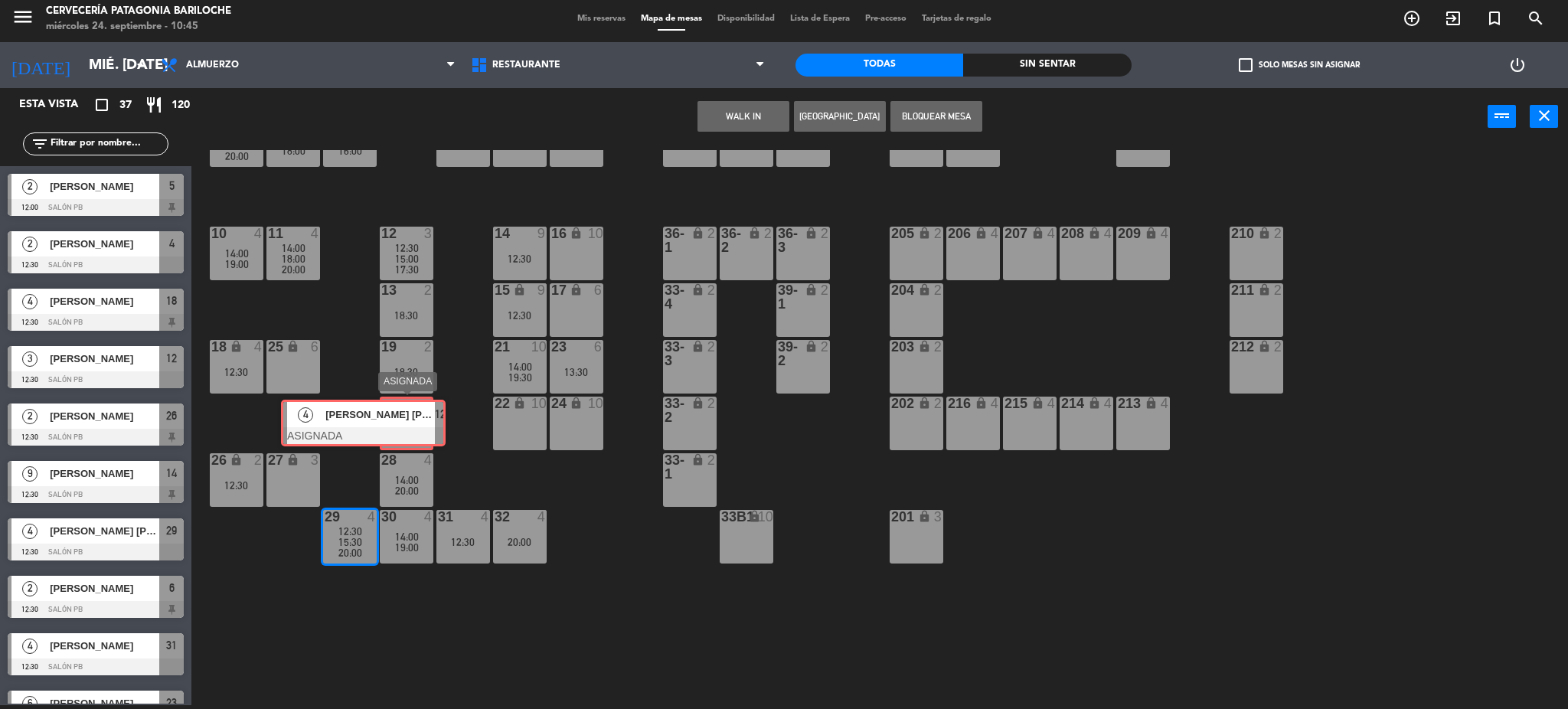
drag, startPoint x: 466, startPoint y: 593, endPoint x: 420, endPoint y: 421, distance: 178.0
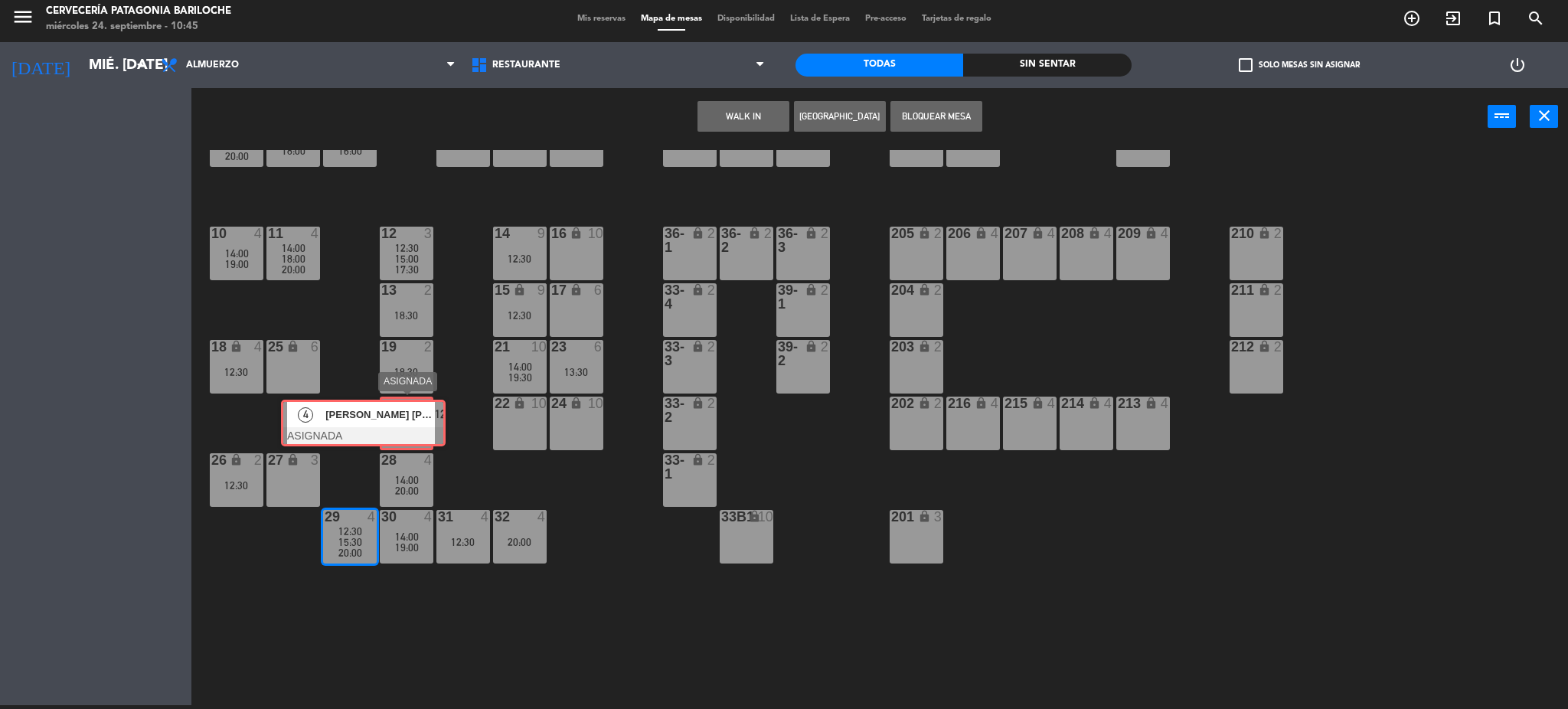
scroll to position [30, 0]
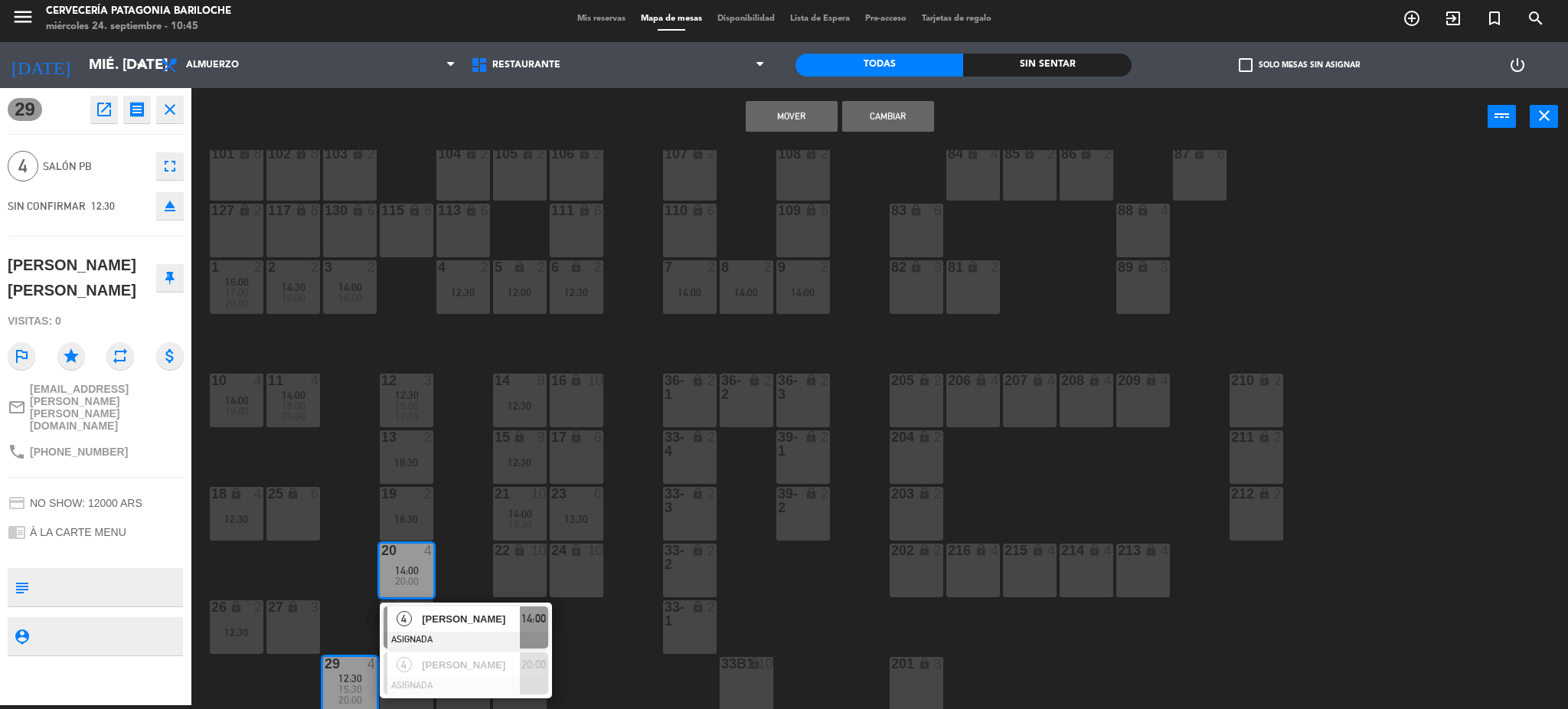
click at [791, 106] on button "Mover" at bounding box center [791, 116] width 92 height 30
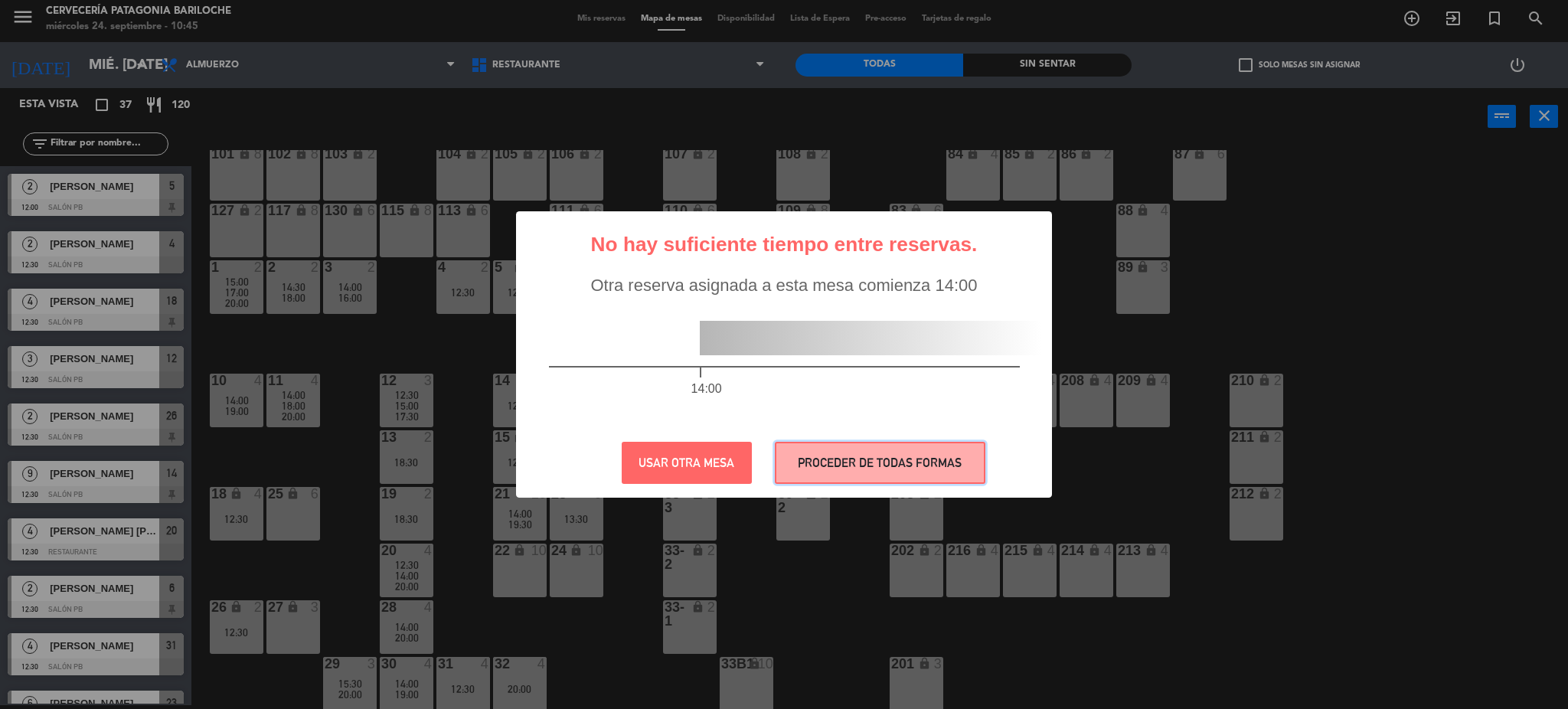
click at [867, 470] on button "PROCEDER DE TODAS FORMAS" at bounding box center [880, 463] width 210 height 42
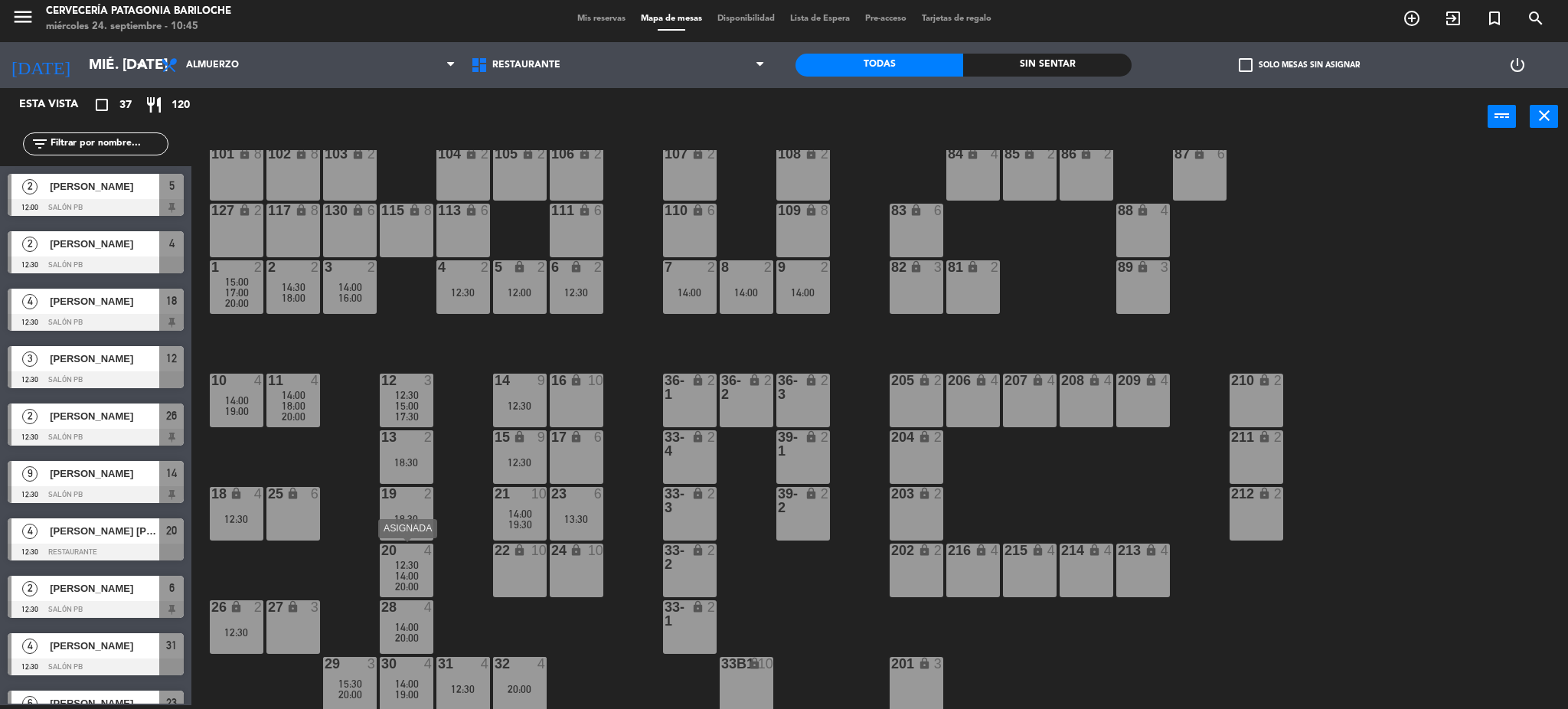
click at [414, 583] on span "20:00" at bounding box center [407, 587] width 23 height 13
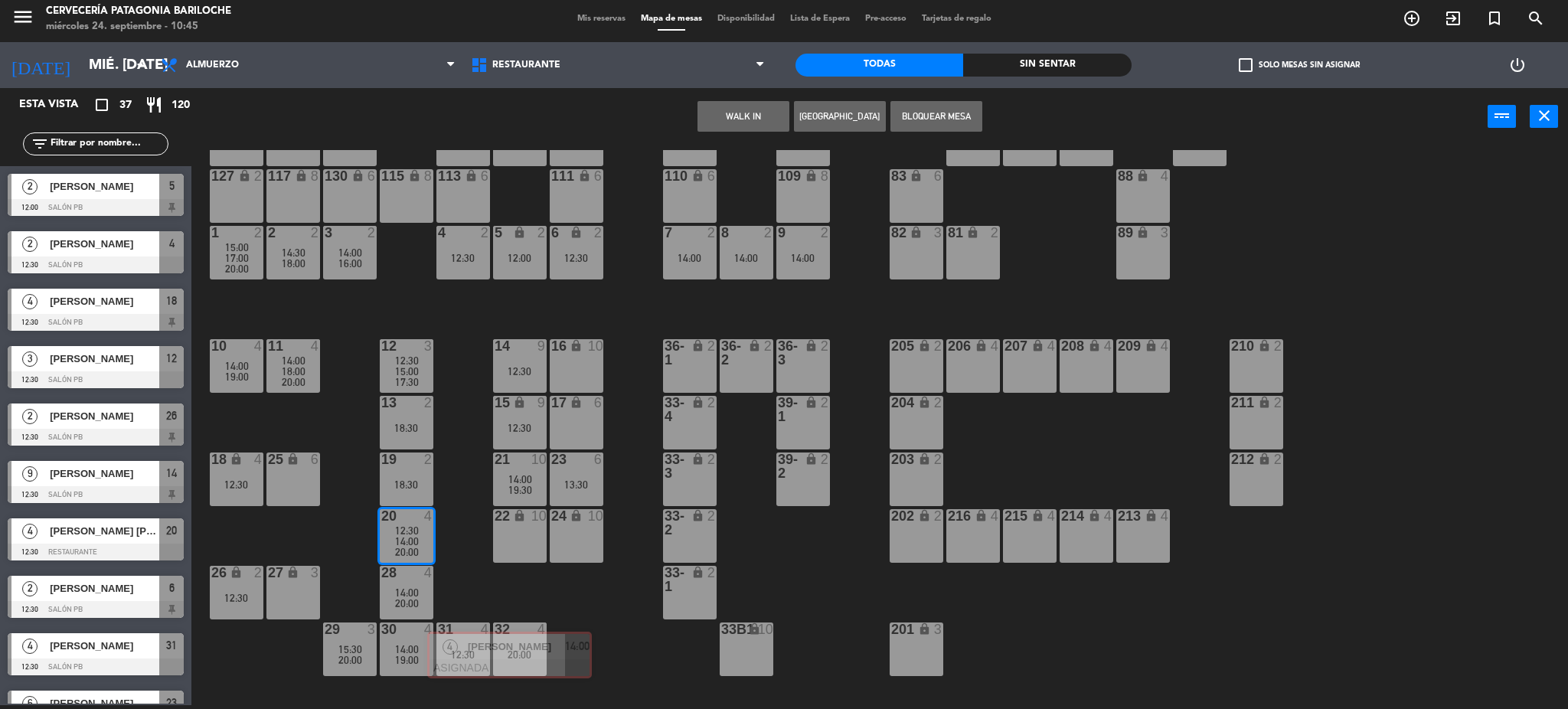
scroll to position [70, 0]
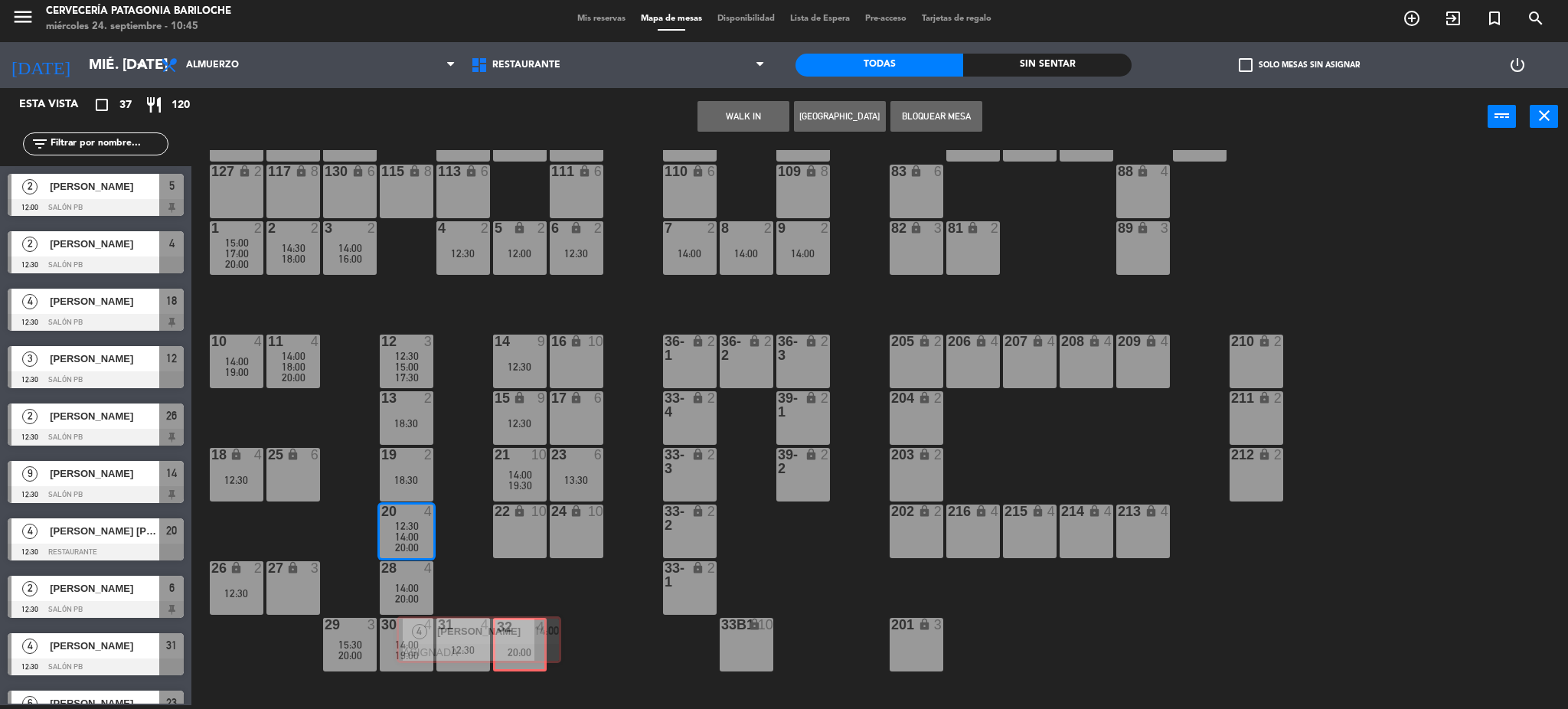
drag, startPoint x: 522, startPoint y: 637, endPoint x: 535, endPoint y: 641, distance: 13.6
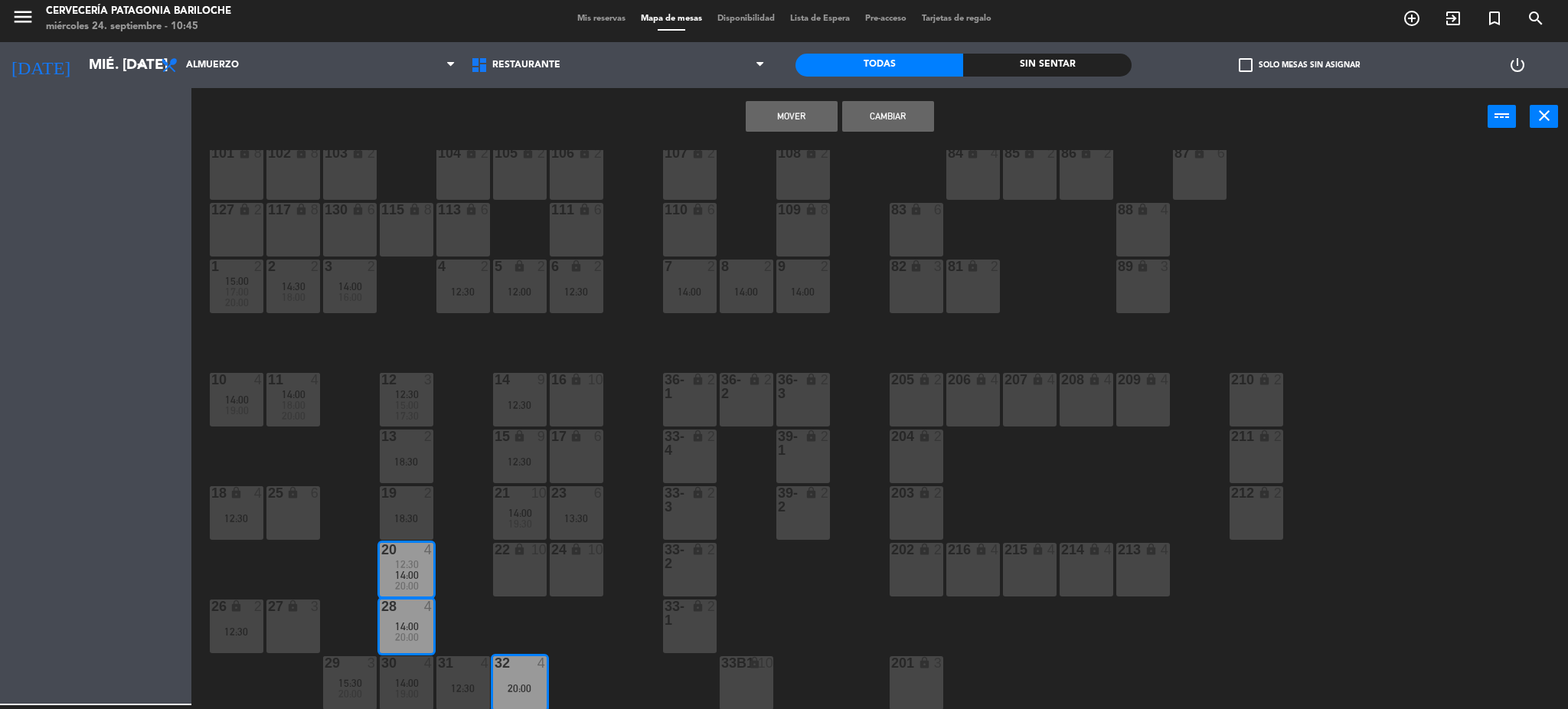
scroll to position [30, 0]
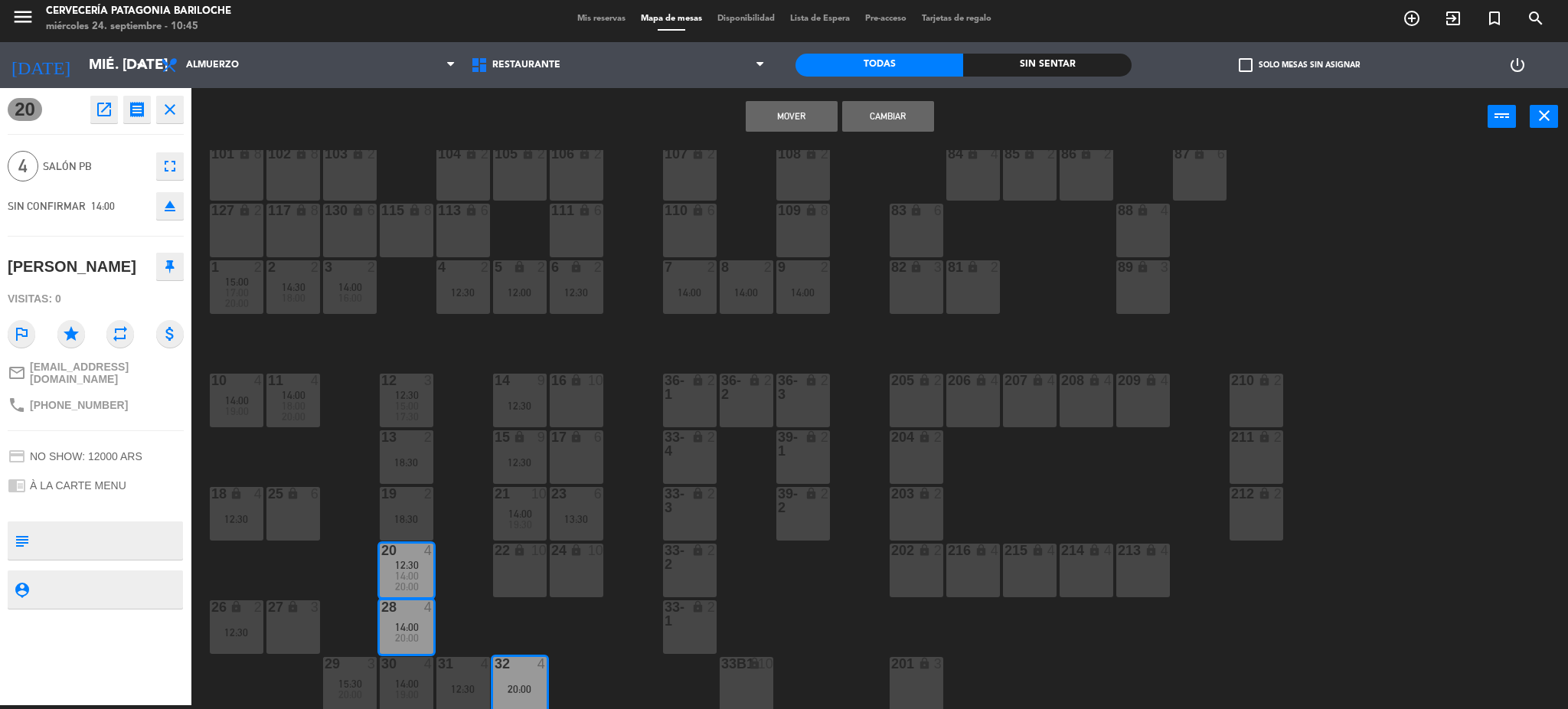
click at [799, 108] on button "Mover" at bounding box center [791, 116] width 92 height 30
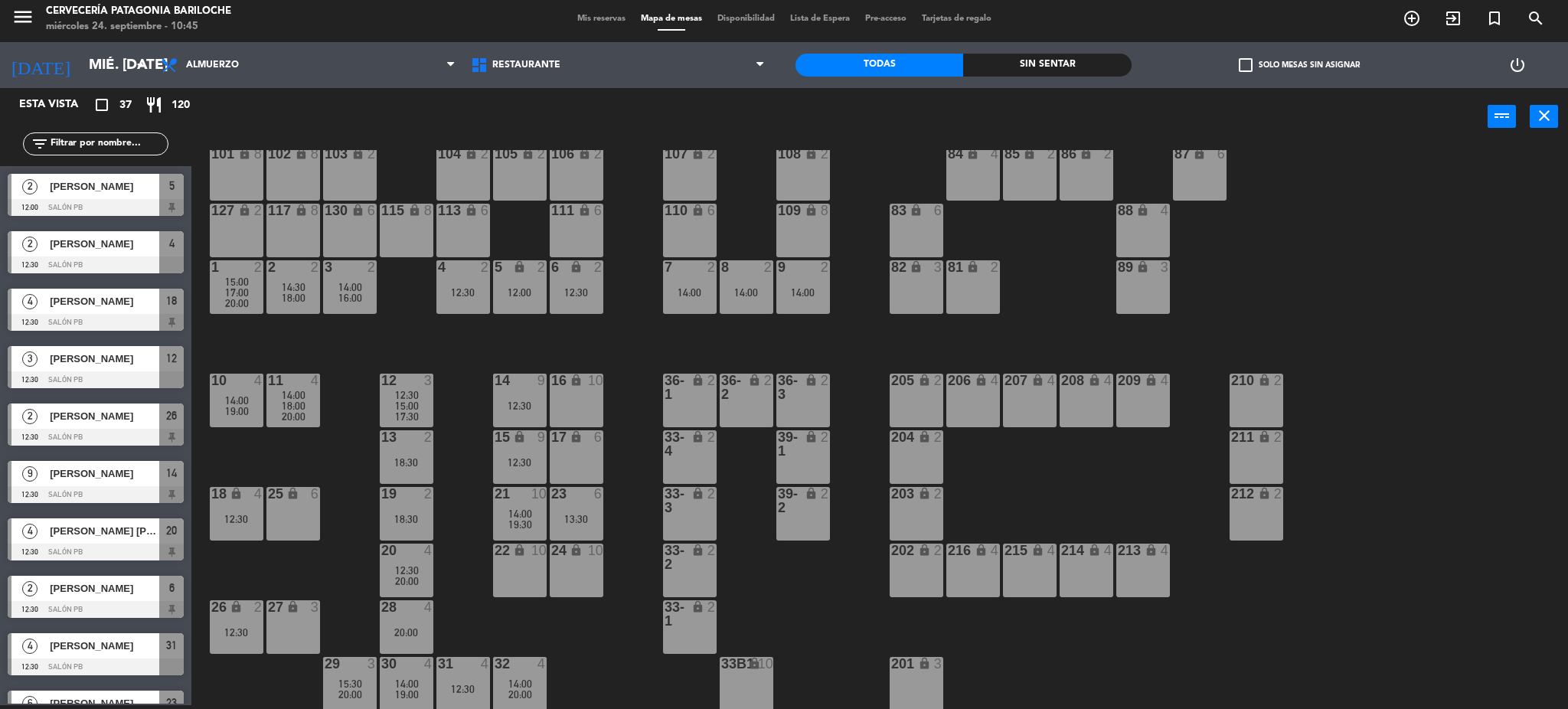
scroll to position [4, 0]
click at [422, 553] on div "4" at bounding box center [432, 551] width 25 height 14
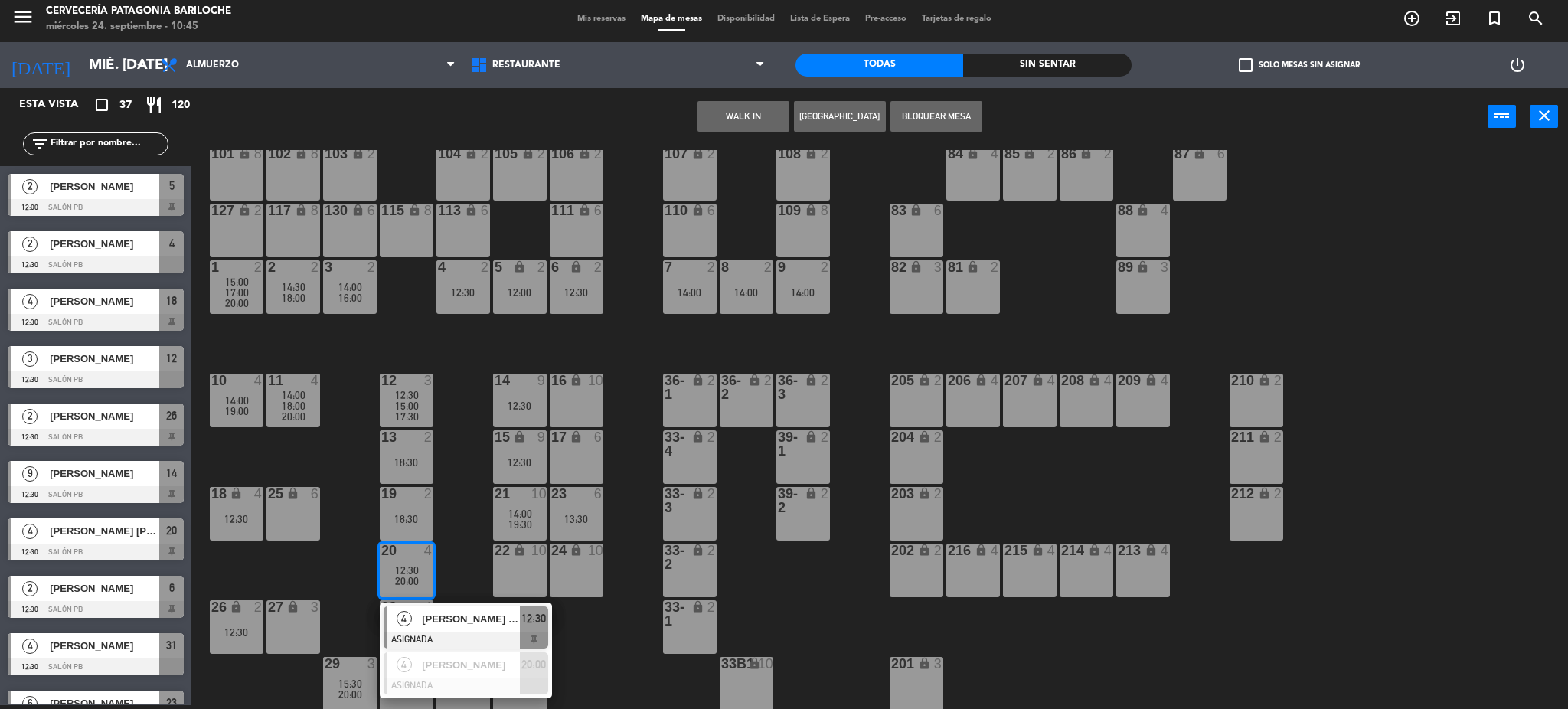
click at [513, 622] on span "[PERSON_NAME] [PERSON_NAME]" at bounding box center [470, 619] width 98 height 16
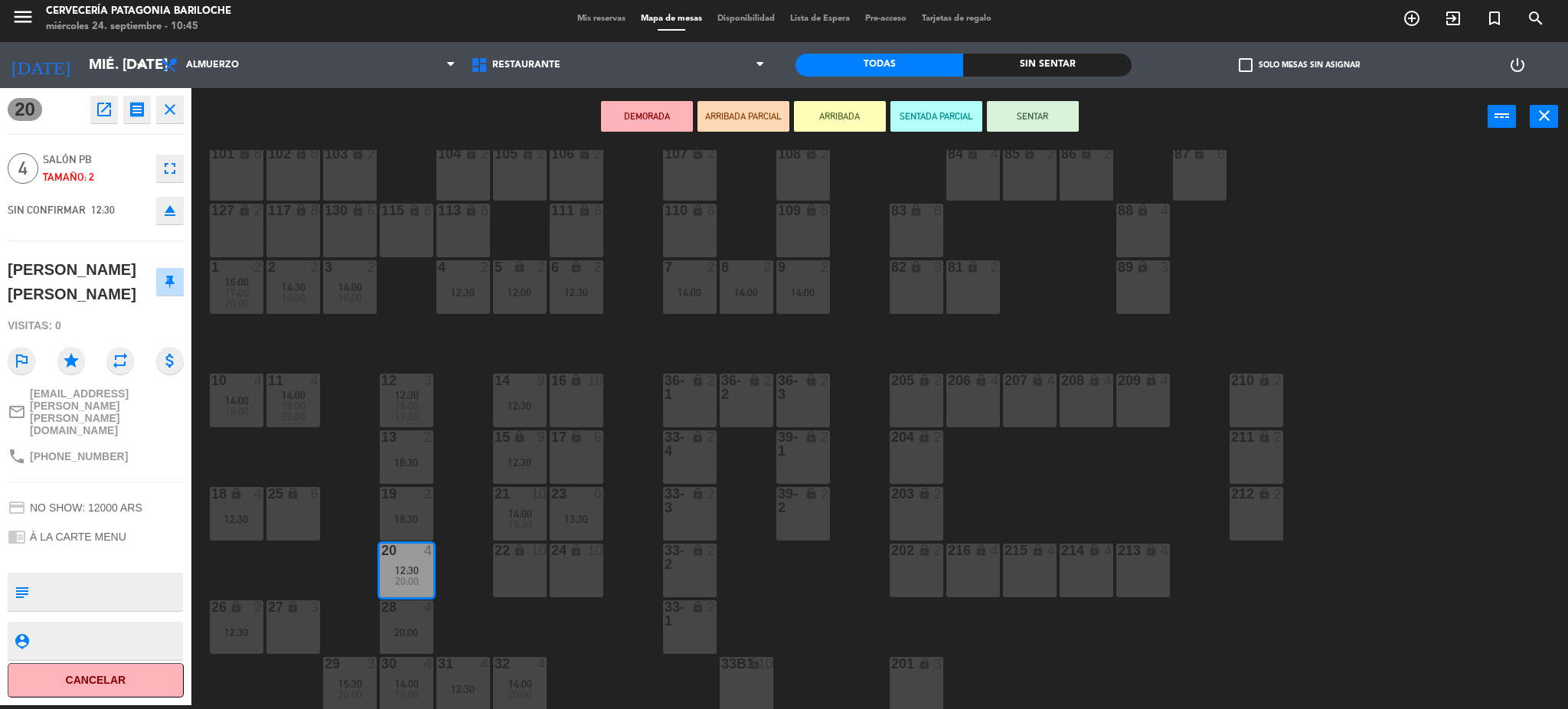
click at [413, 621] on div "28 4 20:00" at bounding box center [406, 627] width 54 height 54
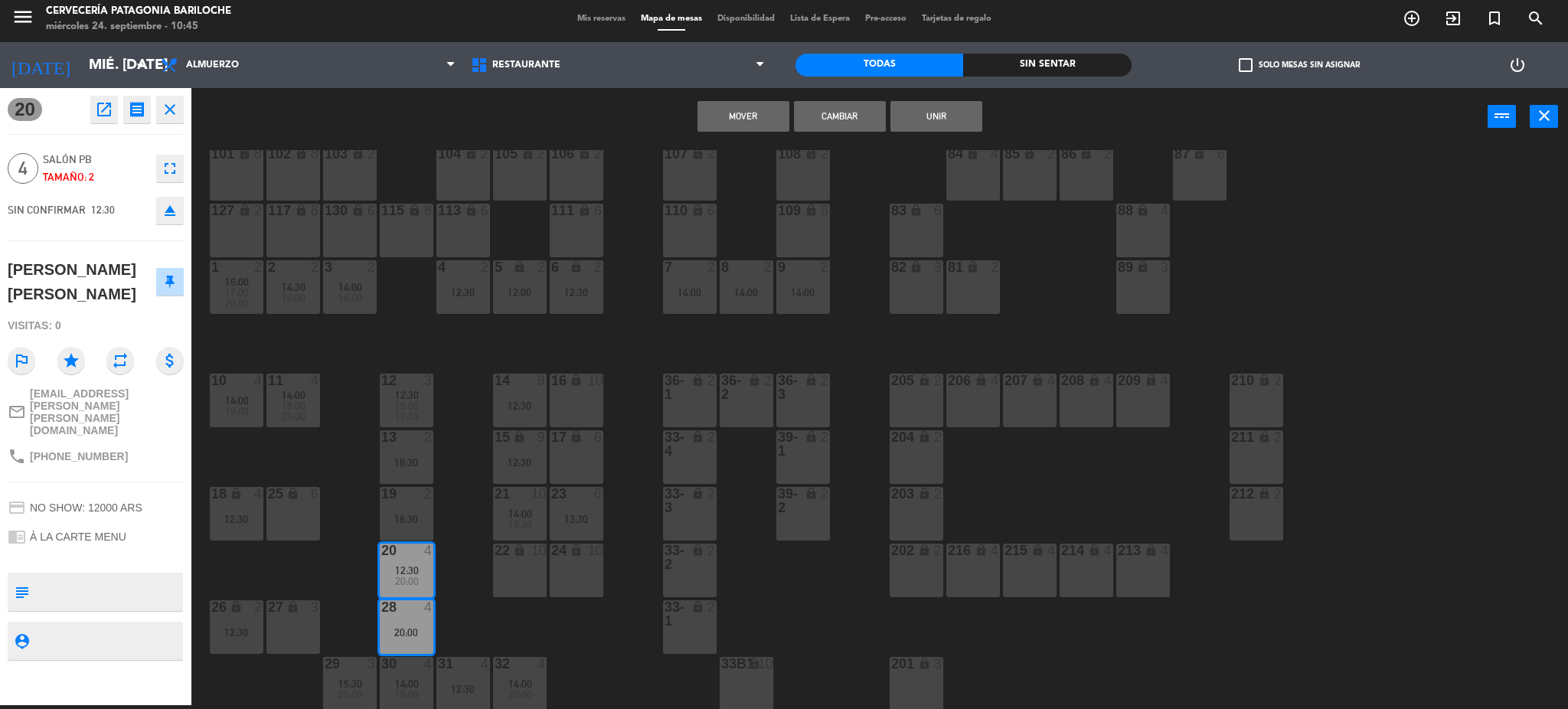
click at [949, 115] on button "Unir" at bounding box center [937, 116] width 92 height 30
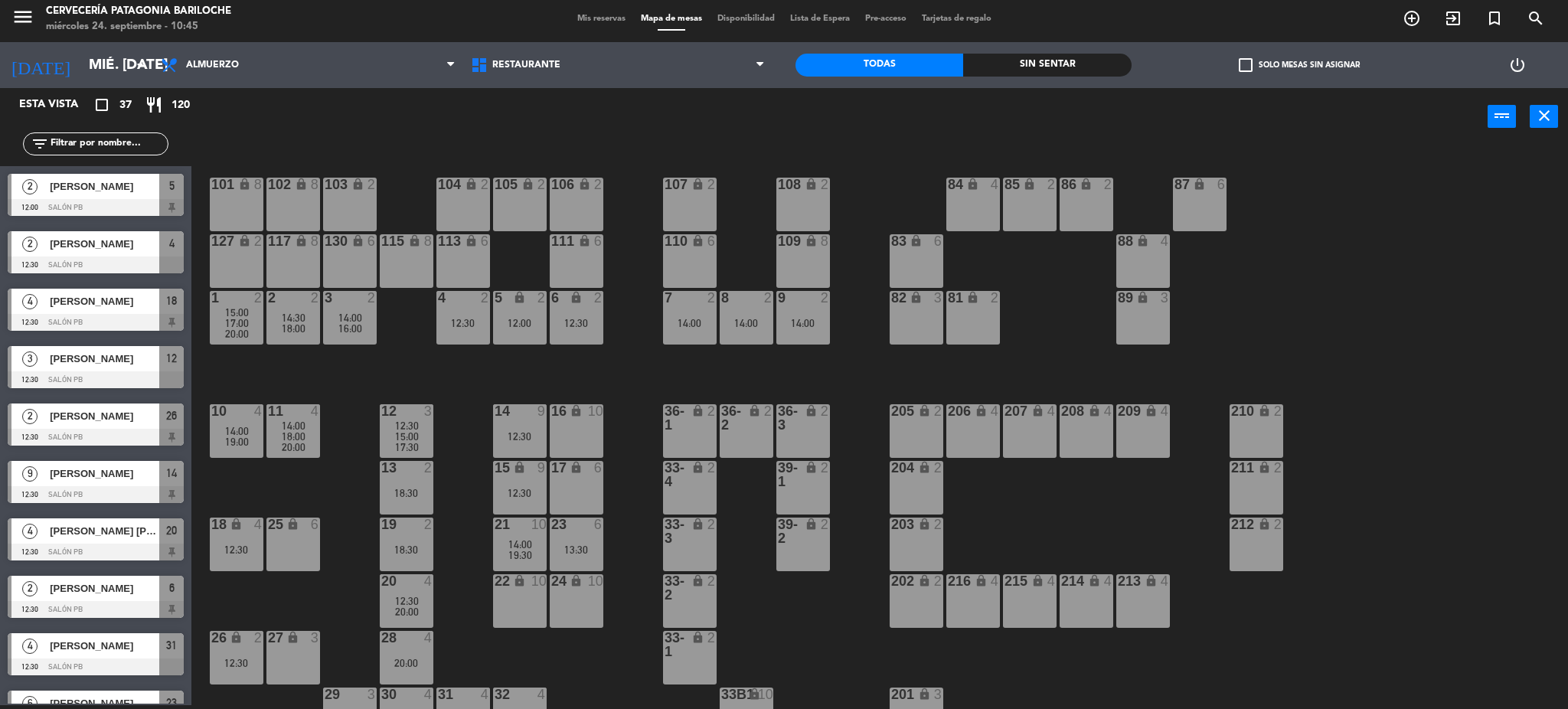
scroll to position [30, 0]
